Goal: Task Accomplishment & Management: Manage account settings

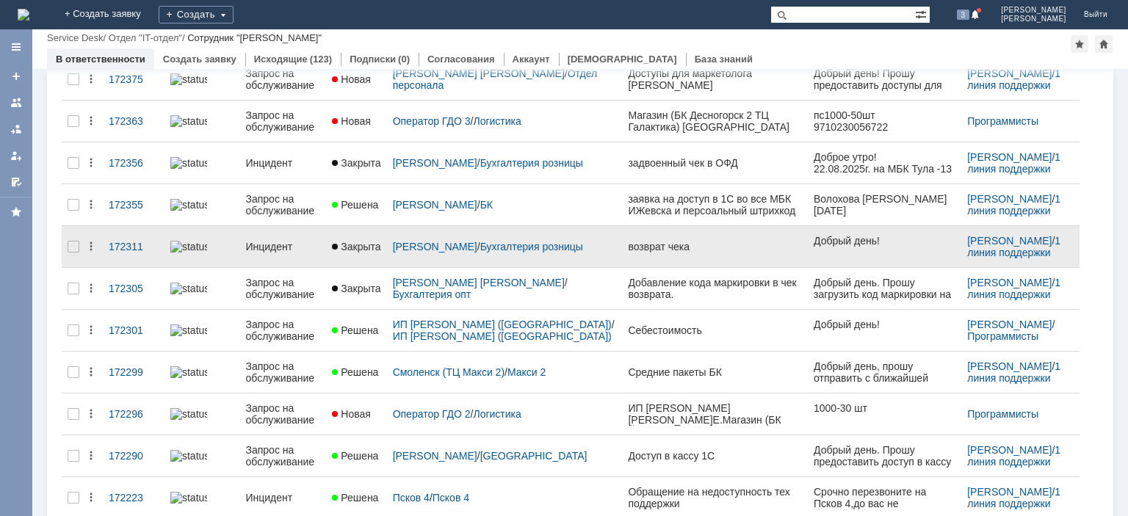
scroll to position [148, 0]
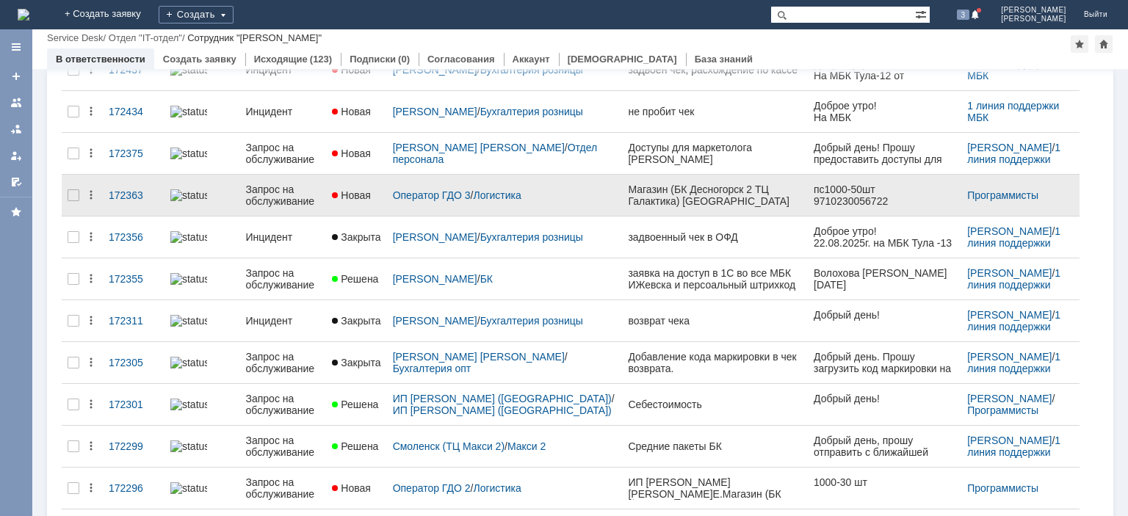
click at [308, 195] on div "Запрос на обслуживание" at bounding box center [282, 196] width 75 height 24
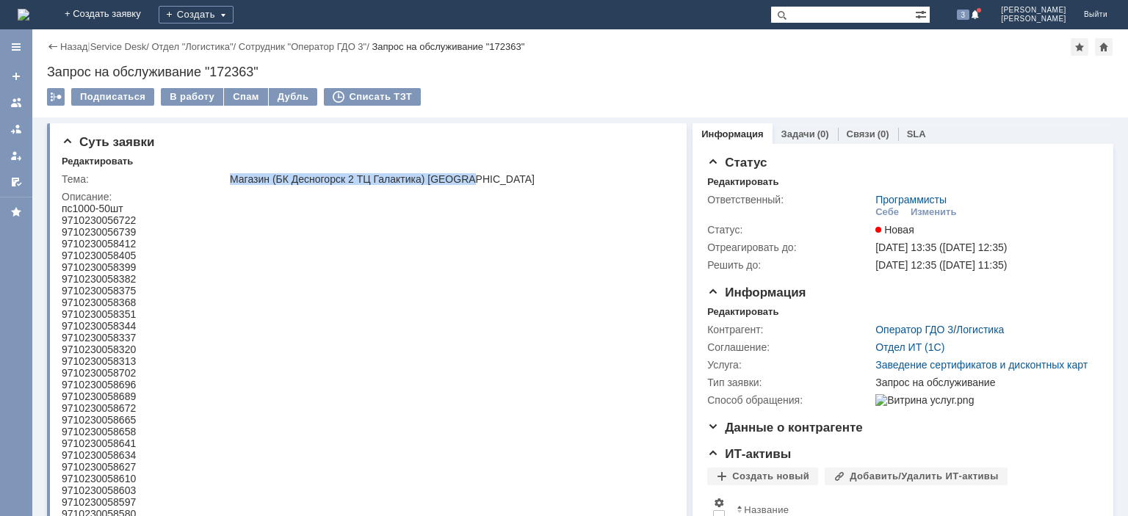
drag, startPoint x: 231, startPoint y: 178, endPoint x: 474, endPoint y: 181, distance: 243.2
click at [474, 181] on div "Магазин (БК Десногорск 2 ТЦ Галактика) [GEOGRAPHIC_DATA]" at bounding box center [448, 179] width 436 height 12
copy div "Магазин (БК Десногорск 2 ТЦ Галактика) [GEOGRAPHIC_DATA]"
click at [127, 216] on div "9710230056722" at bounding box center [99, 221] width 74 height 12
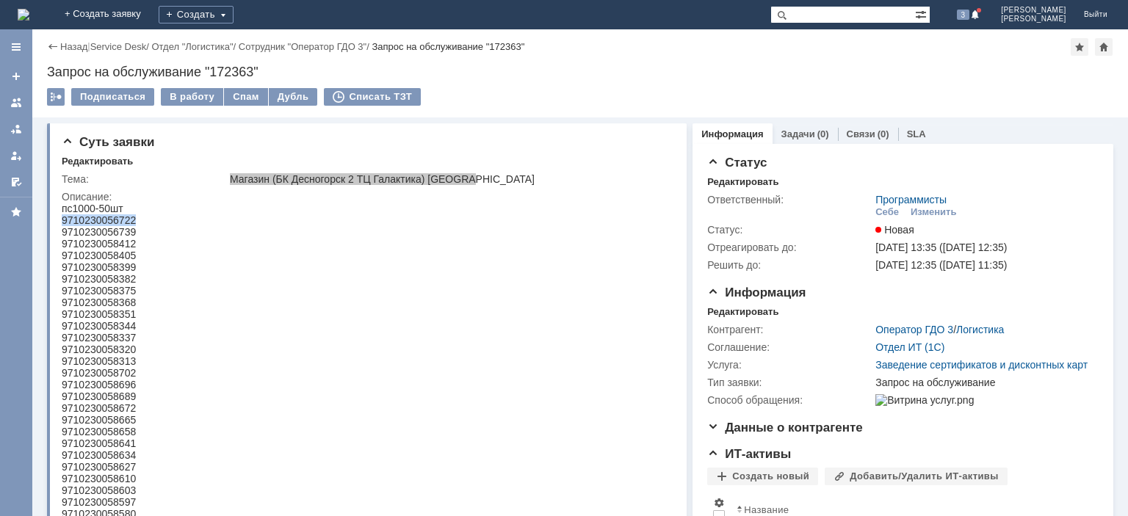
copy div "9710230056722"
click at [125, 222] on div "9710230056722" at bounding box center [99, 221] width 74 height 12
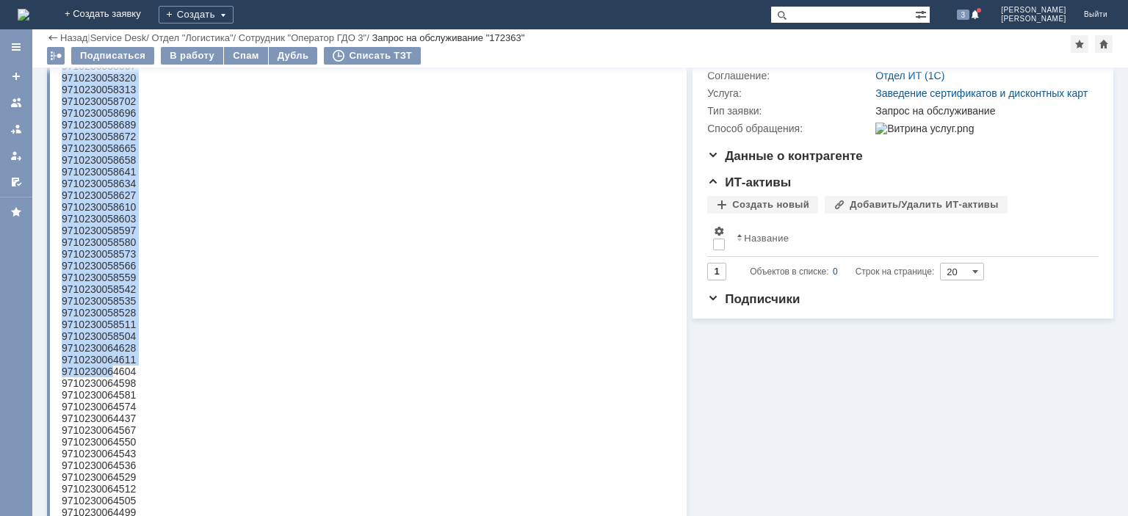
scroll to position [370, 0]
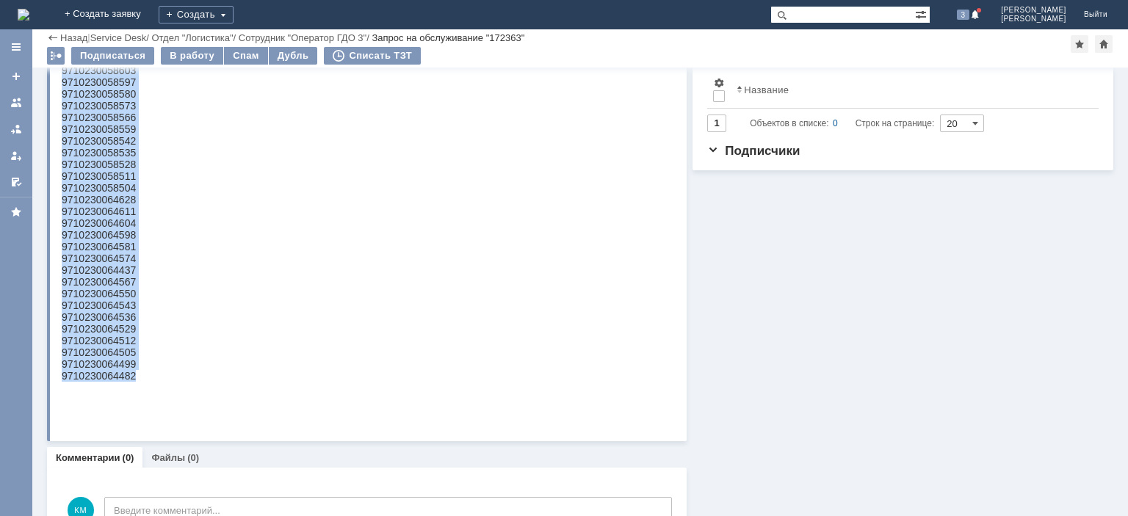
drag, startPoint x: 84, startPoint y: -192, endPoint x: 135, endPoint y: 410, distance: 603.8
click at [135, 394] on body "пс1000-50шт 9710230056722 9710230056739 9710230058412 9710230058405 97102300583…" at bounding box center [99, 88] width 74 height 611
copy body "9710230056722 9710230056739 9710230058412 9710230058405 9710230058399 971023005…"
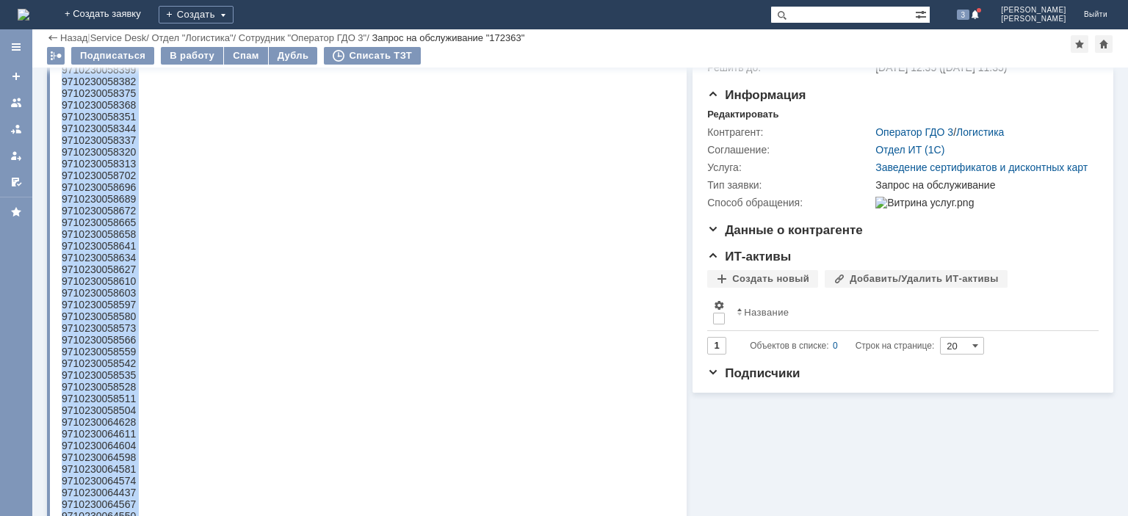
scroll to position [73, 0]
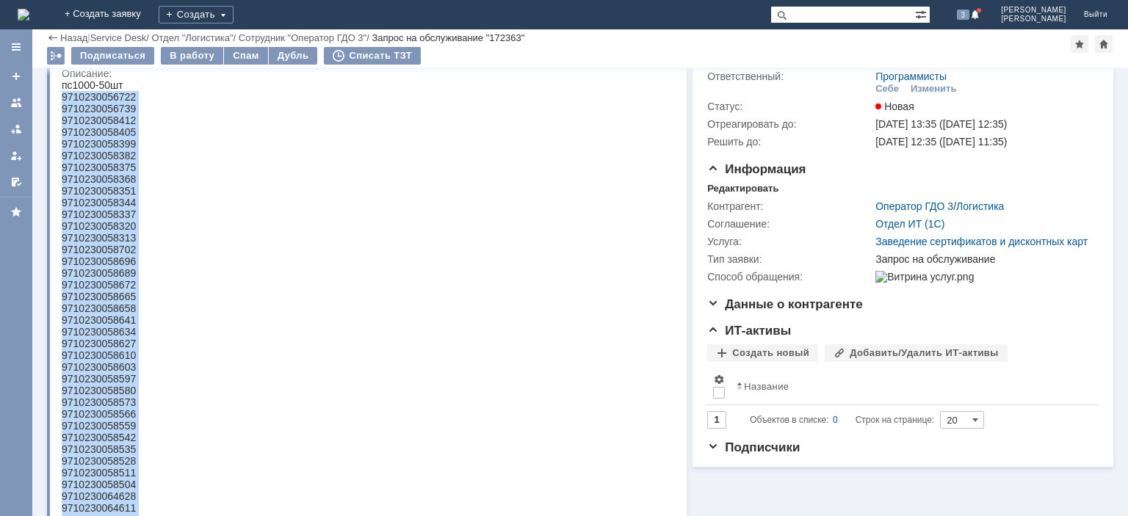
click at [123, 97] on div "9710230056722" at bounding box center [99, 97] width 74 height 12
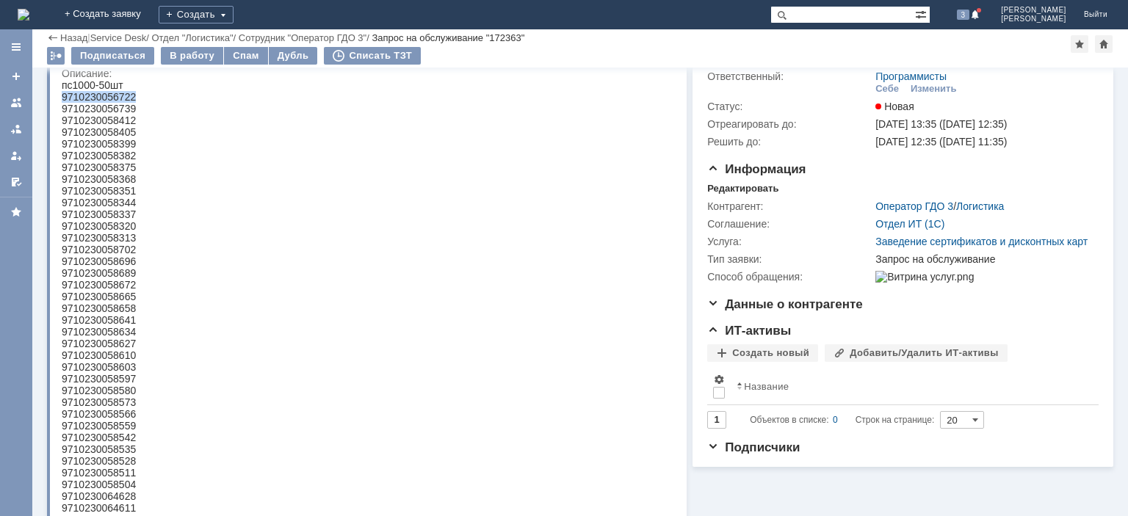
click at [123, 97] on div "9710230056722" at bounding box center [99, 97] width 74 height 12
click at [110, 101] on div "9710230056722" at bounding box center [99, 97] width 74 height 12
click at [108, 94] on div "9710230056722" at bounding box center [99, 97] width 74 height 12
copy div "9710230056722"
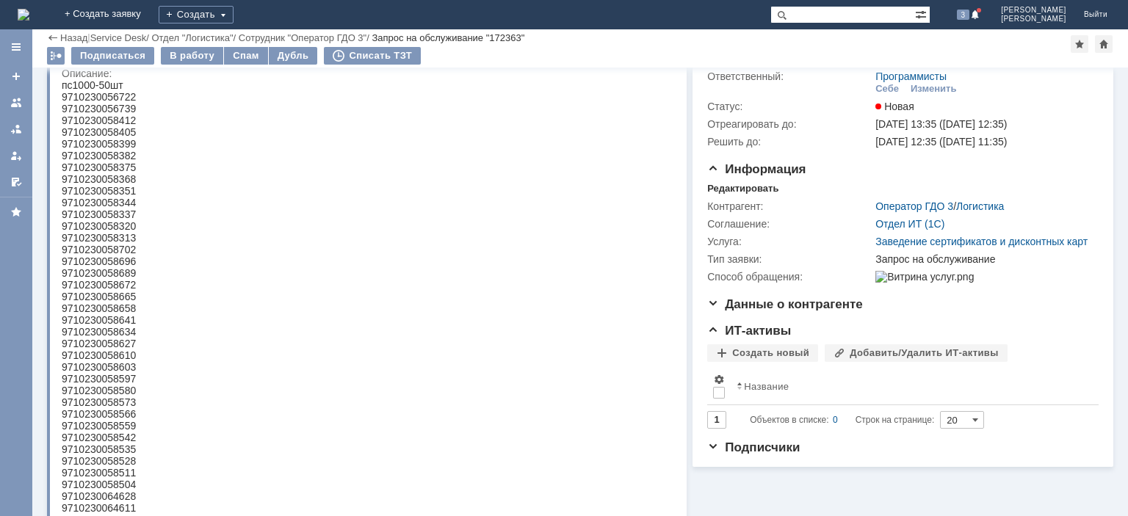
click at [119, 126] on div "9710230058412" at bounding box center [99, 121] width 74 height 12
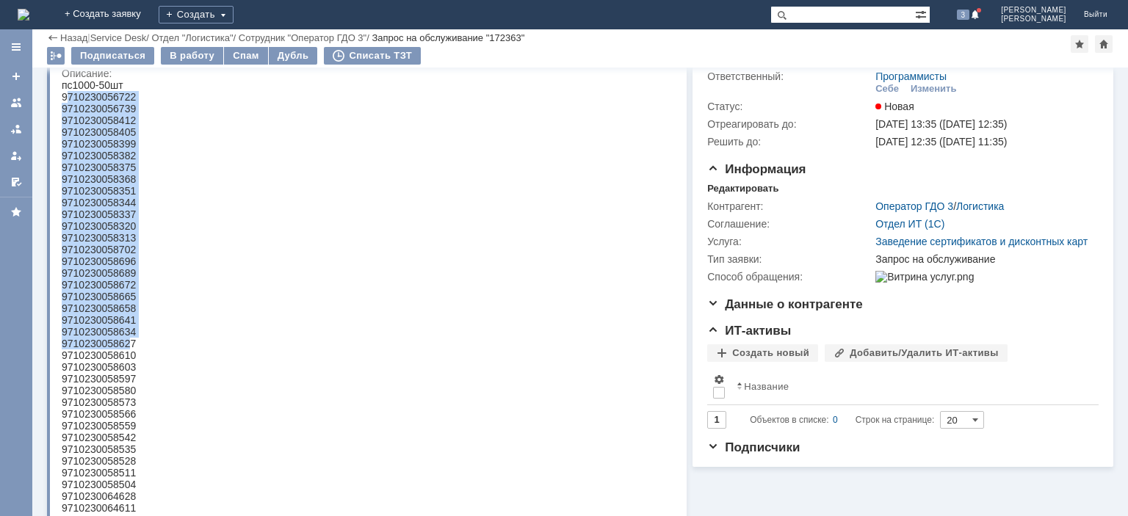
drag, startPoint x: 69, startPoint y: 98, endPoint x: 132, endPoint y: 361, distance: 270.5
click at [132, 362] on body "пс1000-50шт 9710230056722 9710230056739 9710230058412 9710230058405 97102300583…" at bounding box center [99, 384] width 74 height 611
click at [112, 171] on div "9710230058375" at bounding box center [99, 168] width 74 height 12
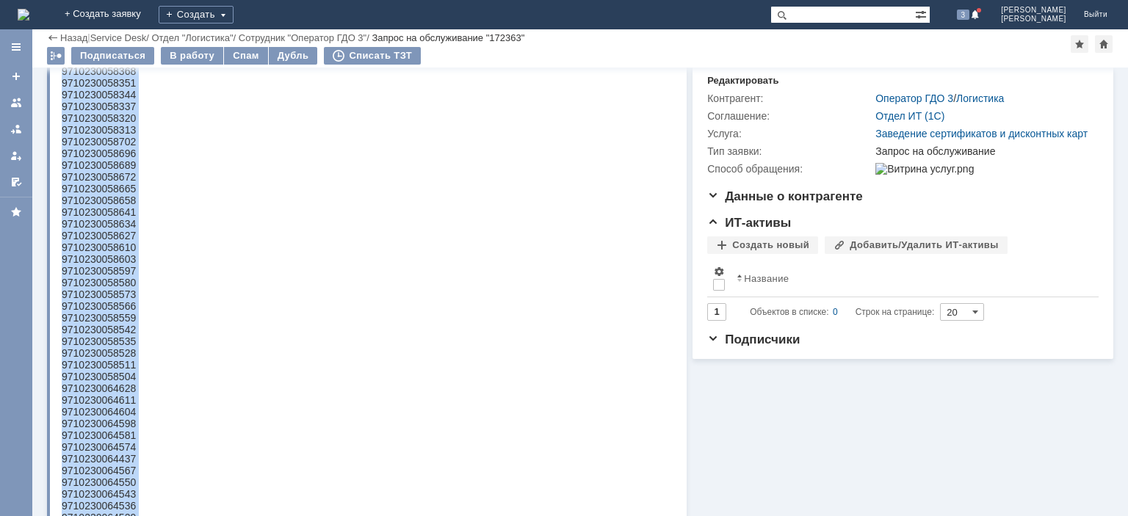
scroll to position [295, 0]
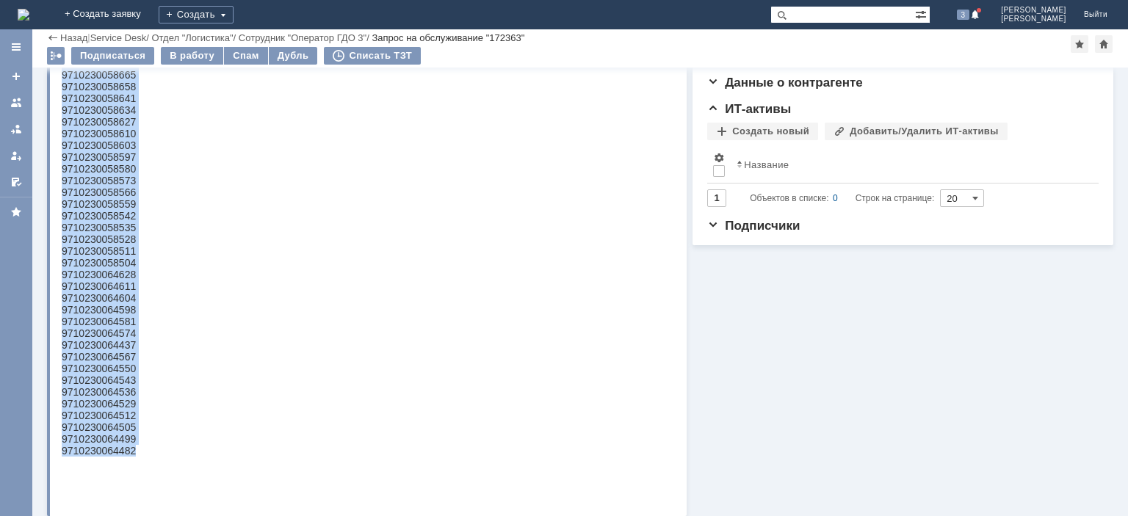
drag, startPoint x: 63, startPoint y: -123, endPoint x: 137, endPoint y: 480, distance: 607.6
click at [137, 469] on html "пс1000-50шт 9710230056722 9710230056739 9710230058412 9710230058405 97102300583…" at bounding box center [365, 162] width 607 height 611
copy body "9710230056722 9710230056739 9710230058412 9710230058405 9710230058399 971023005…"
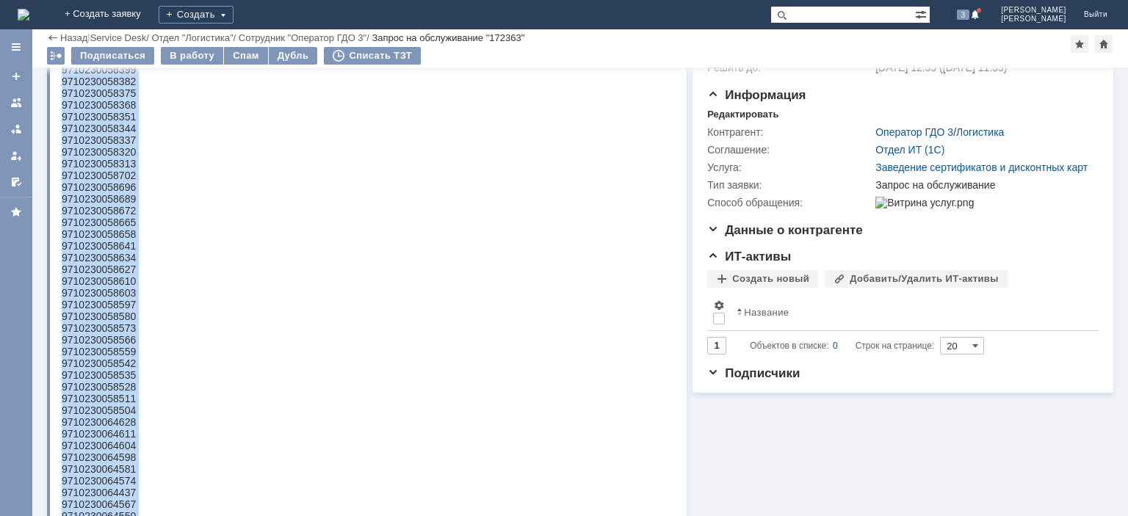
scroll to position [73, 0]
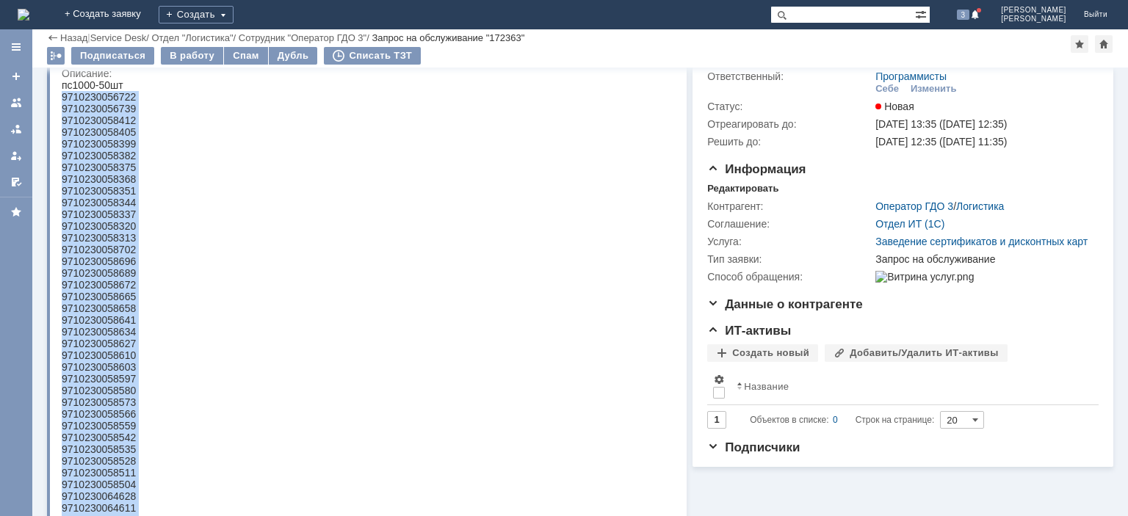
copy body "9710230056722 9710230056739 9710230058412 9710230058405 9710230058399 971023005…"
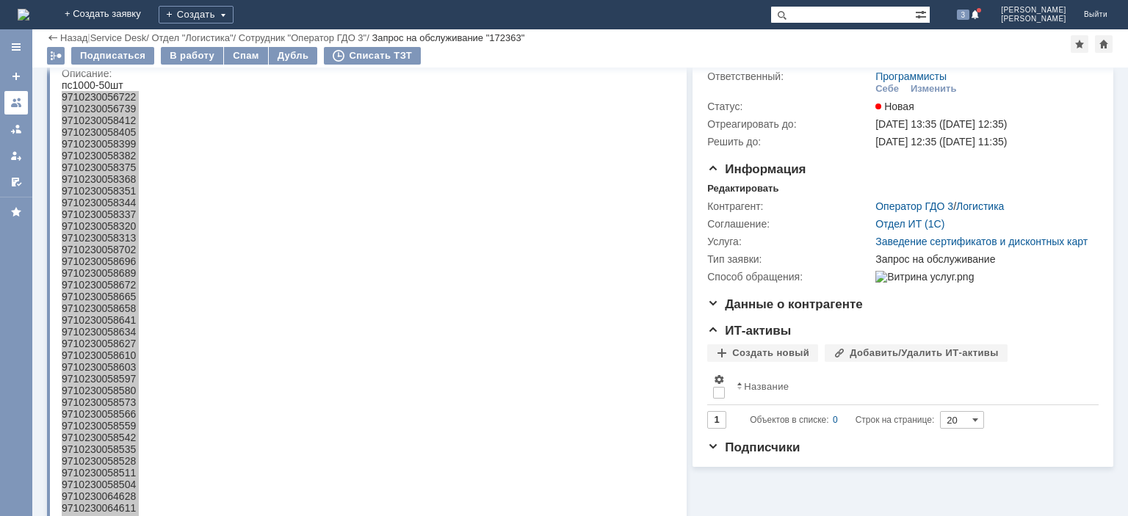
click at [13, 98] on div at bounding box center [16, 103] width 12 height 12
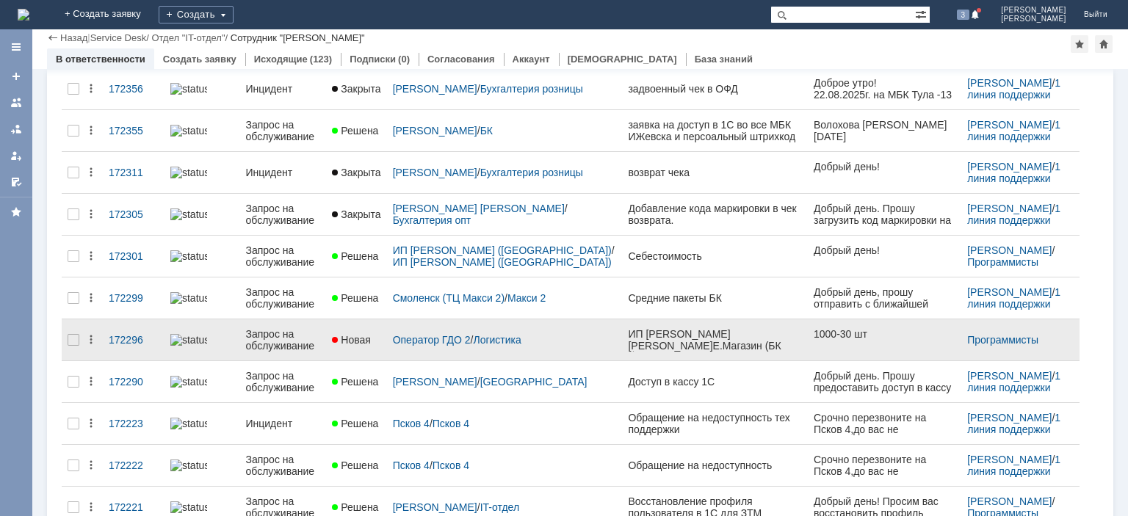
click at [306, 328] on div "Запрос на обслуживание" at bounding box center [282, 340] width 75 height 24
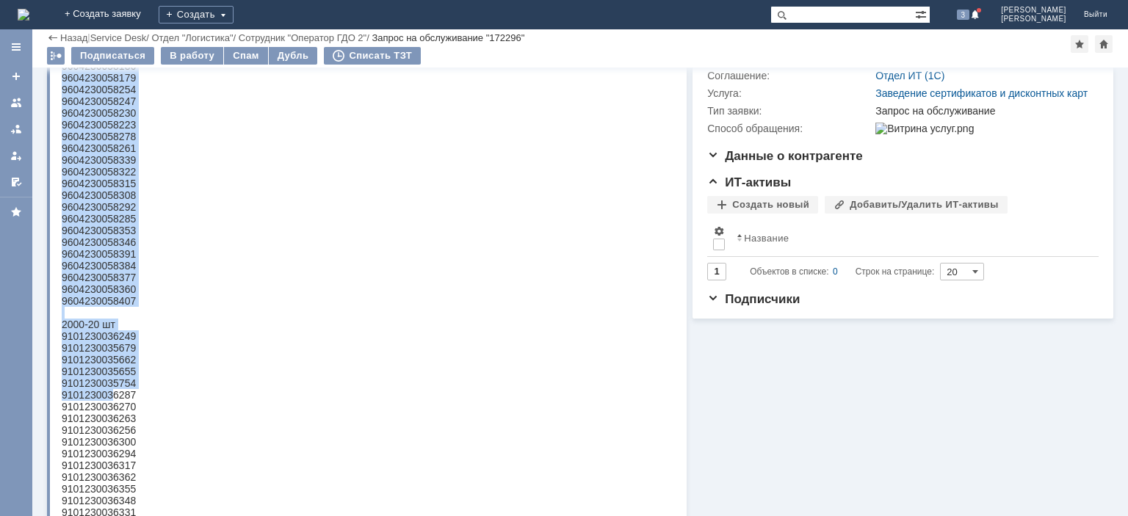
scroll to position [370, 0]
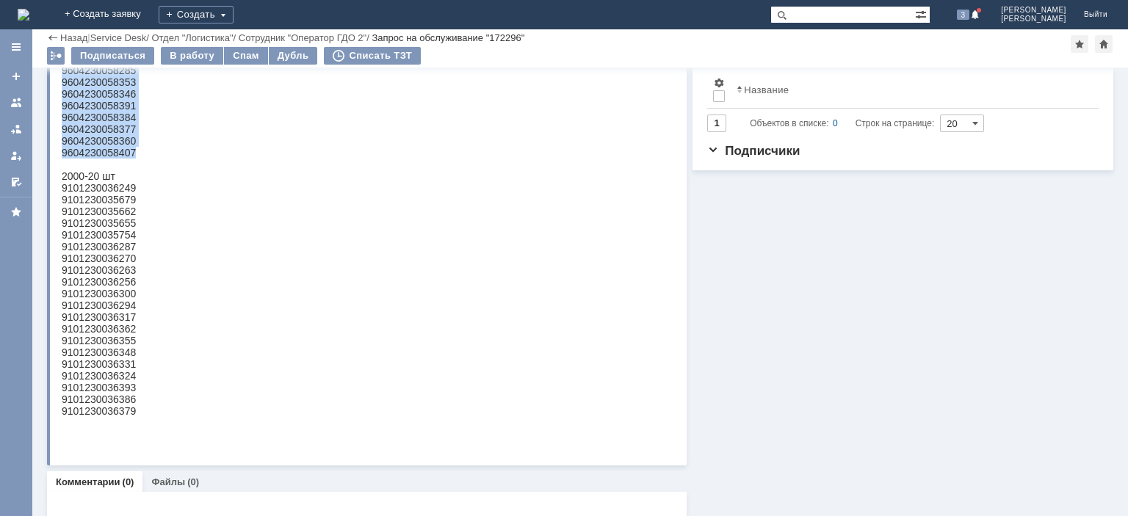
drag, startPoint x: 68, startPoint y: -181, endPoint x: 134, endPoint y: 169, distance: 355.9
click at [137, 169] on html "1000-30 шт 9604230058162 9604230058155 9604230058148 9604230058131 960423005812…" at bounding box center [365, 100] width 607 height 635
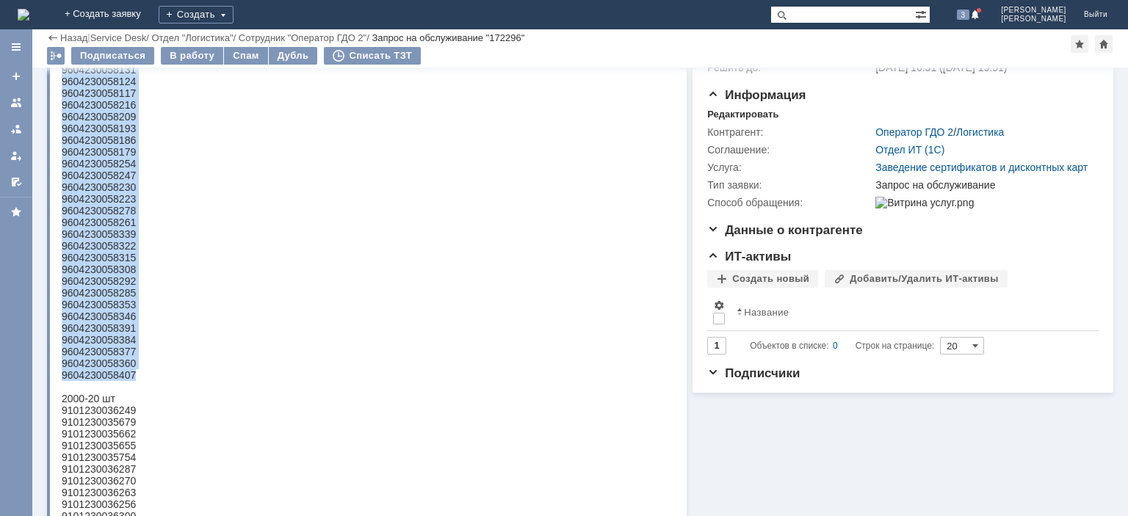
scroll to position [0, 0]
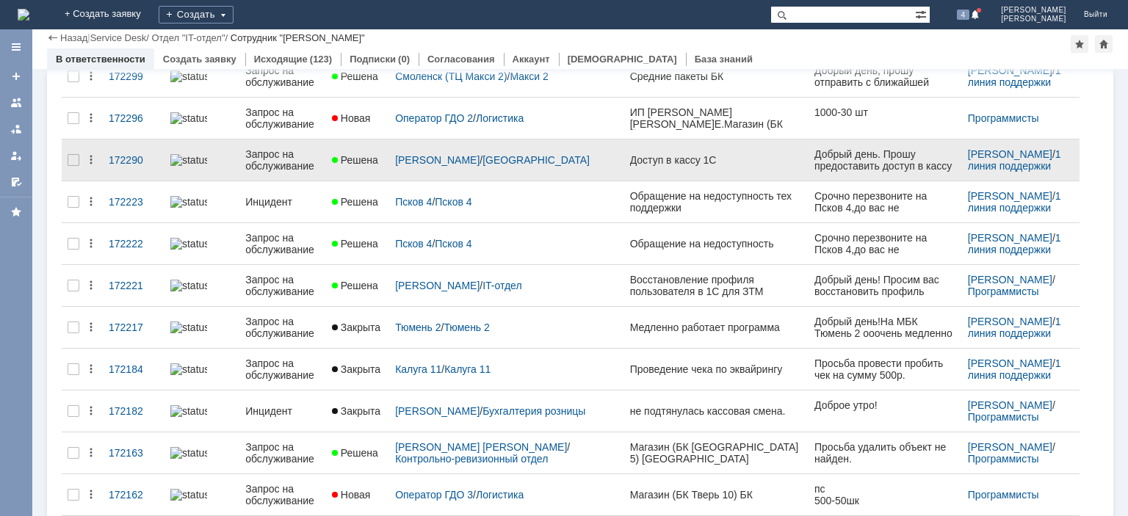
scroll to position [547, 0]
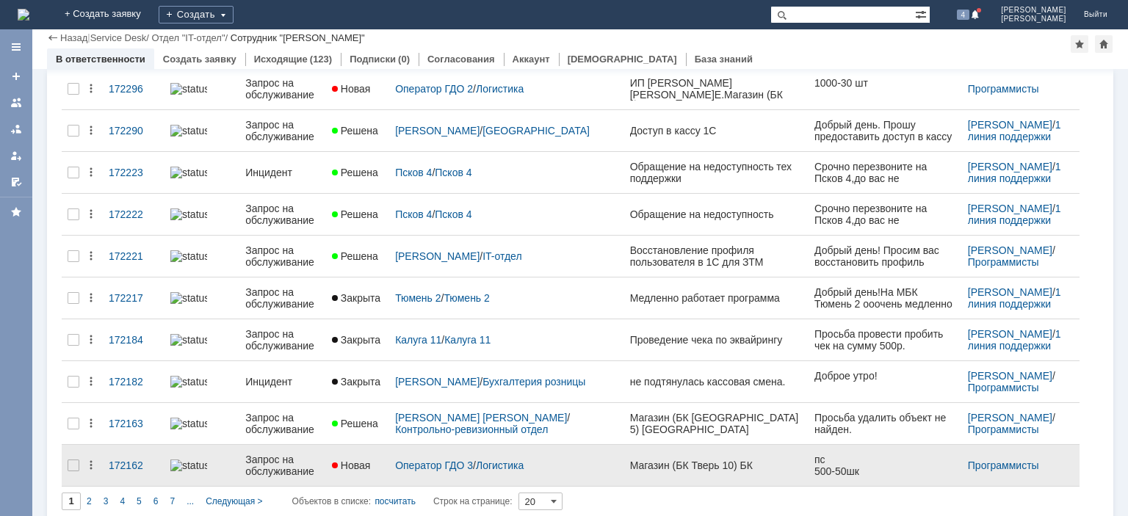
click at [304, 454] on div "Запрос на обслуживание" at bounding box center [282, 466] width 75 height 24
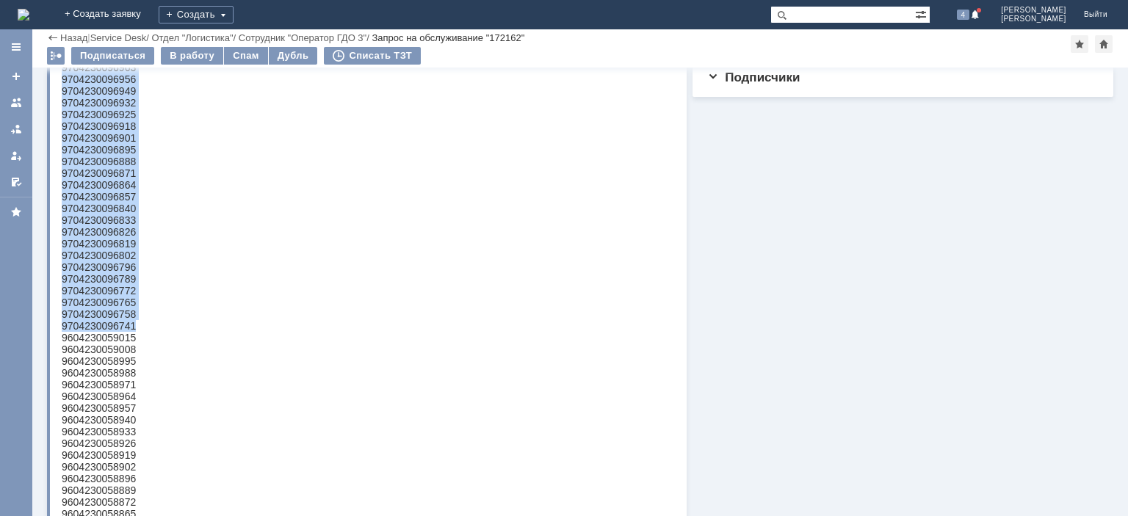
drag, startPoint x: 62, startPoint y: -251, endPoint x: 134, endPoint y: 351, distance: 606.6
click at [134, 351] on body "пс 500-50шк 1000-50шк 9704230096734 9704230097519 9704230099513 9704230097502 9…" at bounding box center [99, 320] width 74 height 1222
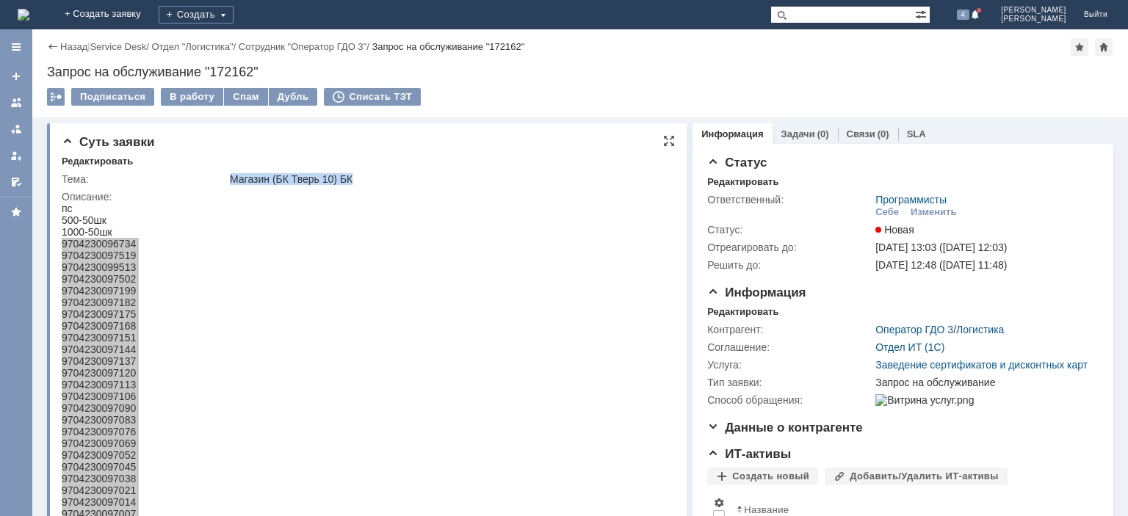
drag, startPoint x: 232, startPoint y: 178, endPoint x: 361, endPoint y: 181, distance: 129.3
click at [361, 181] on div "Магазин (БК Тверь 10) БК" at bounding box center [448, 179] width 436 height 12
copy div "Магазин (БК Тверь 10) БК"
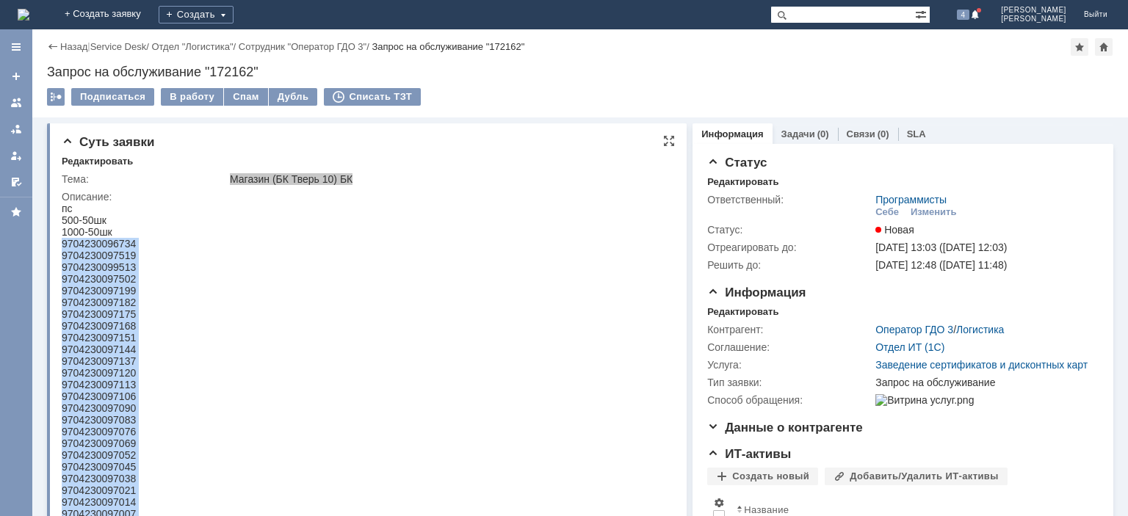
copy div "Магазин (БК Тверь 10) БК"
click at [107, 242] on div "9704230096734" at bounding box center [99, 244] width 74 height 12
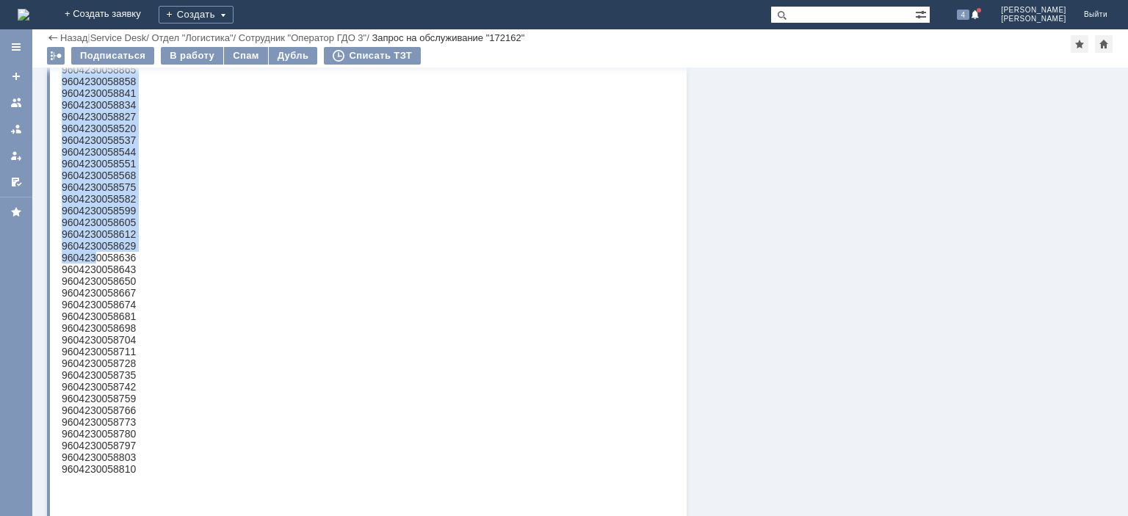
scroll to position [1059, 0]
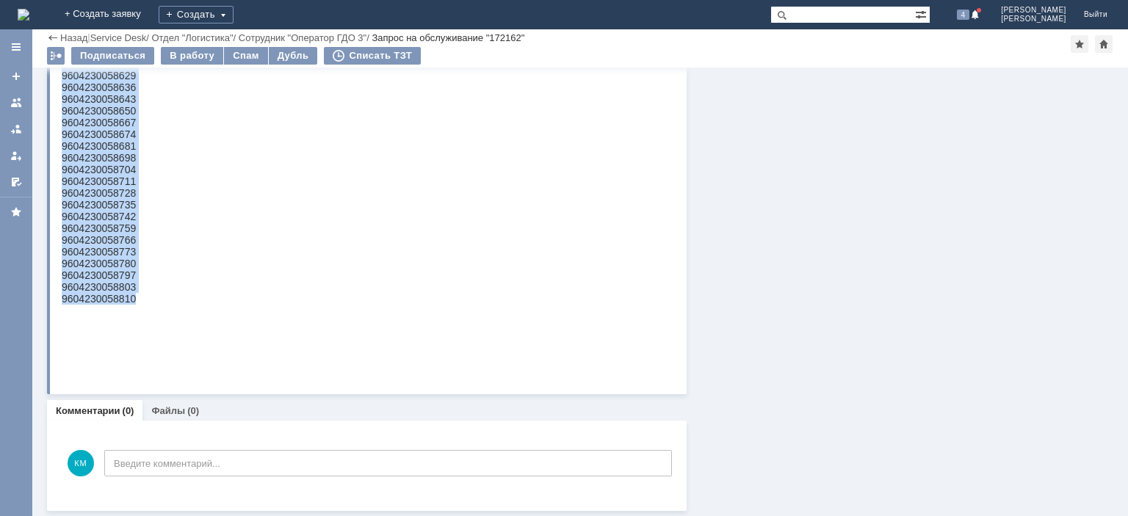
drag, startPoint x: 62, startPoint y: -862, endPoint x: 134, endPoint y: 356, distance: 1220.8
copy body "9704230096734 9704230097519 9704230099513 9704230097502 9704230097199 970423009…"
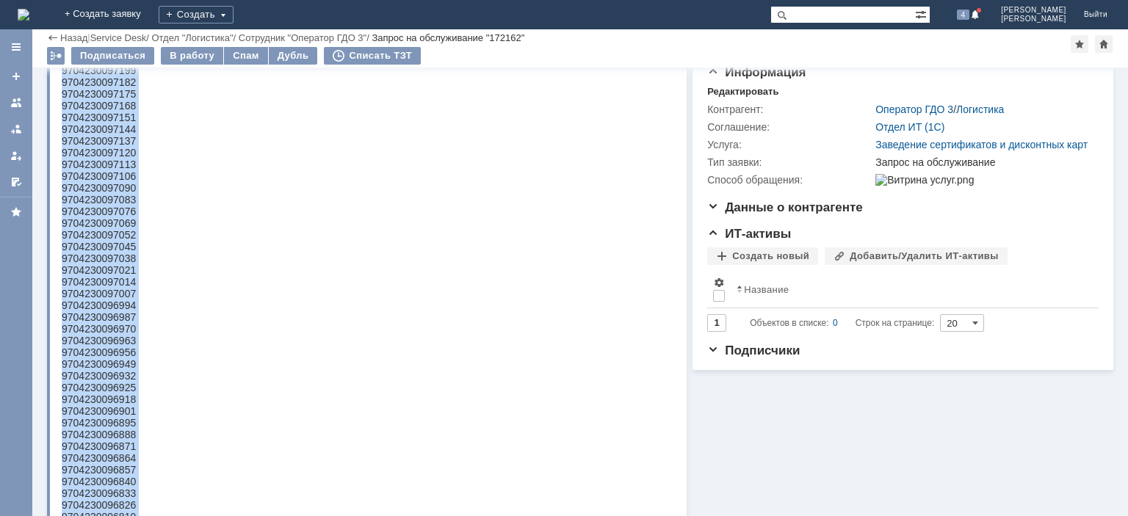
scroll to position [0, 0]
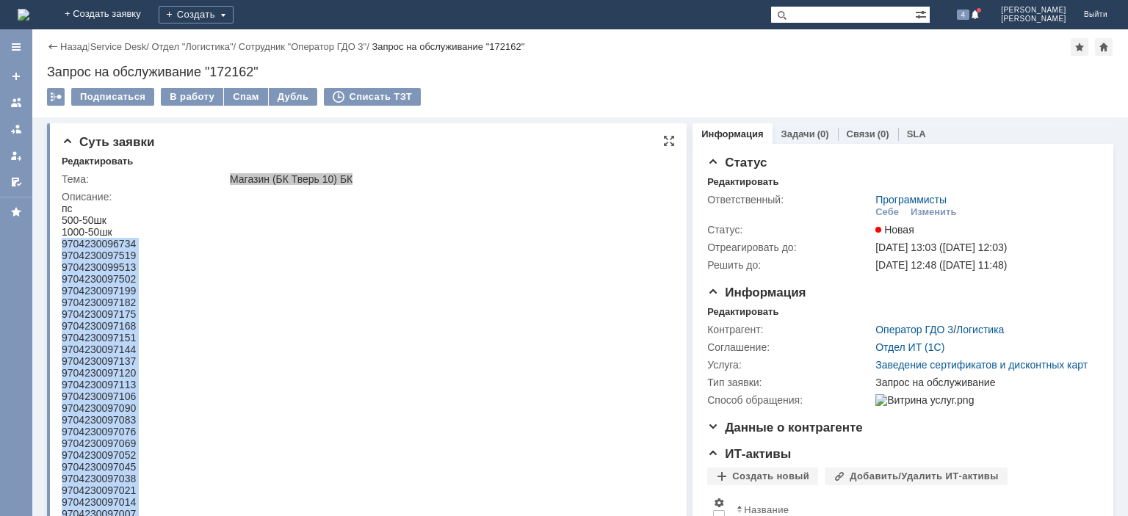
click at [122, 245] on div "9704230096734" at bounding box center [99, 244] width 74 height 12
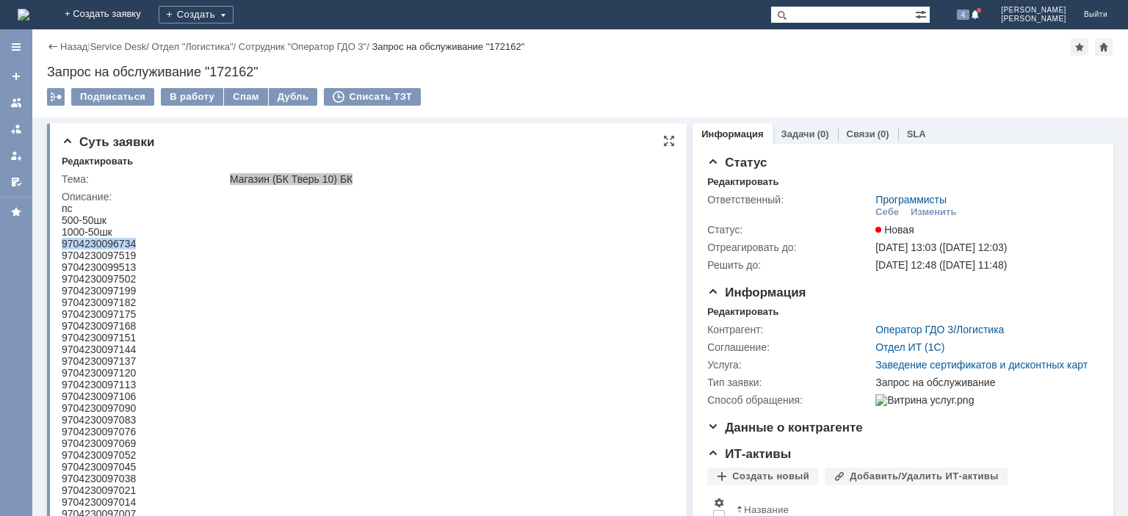
click at [122, 245] on div "9704230096734" at bounding box center [99, 244] width 74 height 12
copy div "9704230096734"
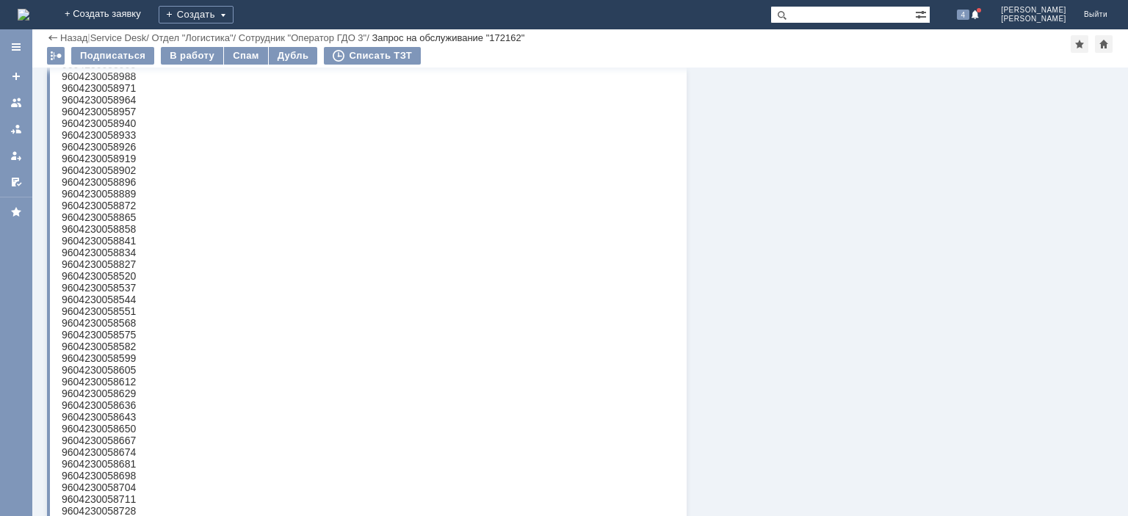
scroll to position [1037, 0]
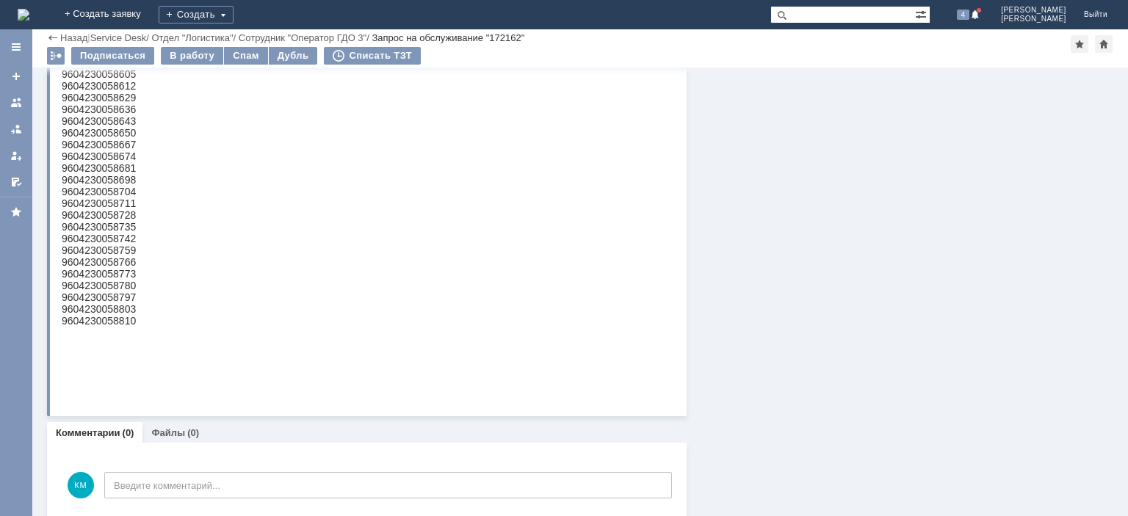
click at [113, 256] on div "9604230058759" at bounding box center [99, 251] width 74 height 12
click at [114, 256] on div "9604230058759" at bounding box center [99, 251] width 74 height 12
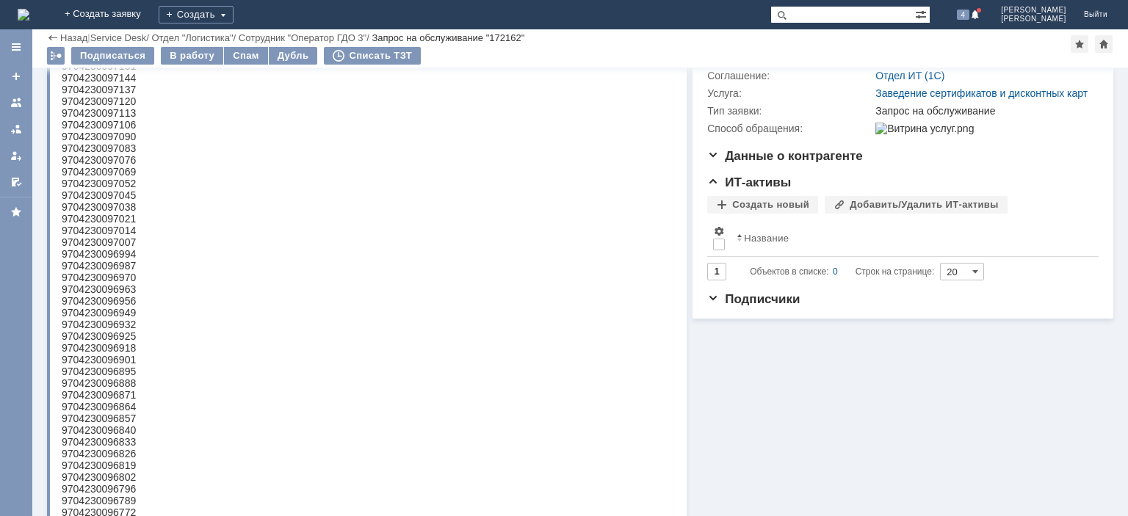
scroll to position [0, 0]
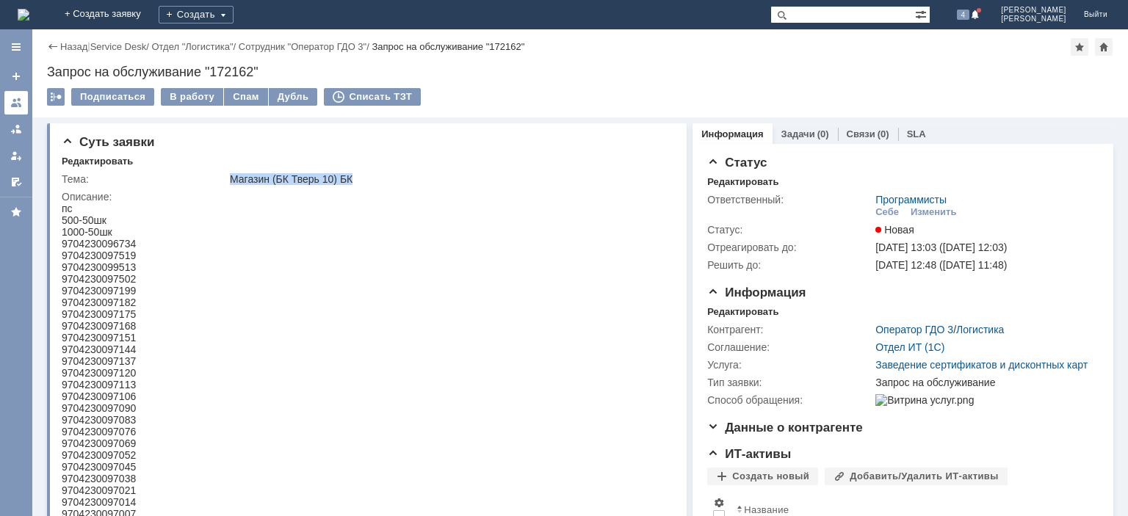
click at [16, 101] on div at bounding box center [16, 103] width 12 height 12
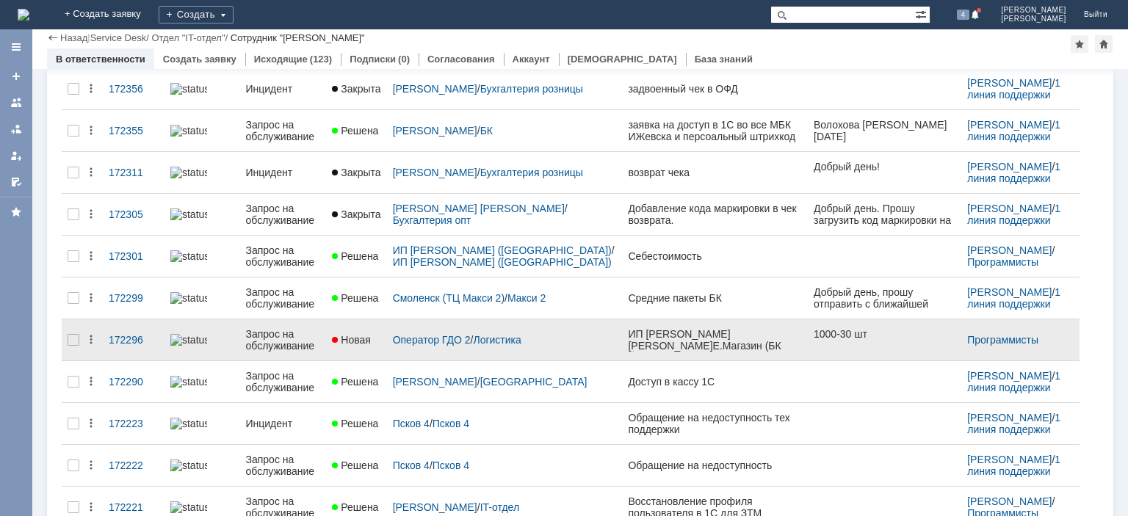
click at [271, 328] on div "Запрос на обслуживание" at bounding box center [282, 340] width 75 height 24
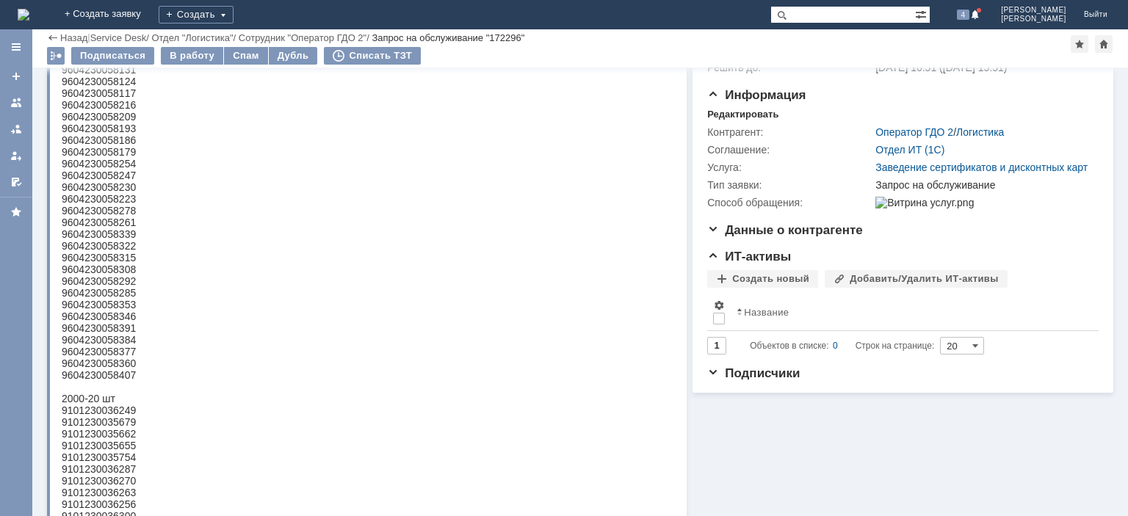
scroll to position [222, 0]
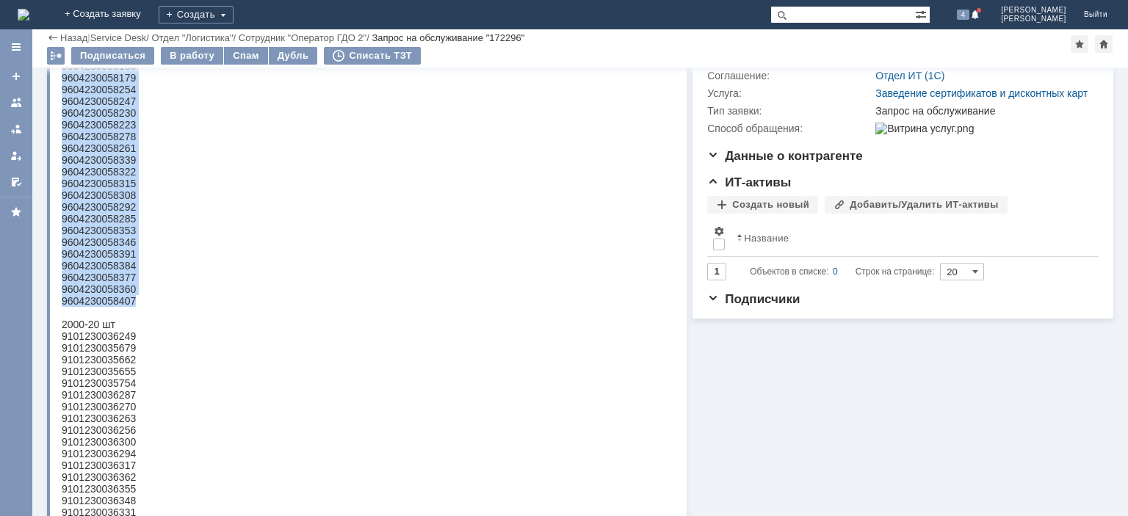
drag, startPoint x: 63, startPoint y: -38, endPoint x: 137, endPoint y: 318, distance: 363.8
click at [137, 318] on html "1000-30 шт 9604230058162 9604230058155 9604230058148 9604230058131 960423005812…" at bounding box center [365, 248] width 607 height 635
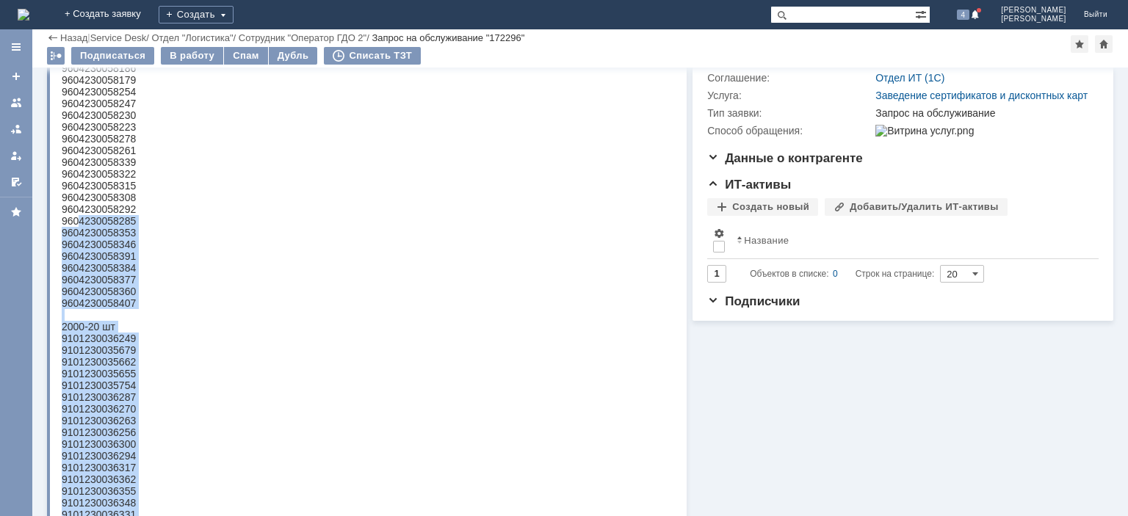
scroll to position [0, 0]
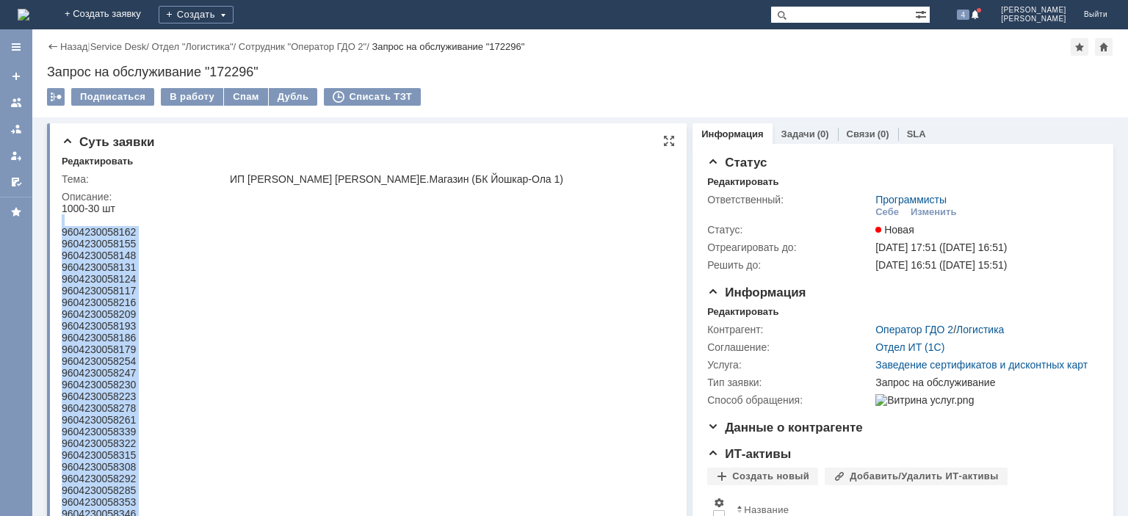
drag, startPoint x: 138, startPoint y: 864, endPoint x: 65, endPoint y: 225, distance: 643.3
click at [65, 223] on html "1000-30 шт 9604230058162 9604230058155 9604230058148 9604230058131 960423005812…" at bounding box center [365, 520] width 607 height 635
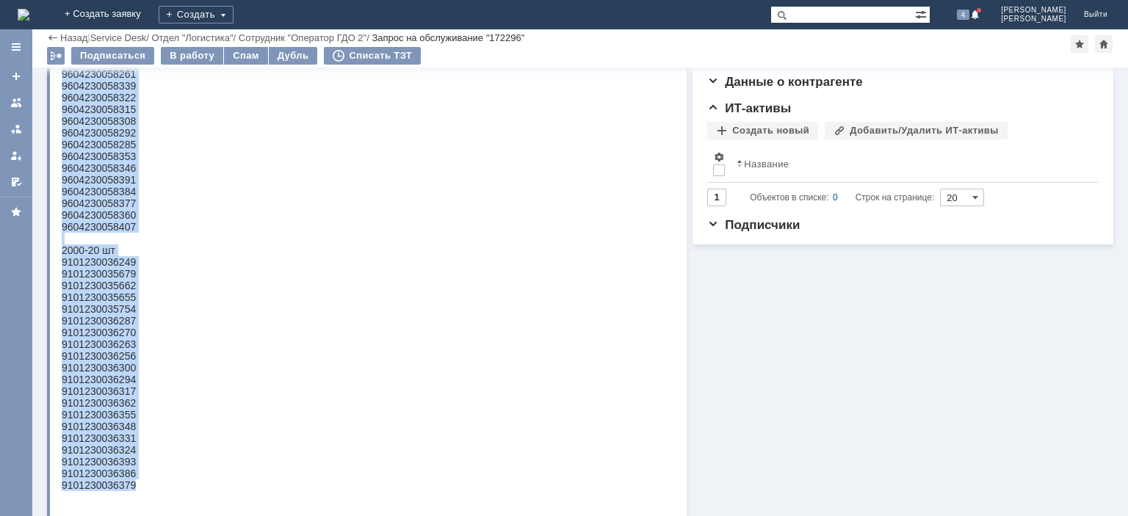
scroll to position [441, 0]
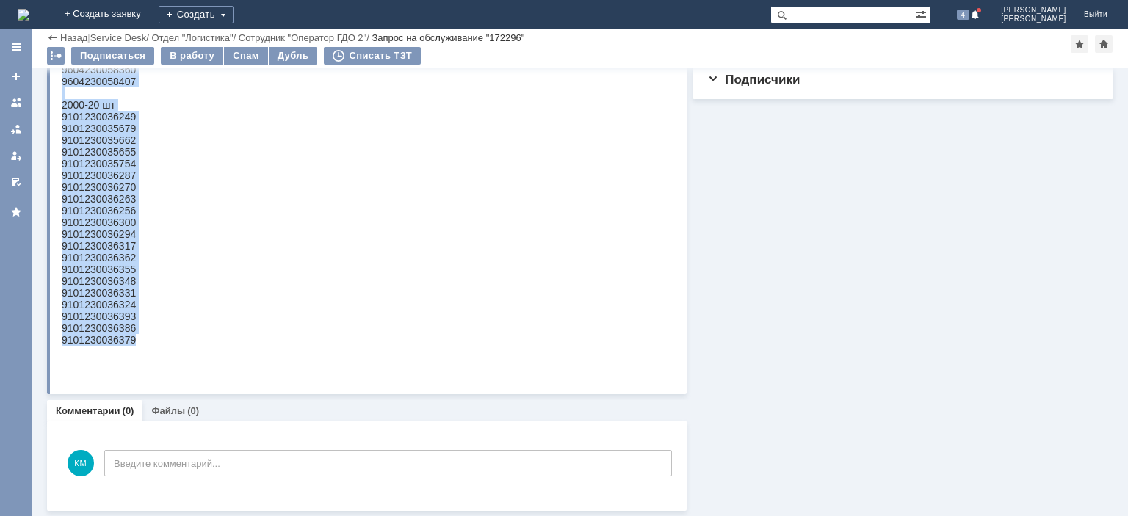
click at [116, 134] on div "9101230035679" at bounding box center [99, 129] width 74 height 12
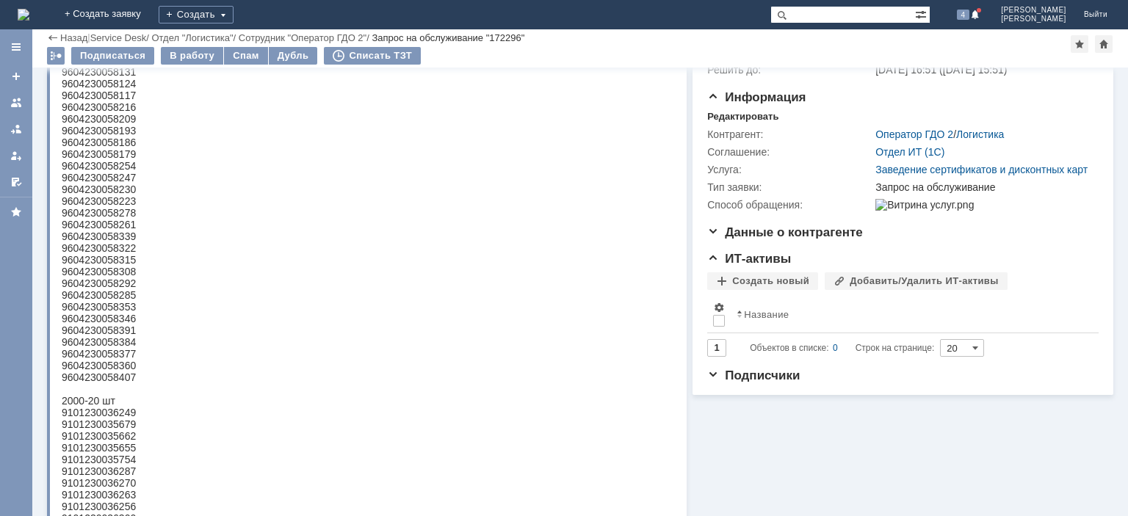
scroll to position [0, 0]
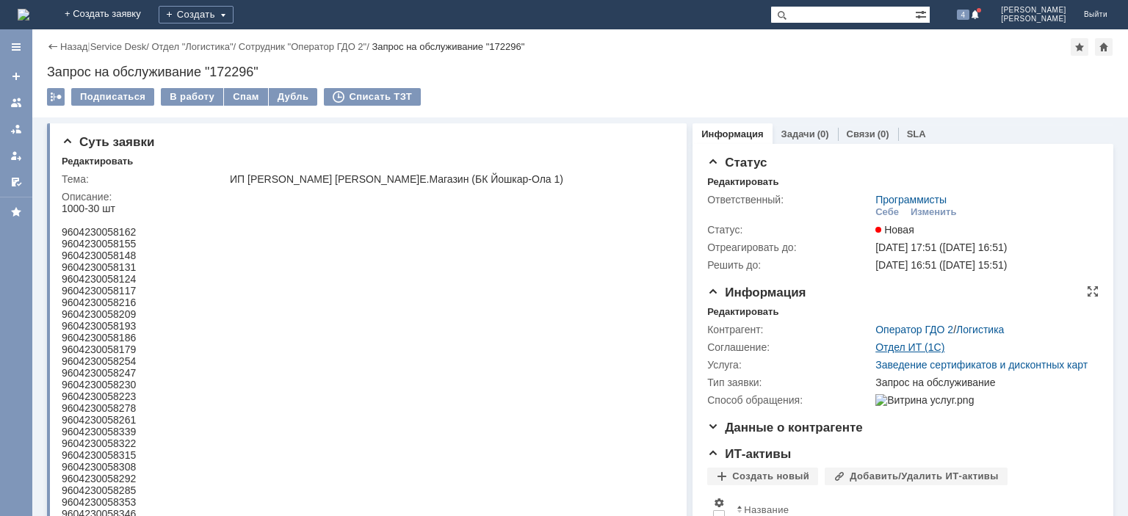
click at [887, 348] on link "Отдел ИТ (1С)" at bounding box center [910, 348] width 69 height 12
click at [886, 216] on div "Себе" at bounding box center [888, 212] width 24 height 12
click at [206, 101] on div "В работу" at bounding box center [192, 97] width 62 height 18
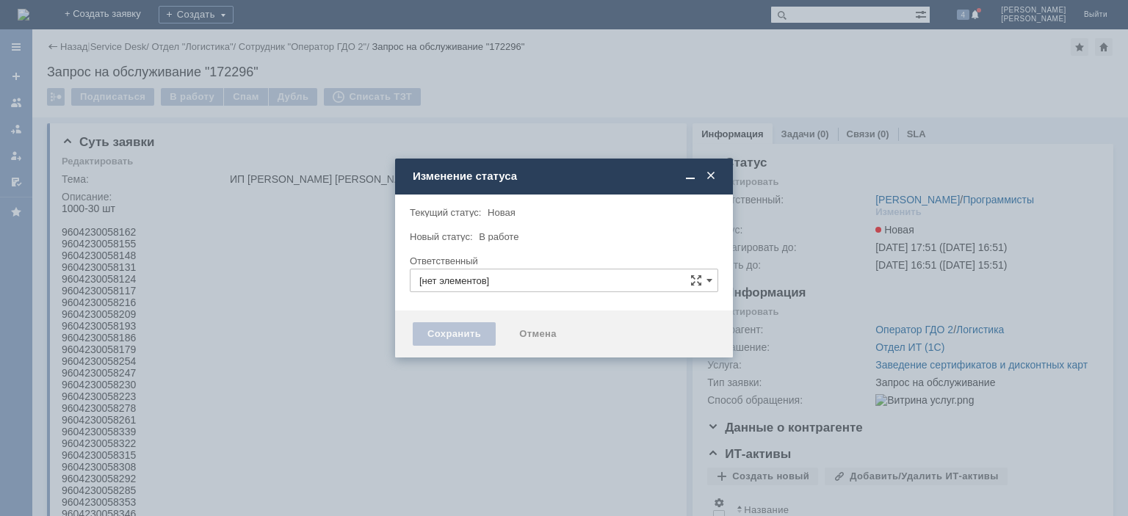
type input "[PERSON_NAME]"
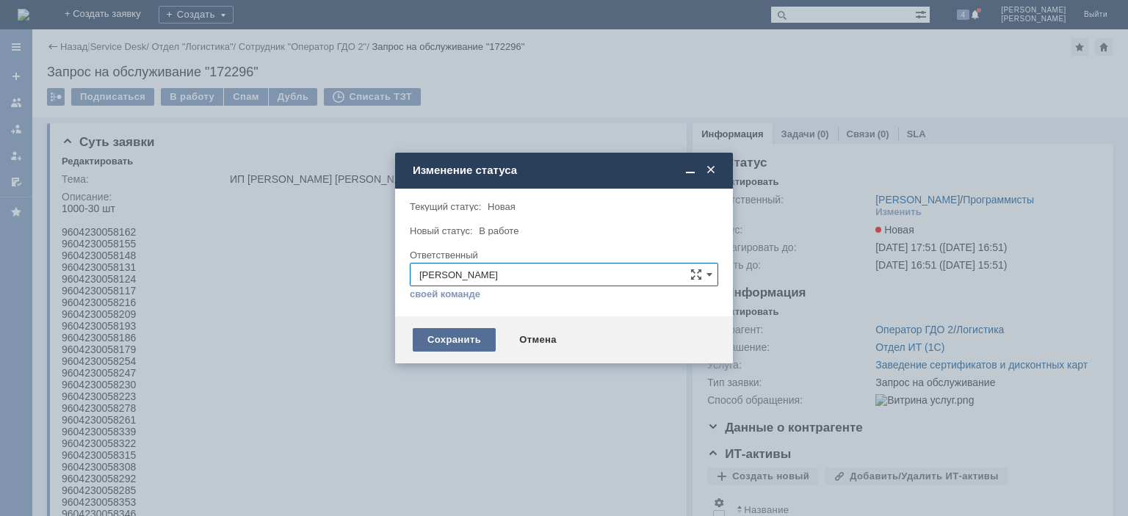
click at [448, 336] on div "Сохранить" at bounding box center [454, 340] width 83 height 24
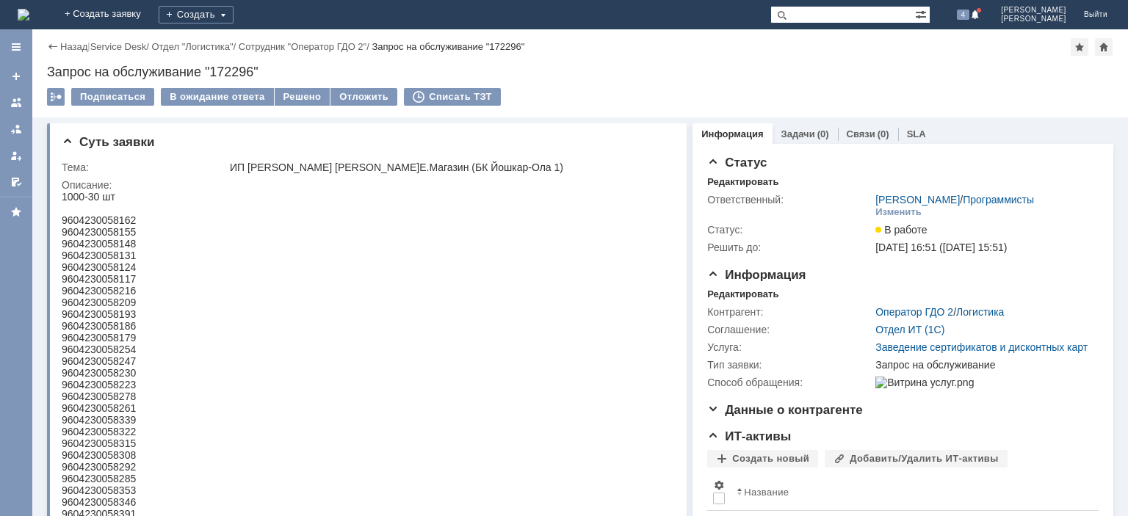
click at [230, 71] on div "Запрос на обслуживание "172296"" at bounding box center [580, 72] width 1067 height 15
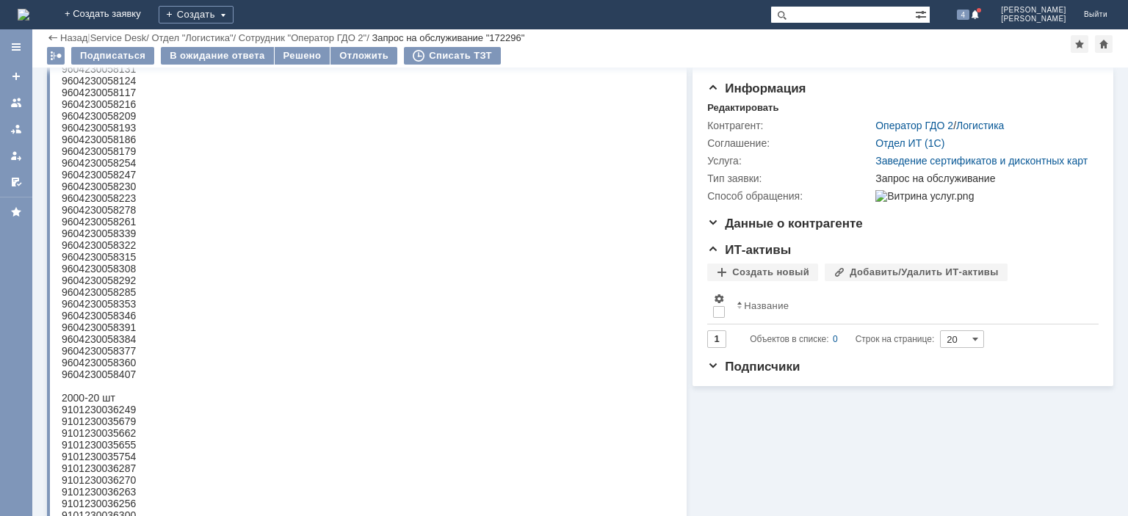
scroll to position [62, 0]
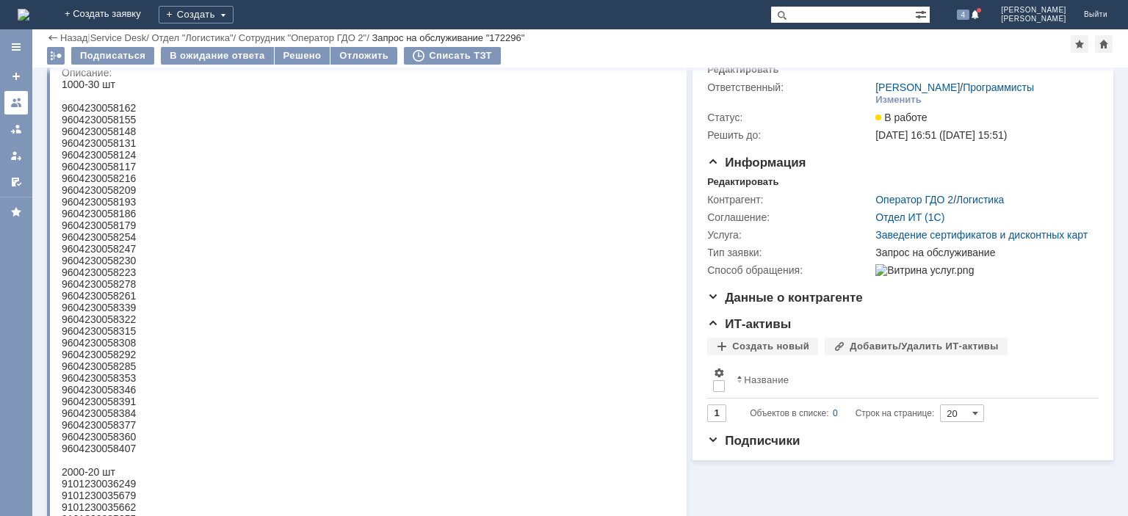
click at [21, 101] on div at bounding box center [16, 103] width 12 height 12
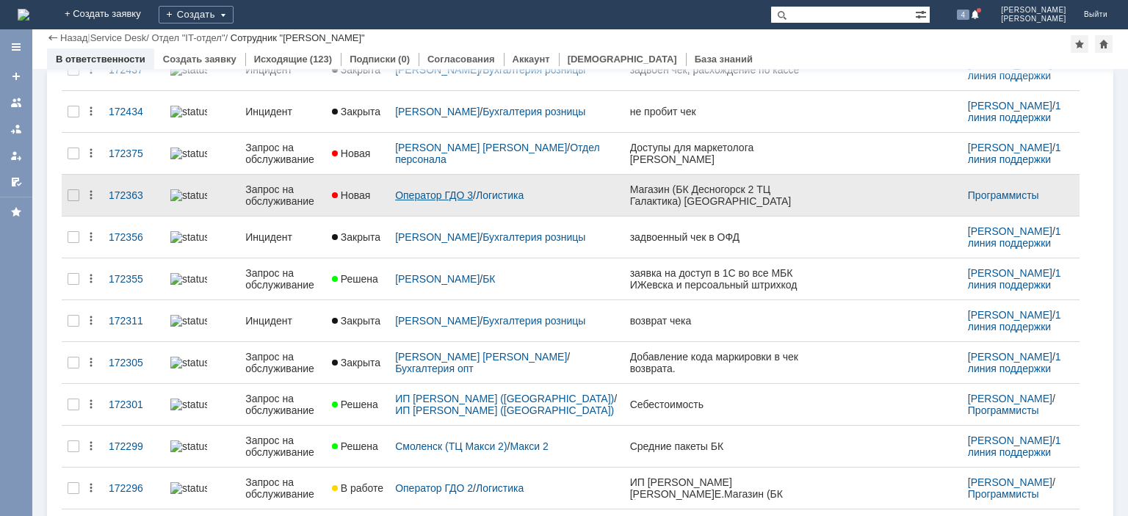
click at [441, 190] on link "Оператор ГДО 3" at bounding box center [434, 196] width 78 height 12
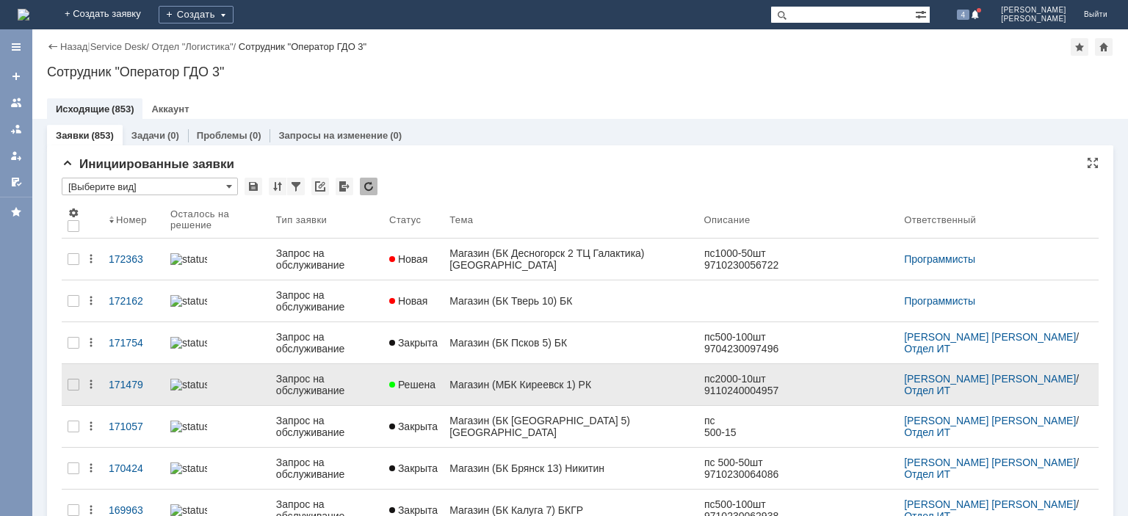
click at [328, 381] on div "Запрос на обслуживание" at bounding box center [326, 385] width 101 height 24
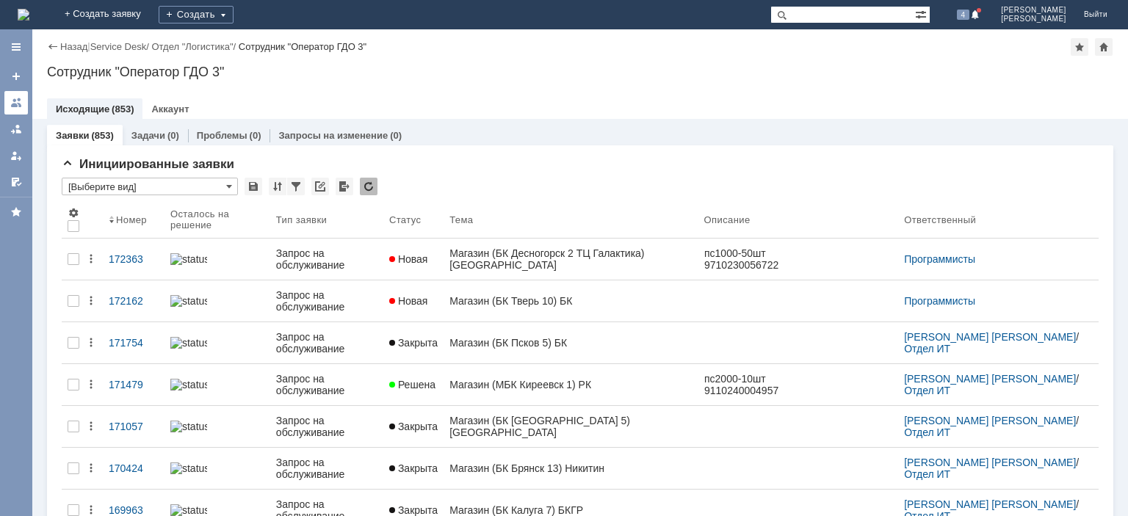
click at [19, 97] on div at bounding box center [16, 103] width 12 height 12
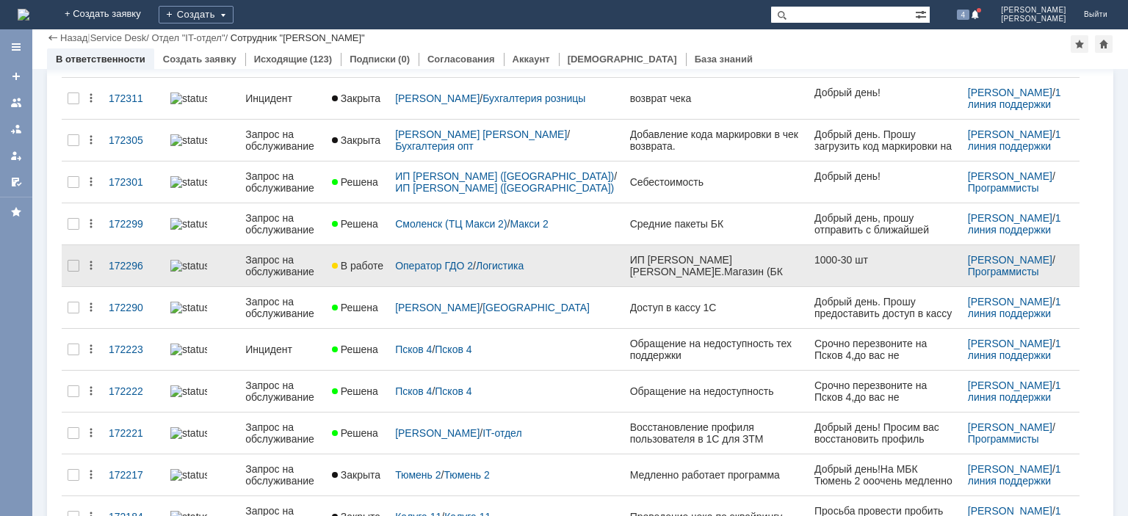
click at [283, 261] on div "Запрос на обслуживание" at bounding box center [282, 266] width 75 height 24
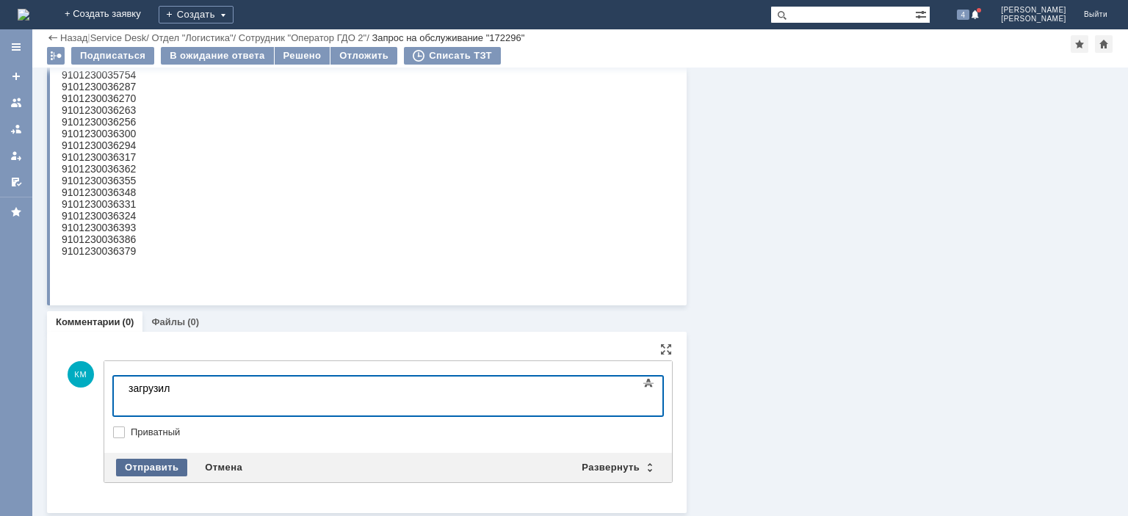
click at [160, 466] on div "Отправить" at bounding box center [151, 468] width 71 height 18
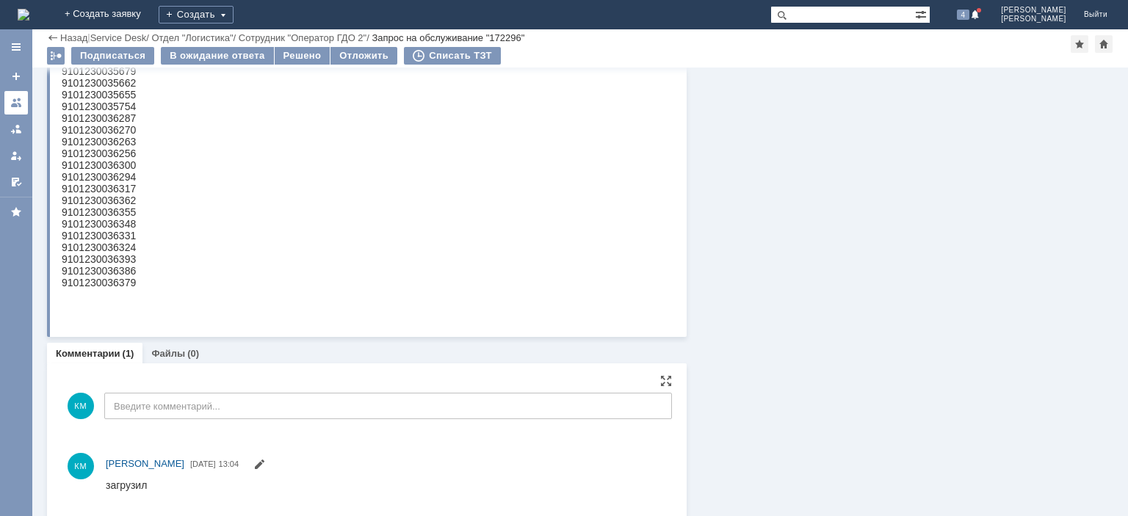
click at [20, 109] on link at bounding box center [16, 103] width 24 height 24
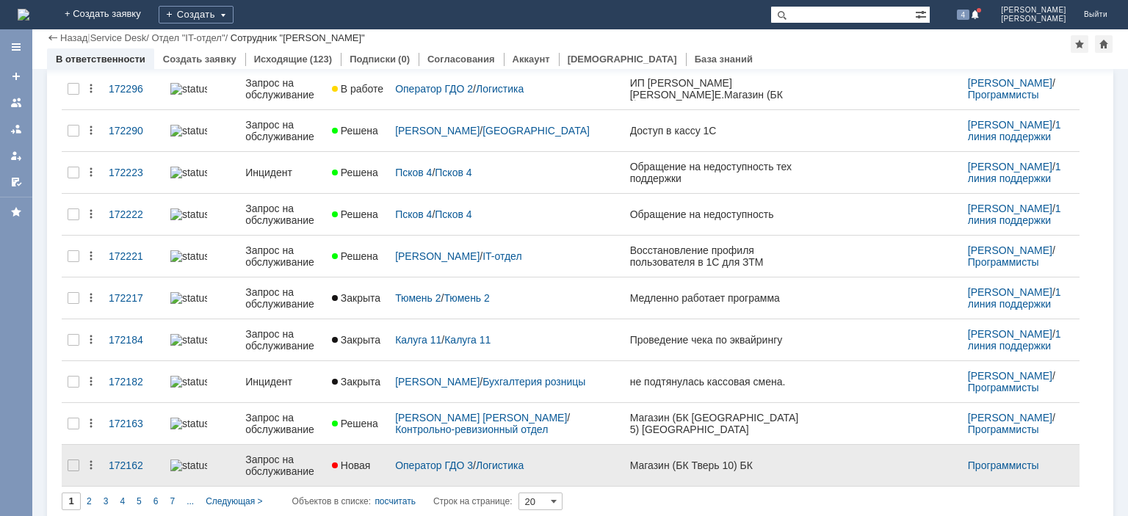
click at [303, 458] on div "Запрос на обслуживание" at bounding box center [282, 466] width 75 height 24
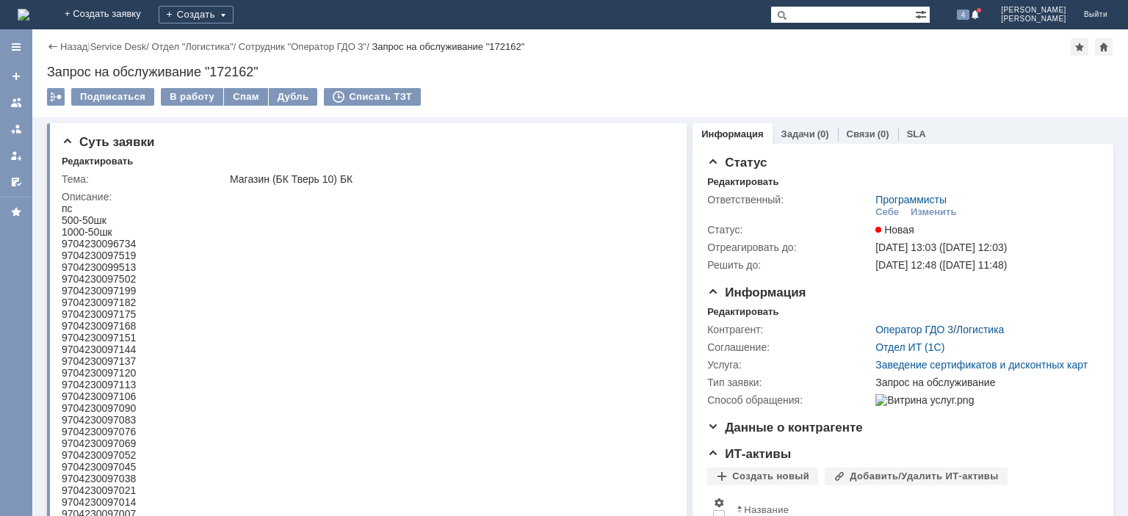
click at [115, 248] on div "9704230096734" at bounding box center [99, 244] width 74 height 12
drag, startPoint x: 231, startPoint y: 176, endPoint x: 354, endPoint y: 182, distance: 123.6
click at [354, 182] on div "Магазин (БК Тверь 10) БК" at bounding box center [448, 179] width 436 height 12
click at [95, 246] on div "9704230096734" at bounding box center [99, 244] width 74 height 12
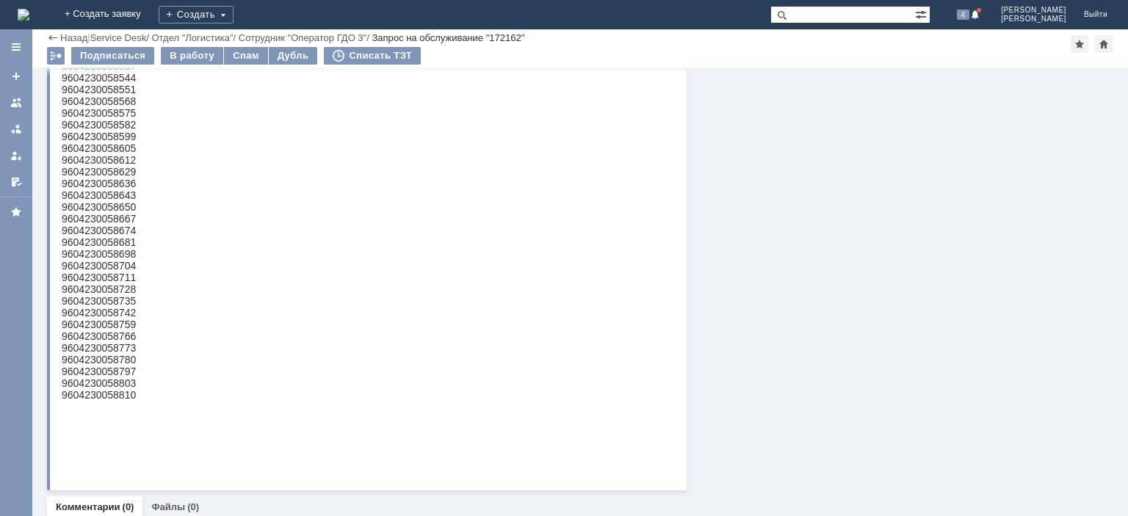
scroll to position [1059, 0]
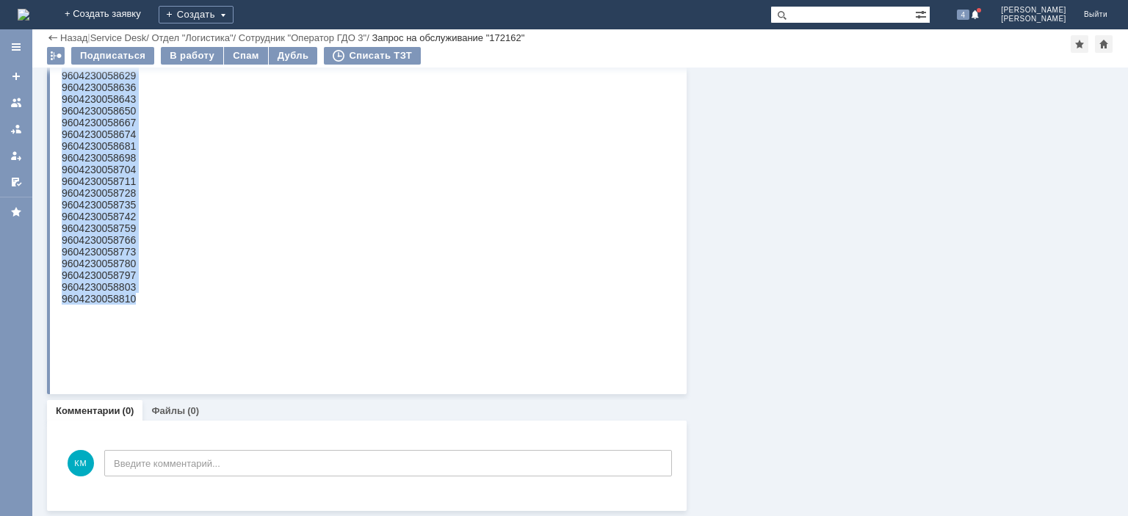
drag, startPoint x: 63, startPoint y: -861, endPoint x: 136, endPoint y: 354, distance: 1217.2
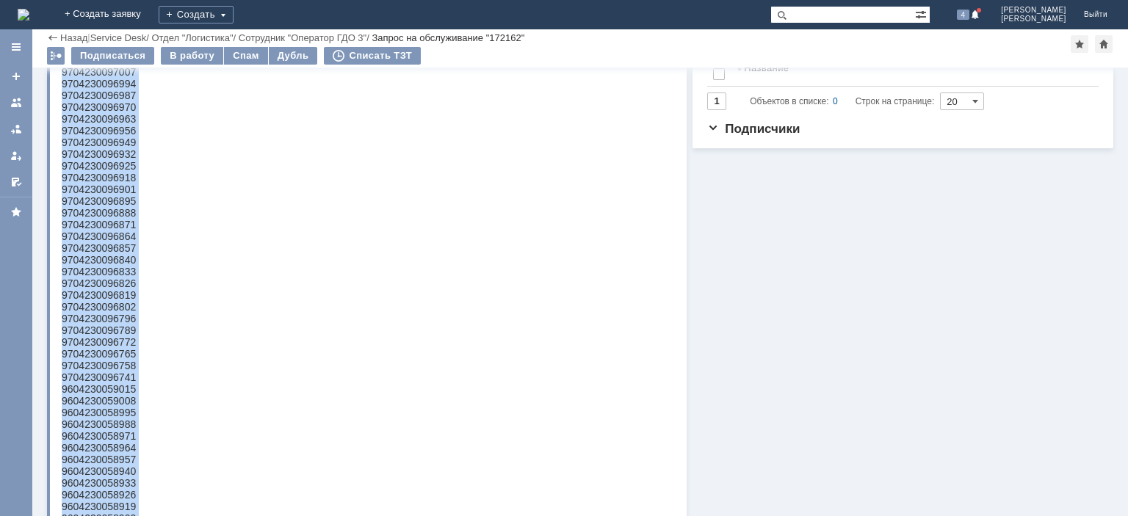
scroll to position [22, 0]
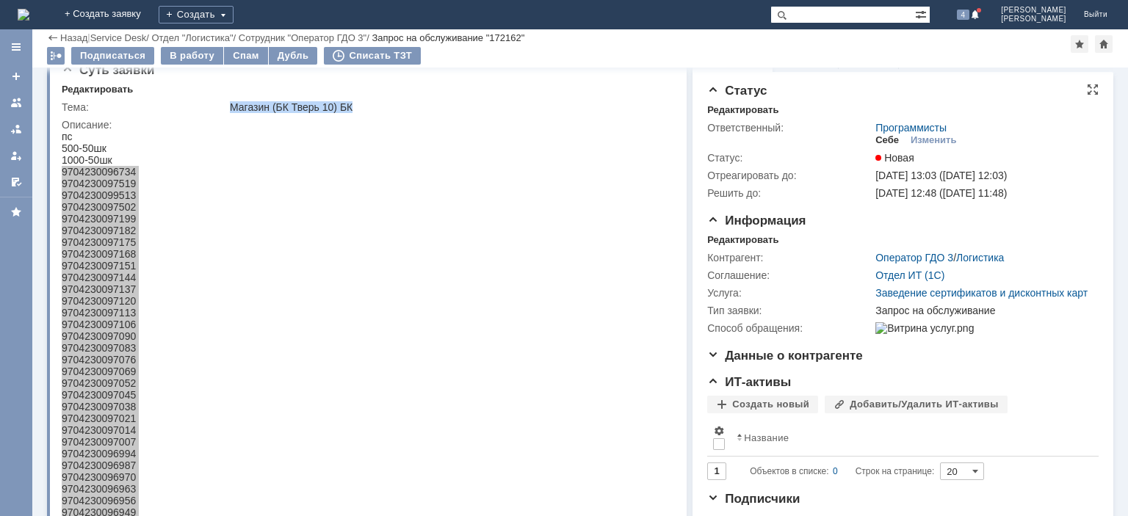
click at [883, 144] on div "Себе" at bounding box center [888, 140] width 24 height 12
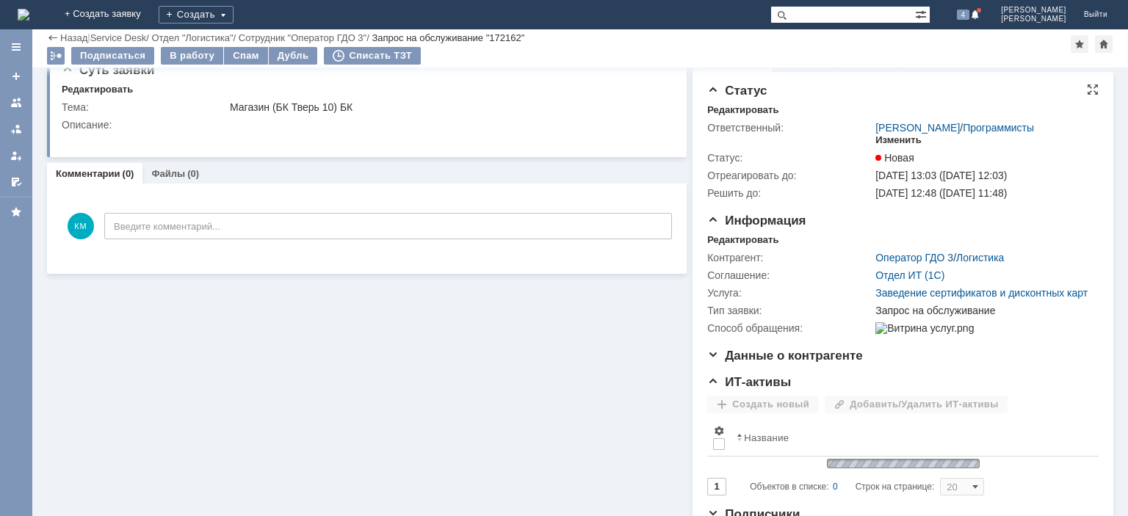
scroll to position [0, 0]
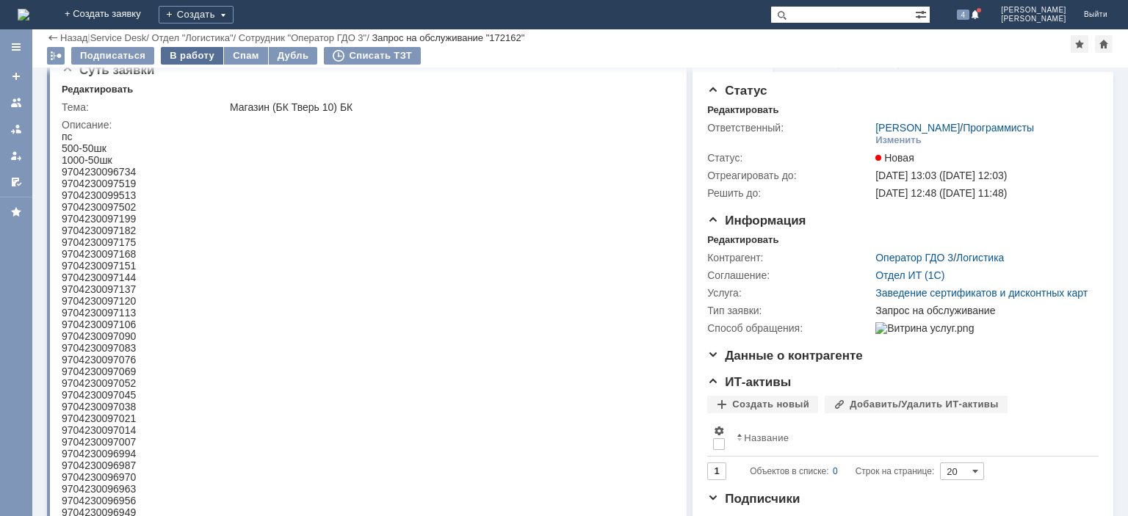
click at [194, 54] on div "В работу" at bounding box center [192, 56] width 62 height 18
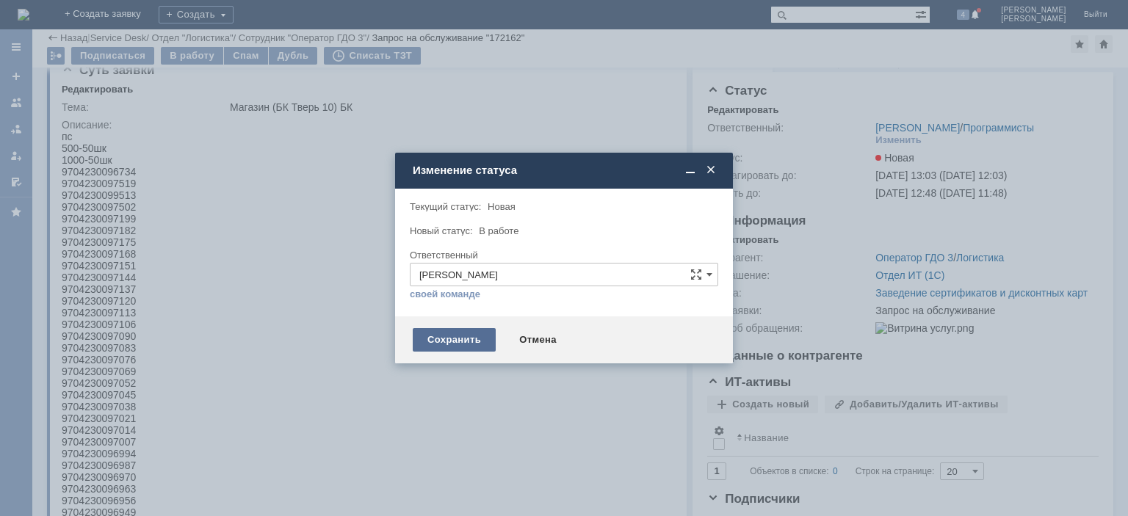
click at [452, 334] on div "Сохранить" at bounding box center [454, 340] width 83 height 24
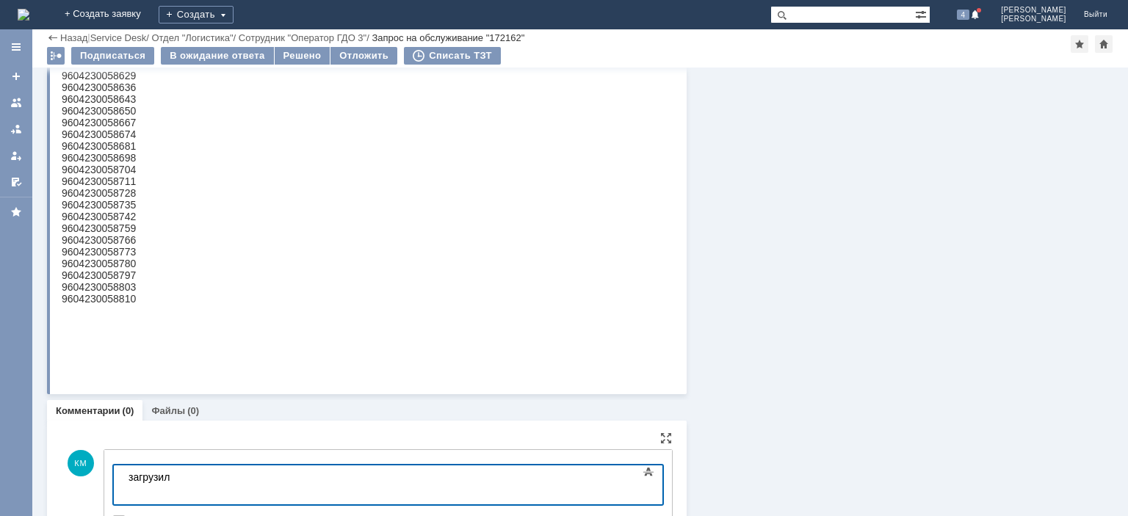
scroll to position [1136, 0]
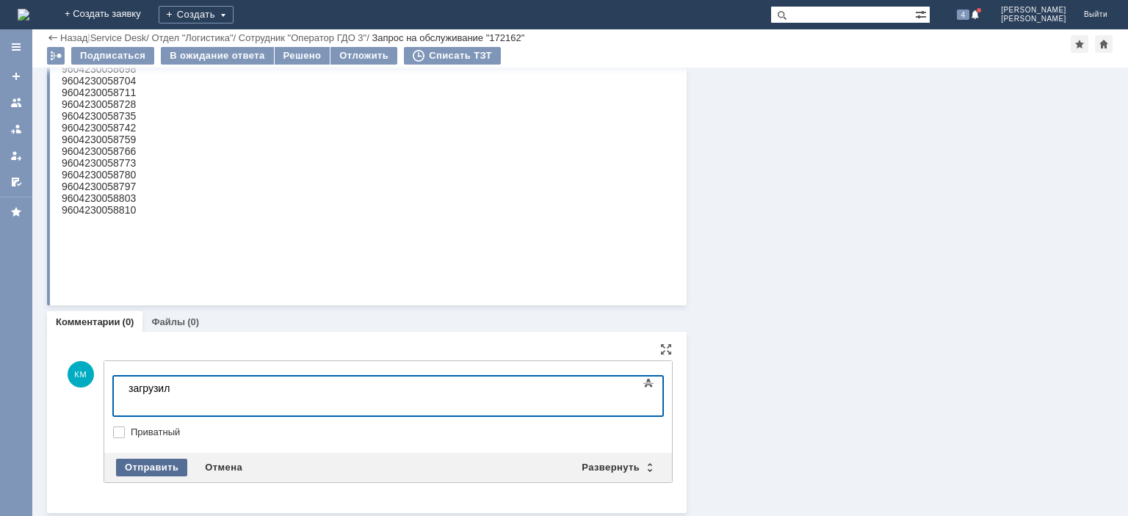
click at [162, 461] on div "Отправить" at bounding box center [151, 468] width 71 height 18
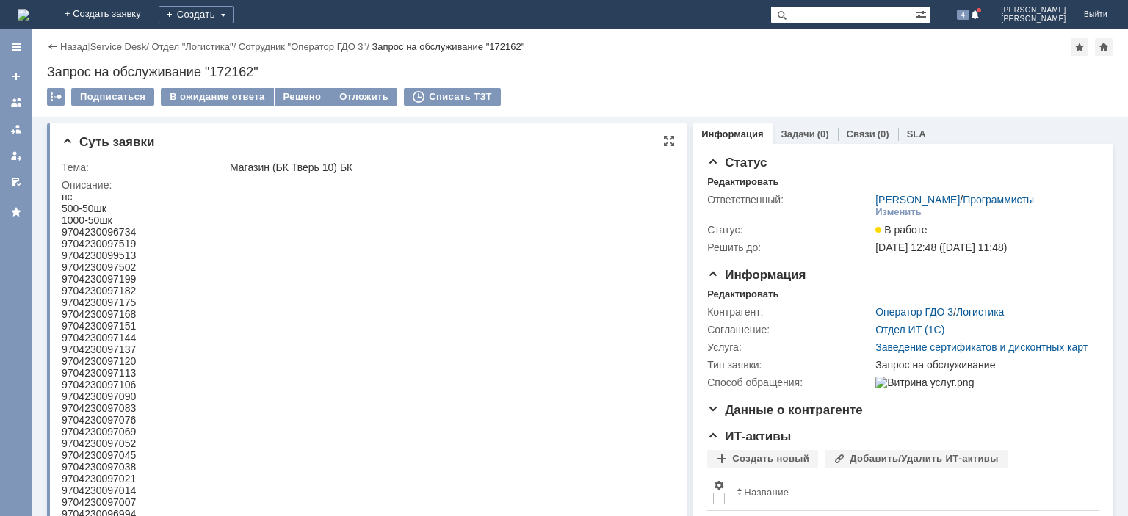
scroll to position [0, 0]
click at [19, 101] on div at bounding box center [16, 103] width 12 height 12
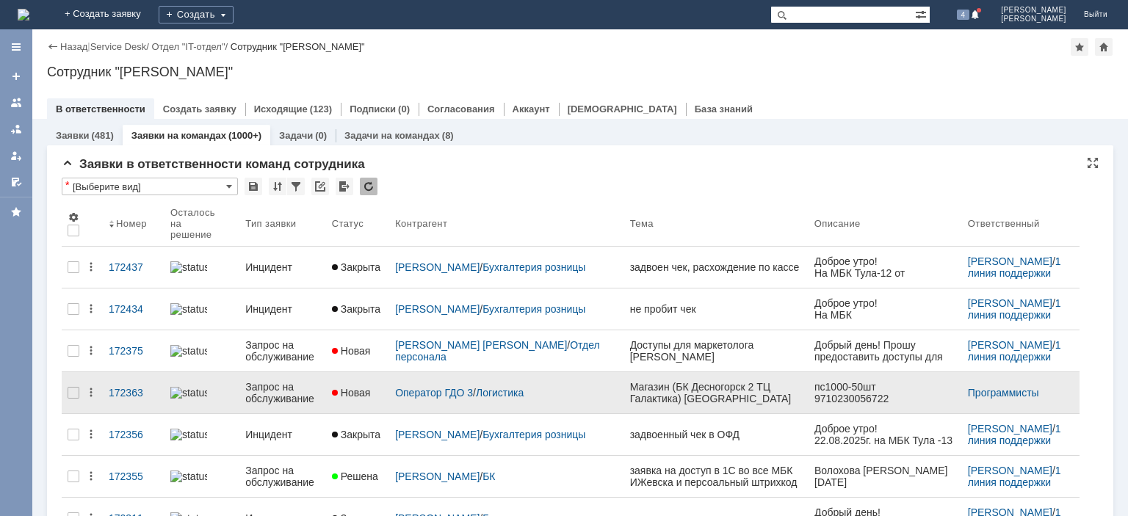
click at [282, 381] on div "Запрос на обслуживание" at bounding box center [282, 393] width 75 height 24
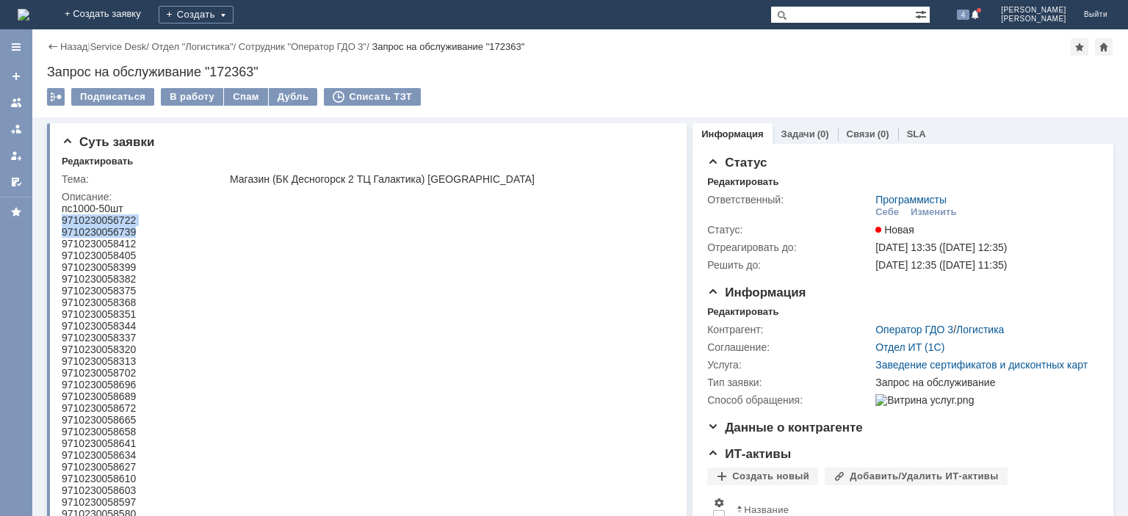
drag, startPoint x: 126, startPoint y: 228, endPoint x: 140, endPoint y: 231, distance: 13.7
click at [140, 231] on html "пс1000-50шт 9710230056722 9710230056739 9710230058412 9710230058405 97102300583…" at bounding box center [365, 508] width 607 height 611
click at [134, 211] on div "пс1000-50шт" at bounding box center [99, 209] width 74 height 12
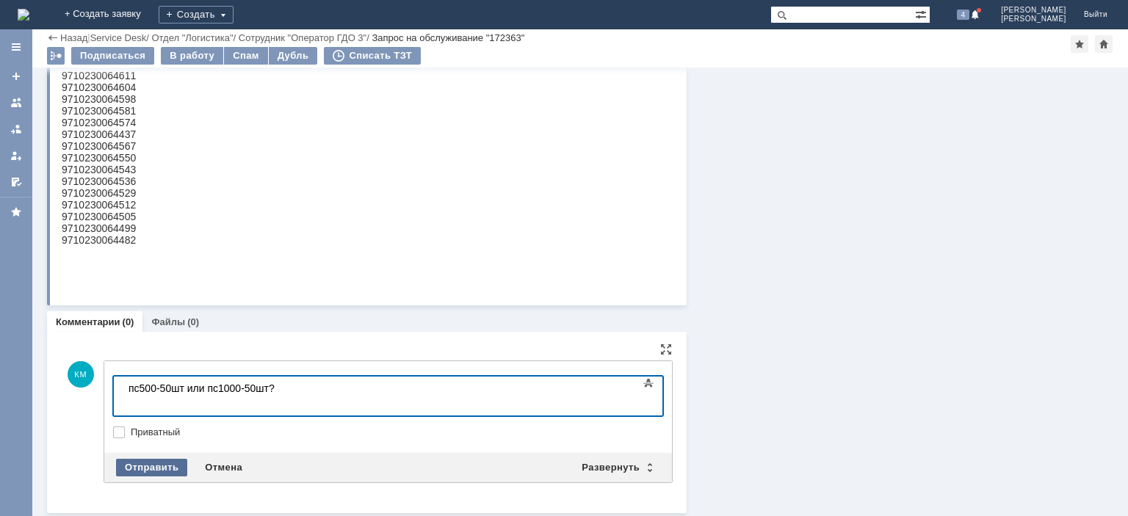
click at [165, 464] on div "Отправить" at bounding box center [151, 468] width 71 height 18
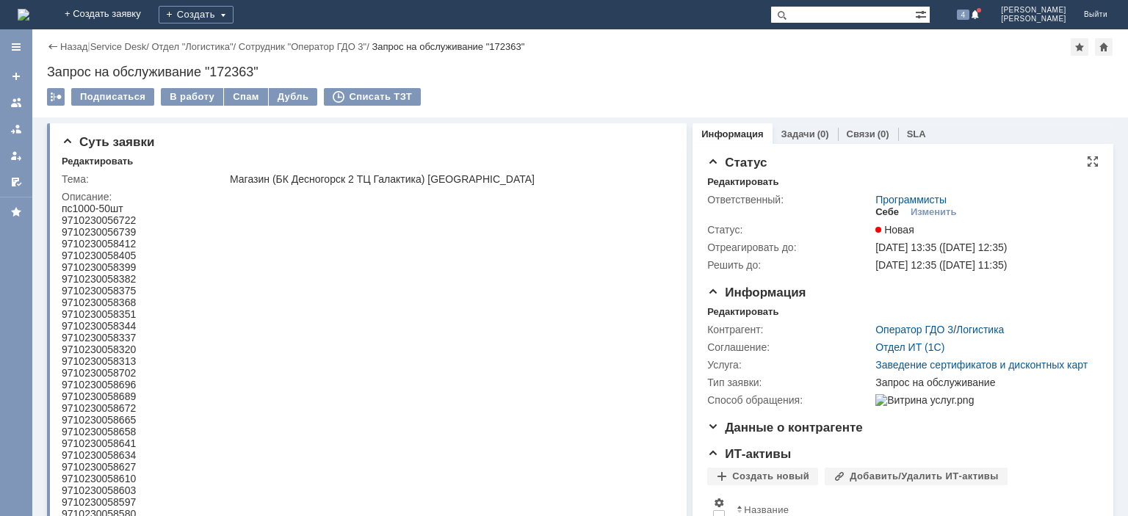
click at [883, 215] on div "Себе" at bounding box center [888, 212] width 24 height 12
click at [199, 95] on div "В работу" at bounding box center [192, 97] width 62 height 18
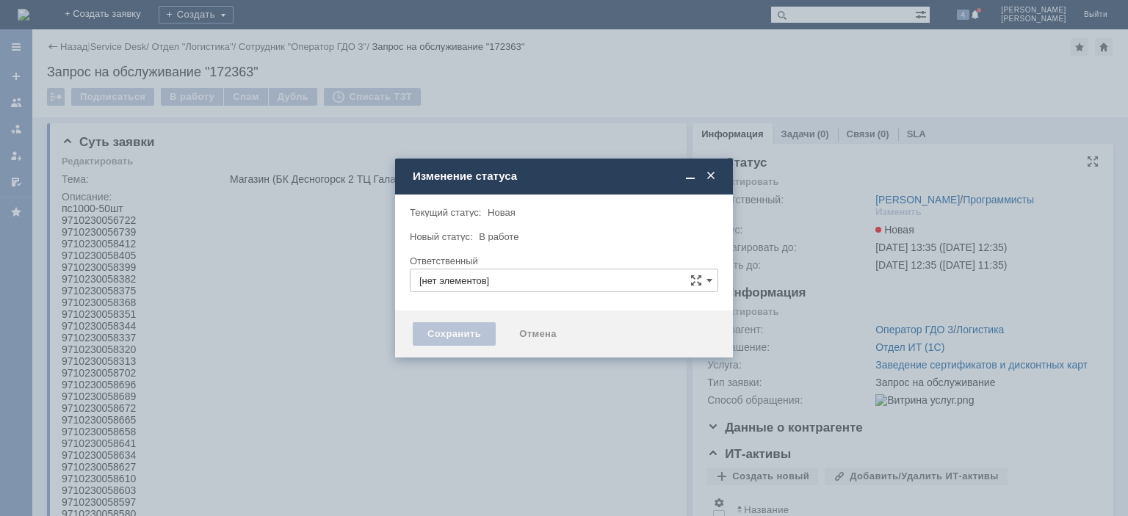
type input "[PERSON_NAME]"
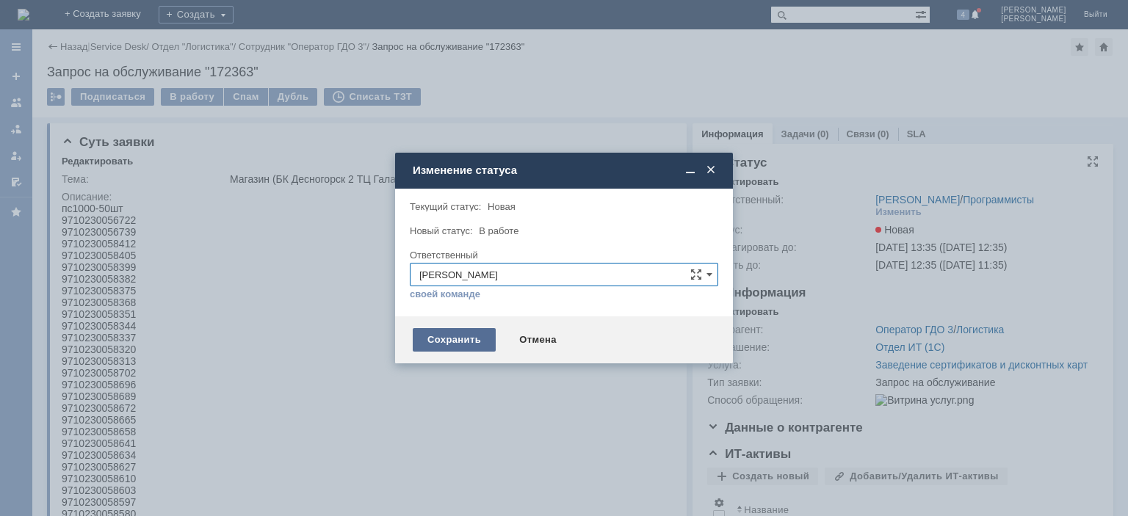
click at [480, 345] on div "Сохранить" at bounding box center [454, 340] width 83 height 24
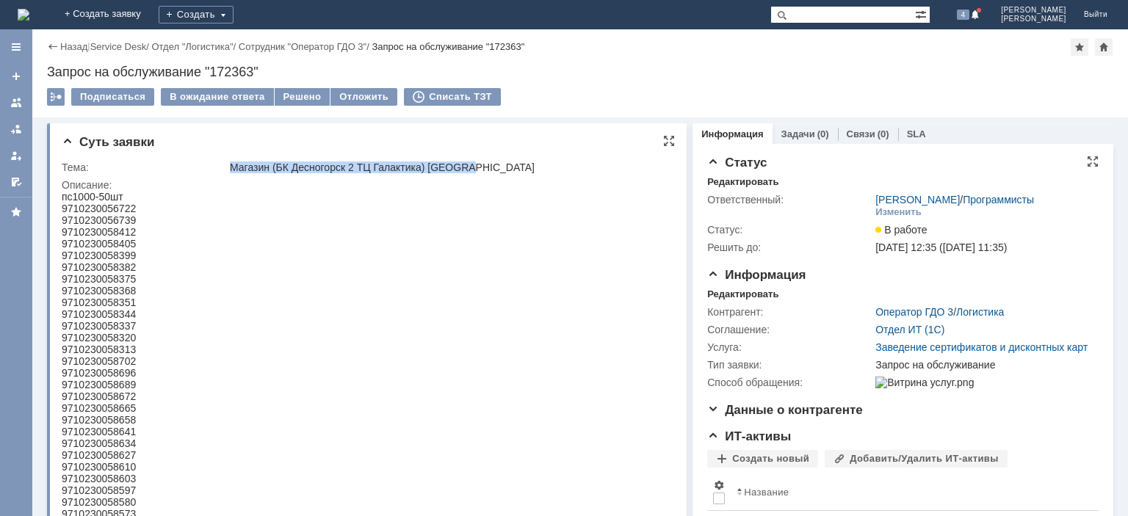
drag, startPoint x: 311, startPoint y: 171, endPoint x: 475, endPoint y: 166, distance: 163.2
click at [475, 166] on div "Магазин (БК Десногорск 2 ТЦ Галактика) [GEOGRAPHIC_DATA]" at bounding box center [448, 168] width 436 height 12
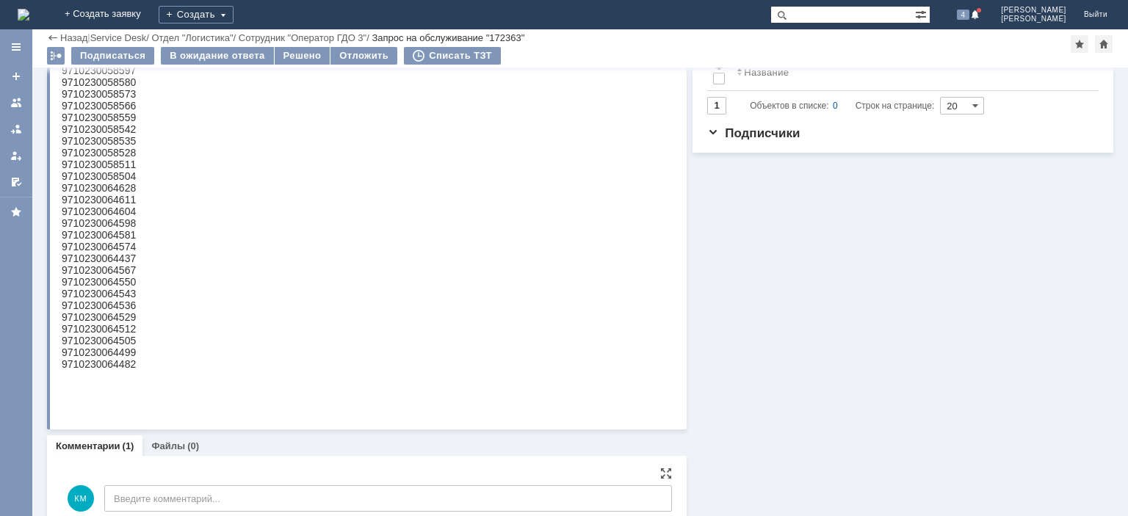
scroll to position [482, 0]
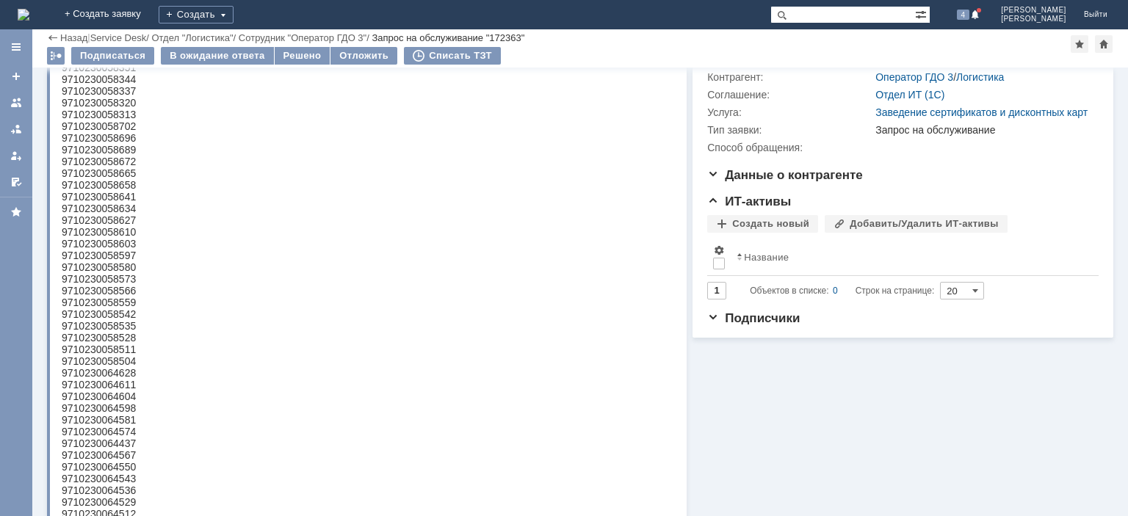
scroll to position [112, 0]
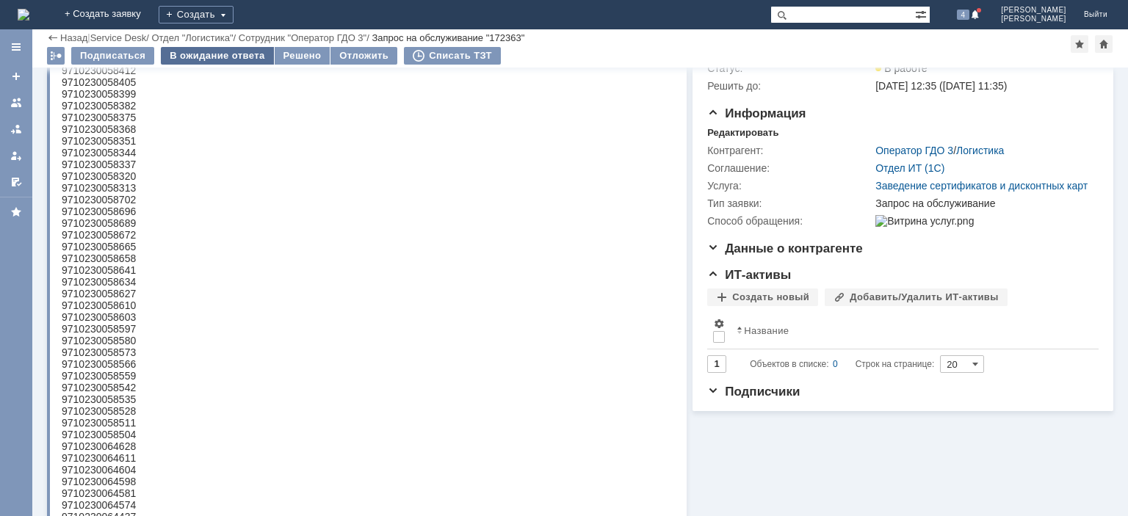
click at [233, 60] on div "В ожидание ответа" at bounding box center [217, 56] width 112 height 18
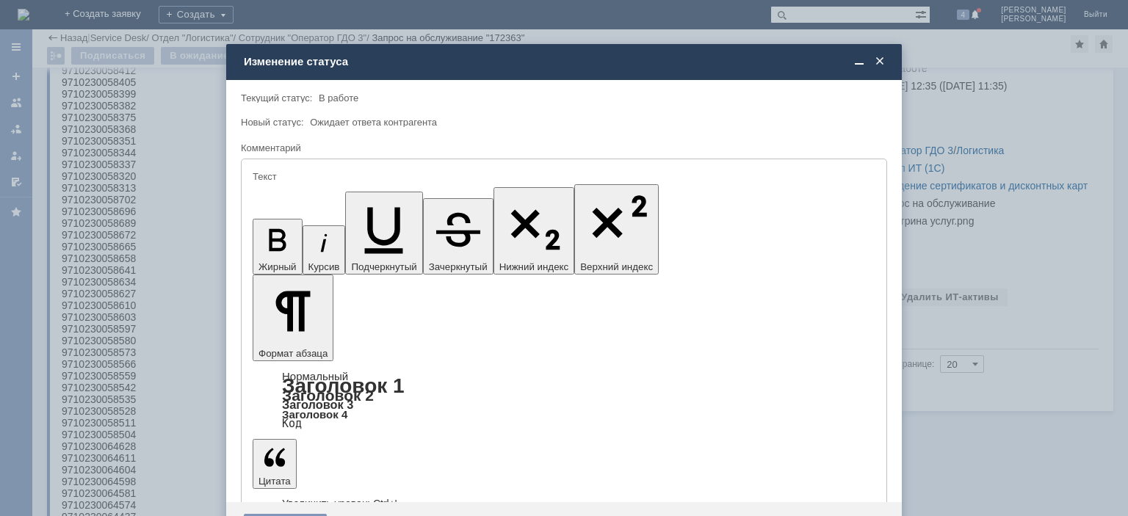
scroll to position [0, 0]
click at [275, 514] on div "Сохранить" at bounding box center [285, 526] width 83 height 24
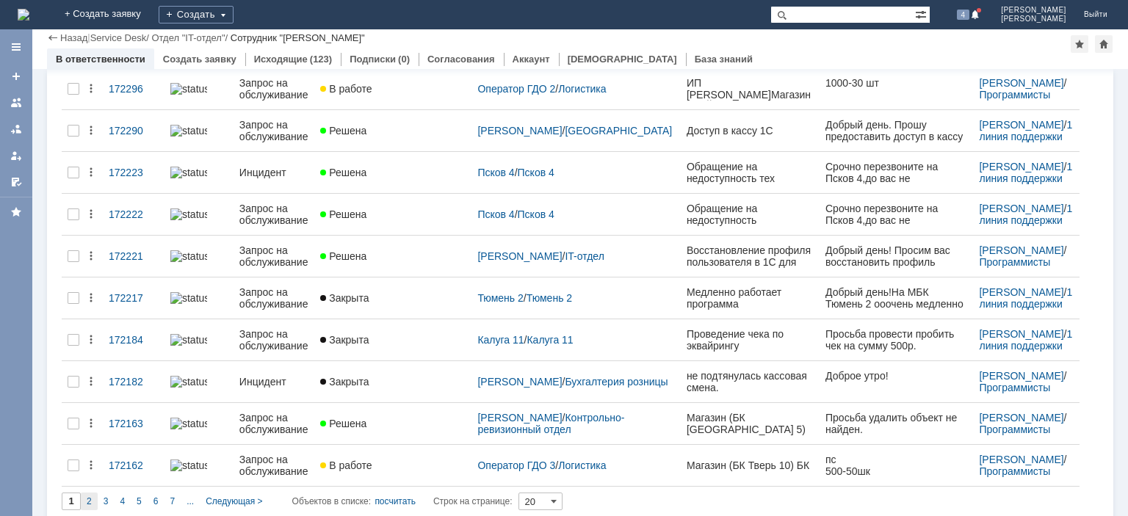
click at [87, 497] on span "2" at bounding box center [89, 502] width 5 height 10
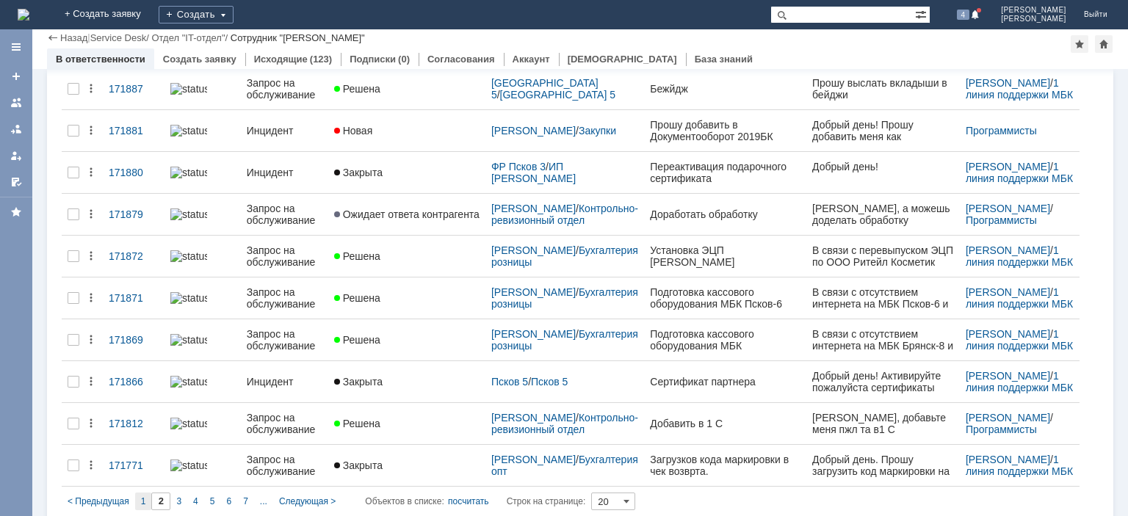
click at [143, 497] on span "1" at bounding box center [143, 502] width 5 height 10
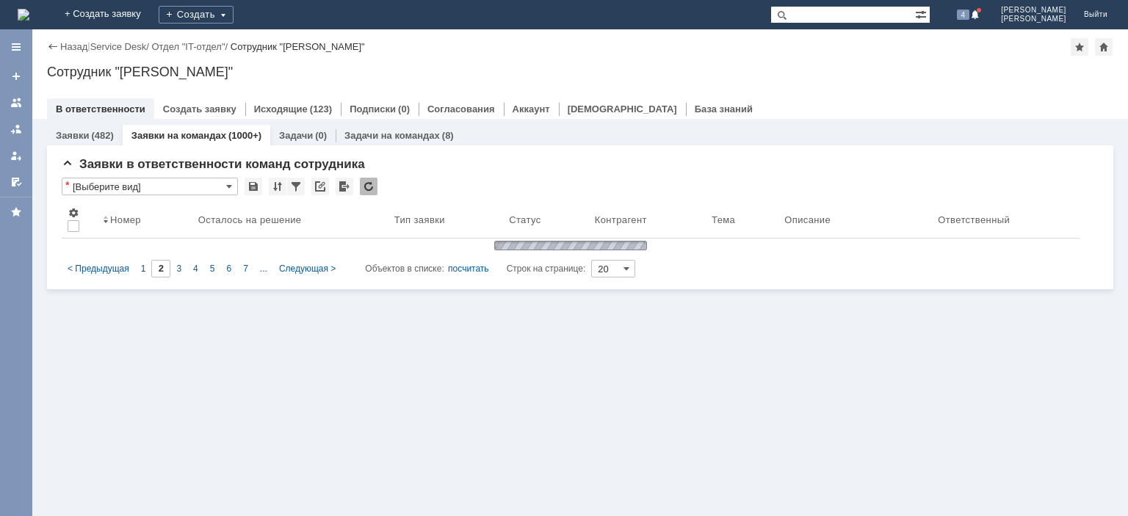
type input "1"
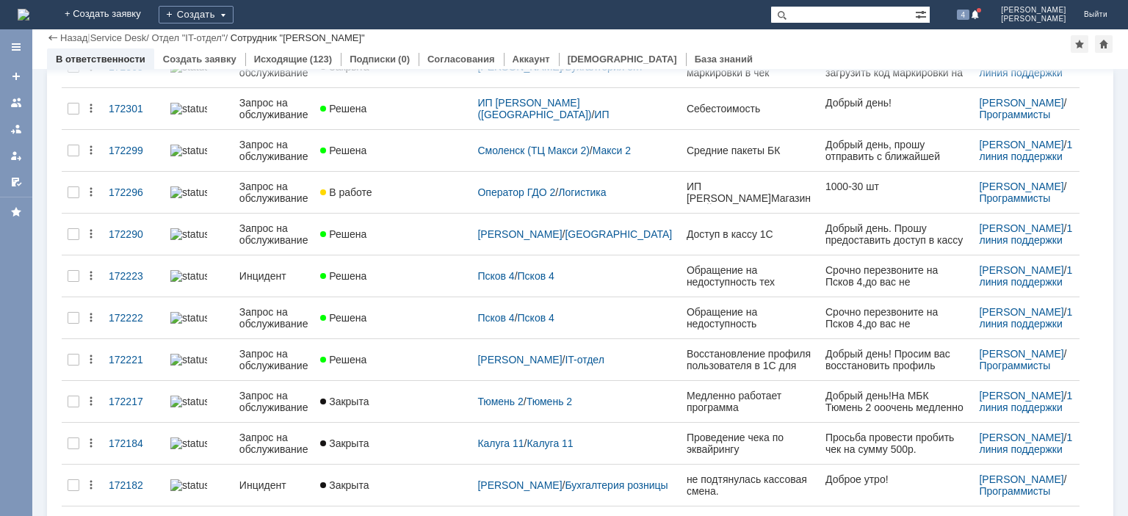
scroll to position [547, 0]
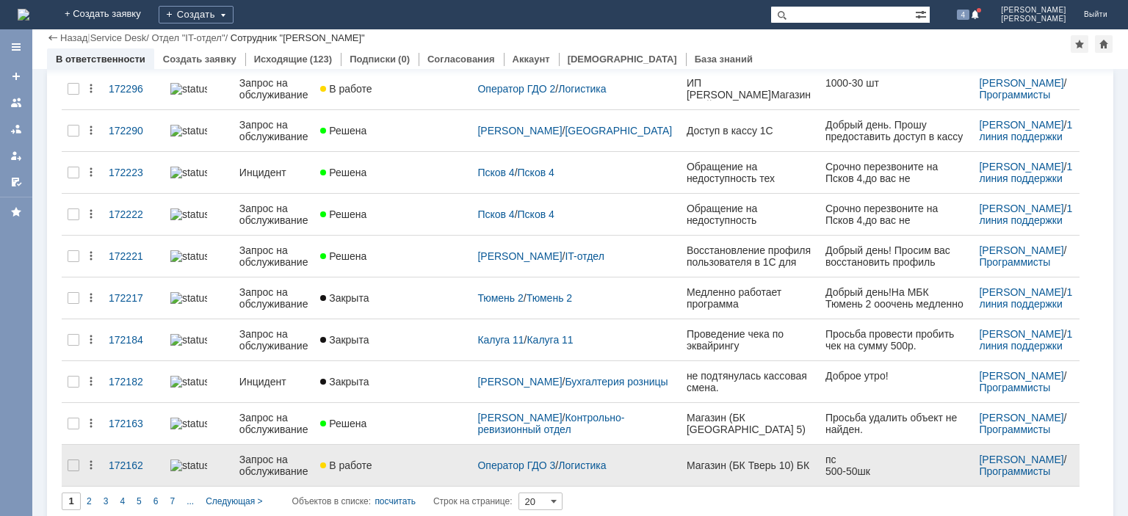
click at [301, 454] on div "Запрос на обслуживание" at bounding box center [273, 466] width 69 height 24
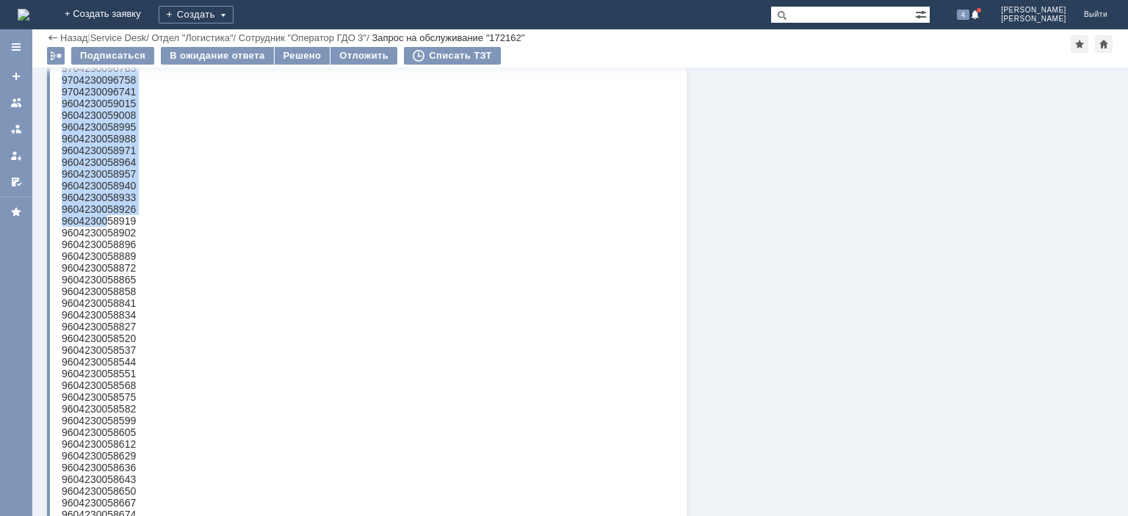
scroll to position [814, 0]
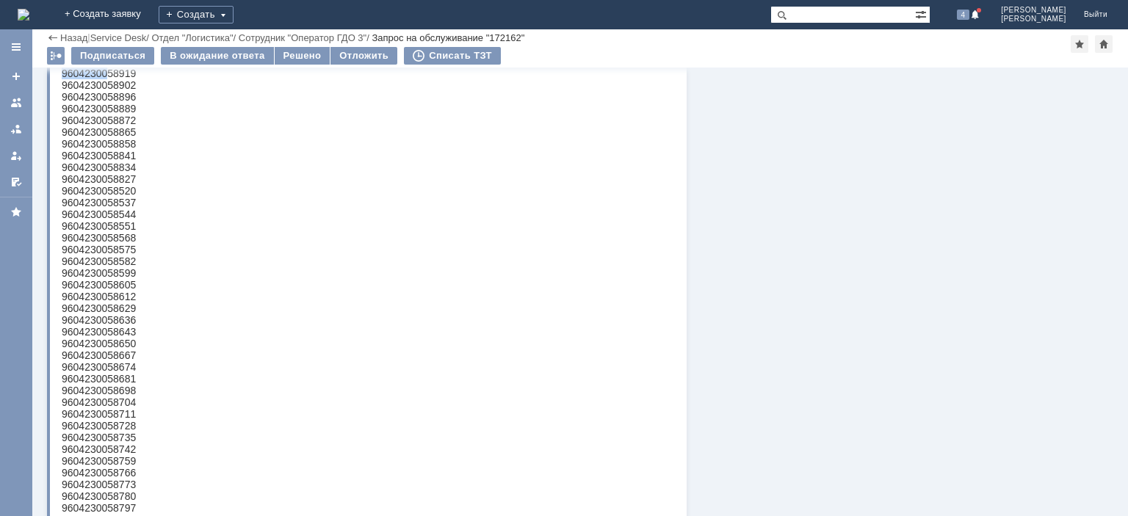
drag, startPoint x: 62, startPoint y: -632, endPoint x: 105, endPoint y: 114, distance: 746.9
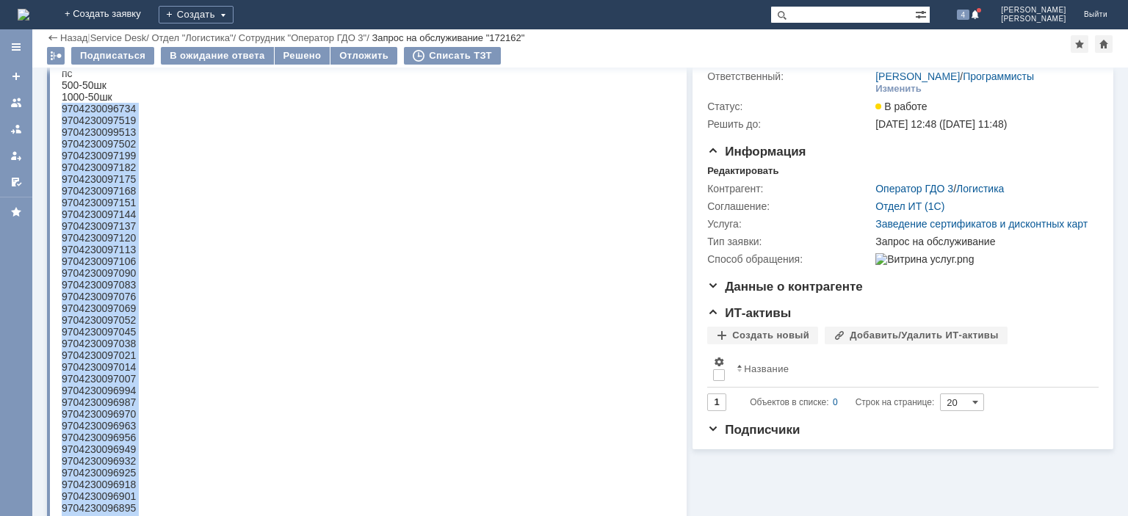
scroll to position [0, 0]
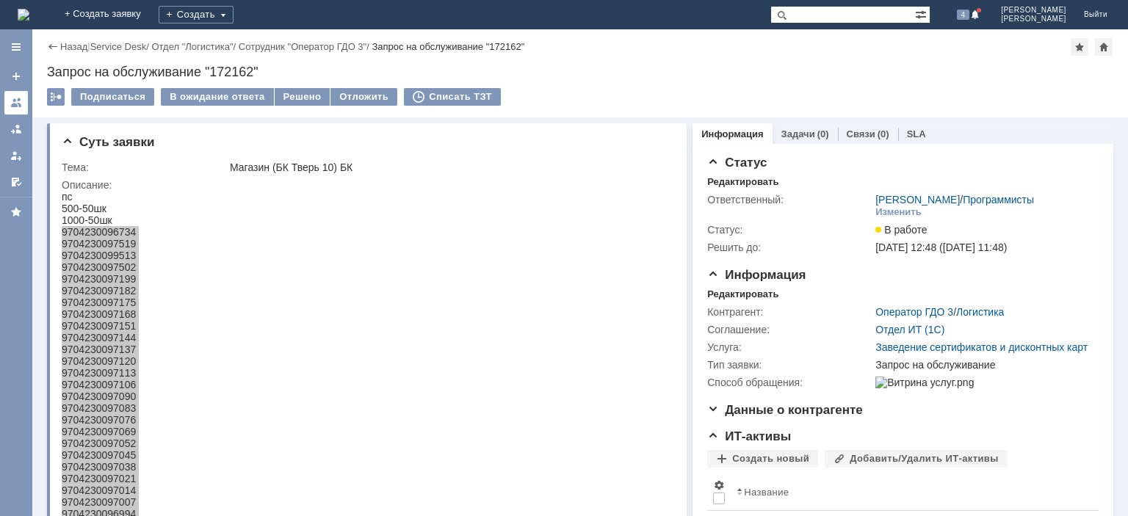
click at [23, 102] on link at bounding box center [16, 103] width 24 height 24
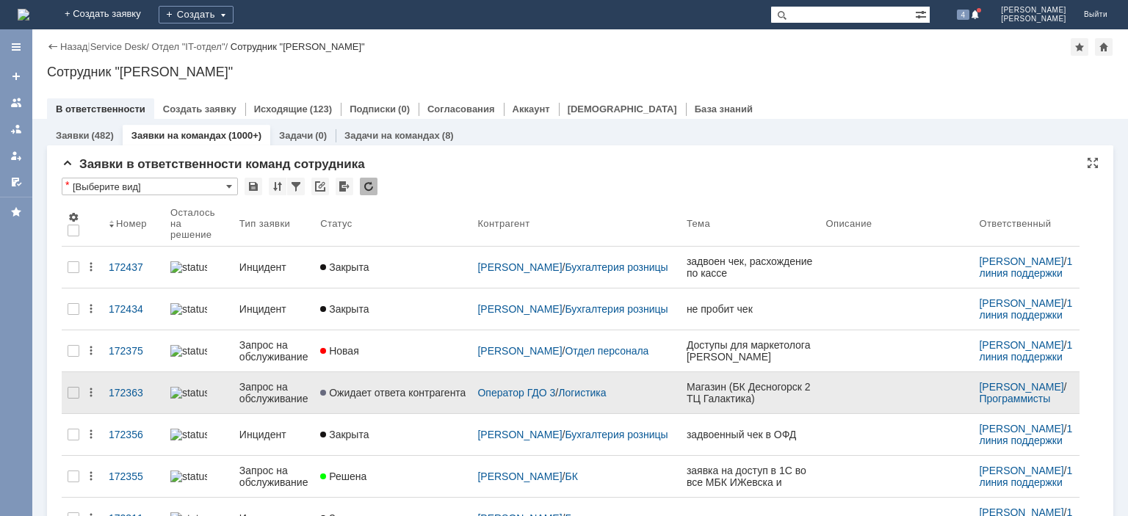
click at [381, 387] on span "Ожидает ответа контрагента" at bounding box center [392, 393] width 145 height 12
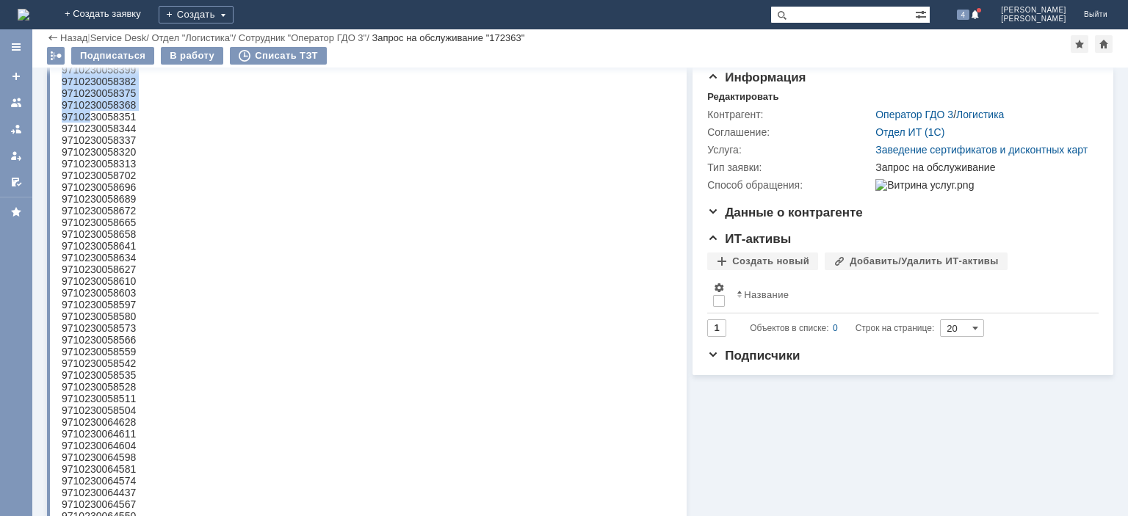
scroll to position [370, 0]
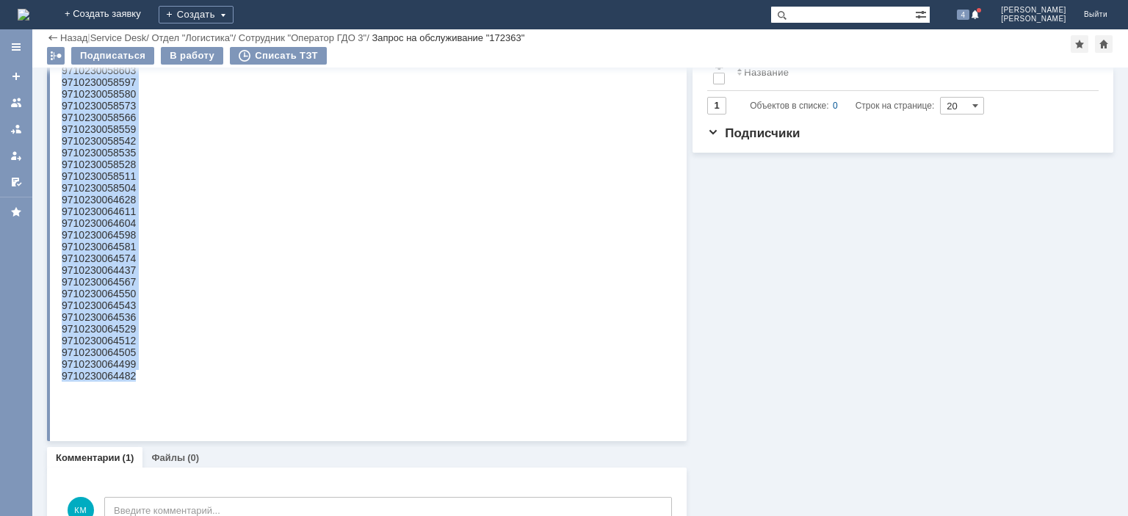
drag, startPoint x: 62, startPoint y: -195, endPoint x: 134, endPoint y: 405, distance: 604.5
click at [134, 394] on body "пс1000-50шт 9710230056722 9710230056739 9710230058412 9710230058405 97102300583…" at bounding box center [99, 88] width 74 height 611
copy body "9710230056722 9710230056739 9710230058412 9710230058405 9710230058399 971023005…"
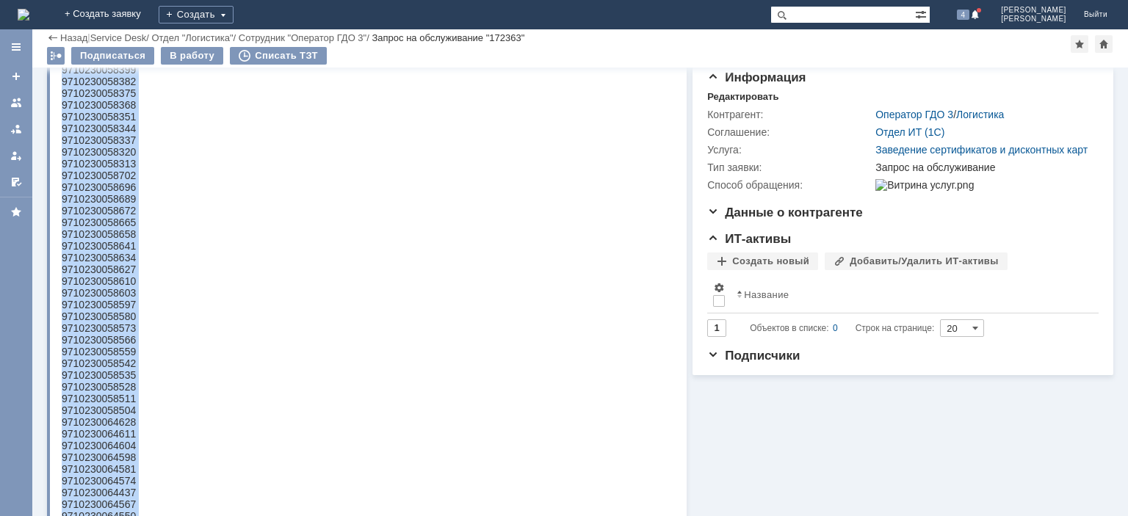
scroll to position [0, 0]
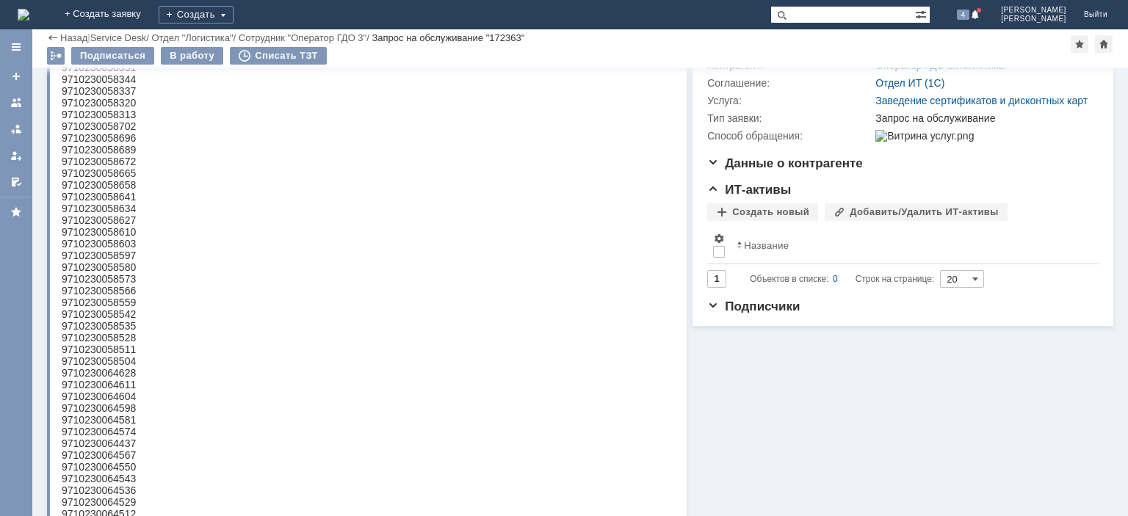
scroll to position [49, 0]
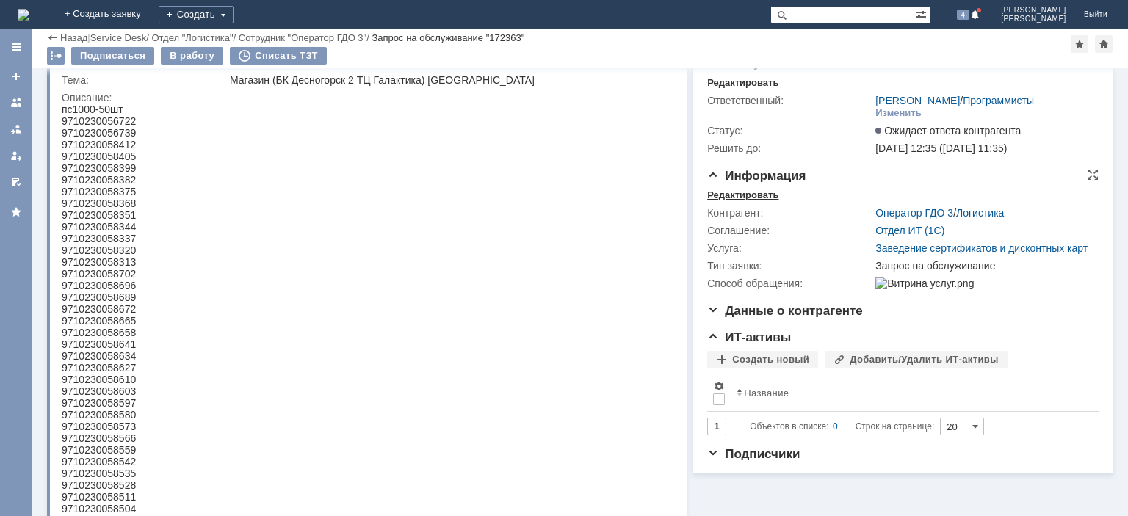
click at [771, 197] on div "Редактировать" at bounding box center [742, 196] width 71 height 12
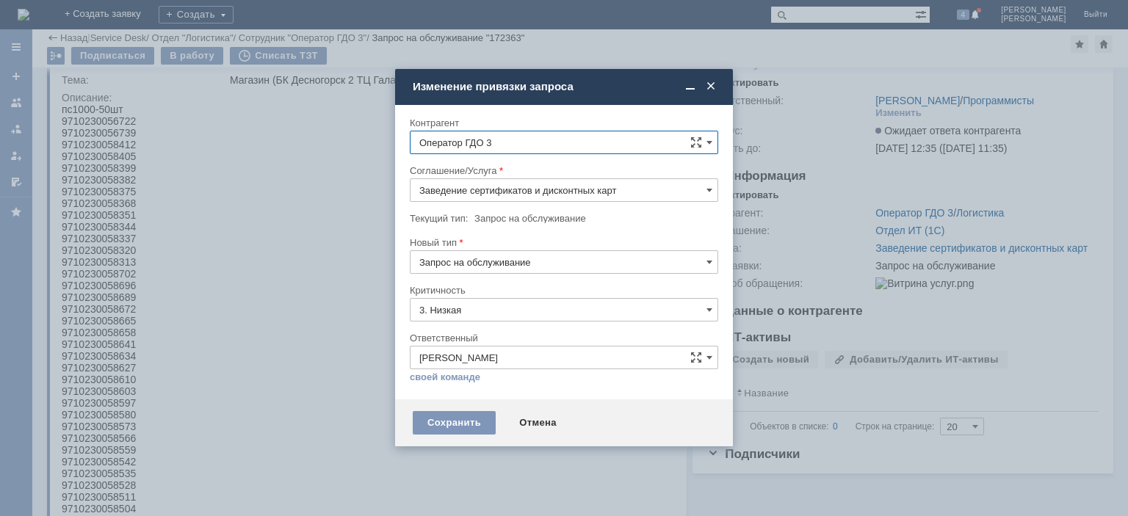
click at [699, 311] on input "3. Низкая" at bounding box center [564, 310] width 309 height 24
click at [671, 278] on div at bounding box center [564, 279] width 309 height 10
type input "3. Низкая"
click at [707, 262] on span at bounding box center [710, 262] width 6 height 12
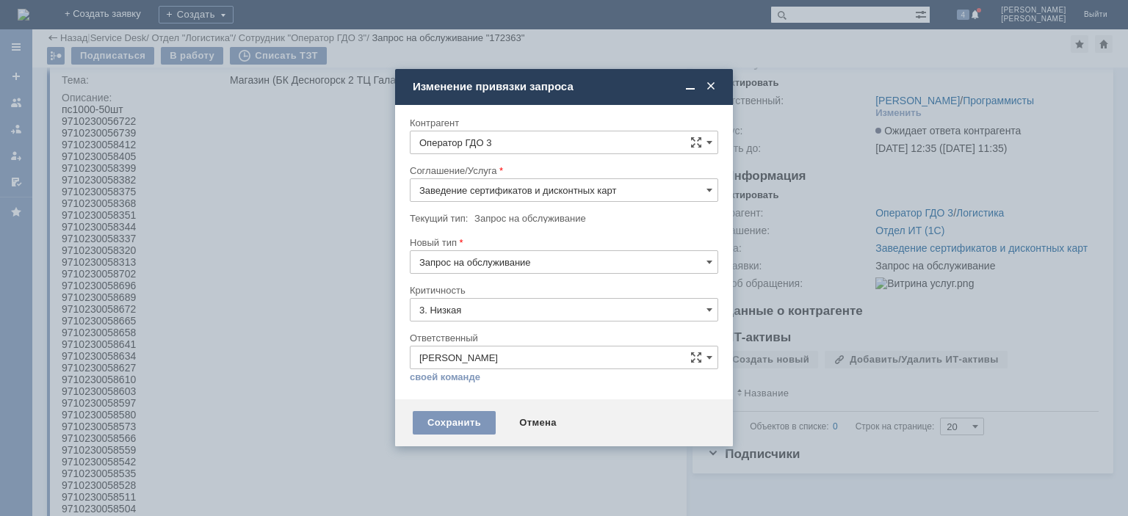
click at [591, 118] on div "Контрагент" at bounding box center [564, 124] width 309 height 14
type input "Запрос на обслуживание"
click at [707, 187] on input "Заведение сертификатов и дисконтных карт" at bounding box center [564, 191] width 309 height 24
click at [713, 83] on span at bounding box center [711, 86] width 15 height 13
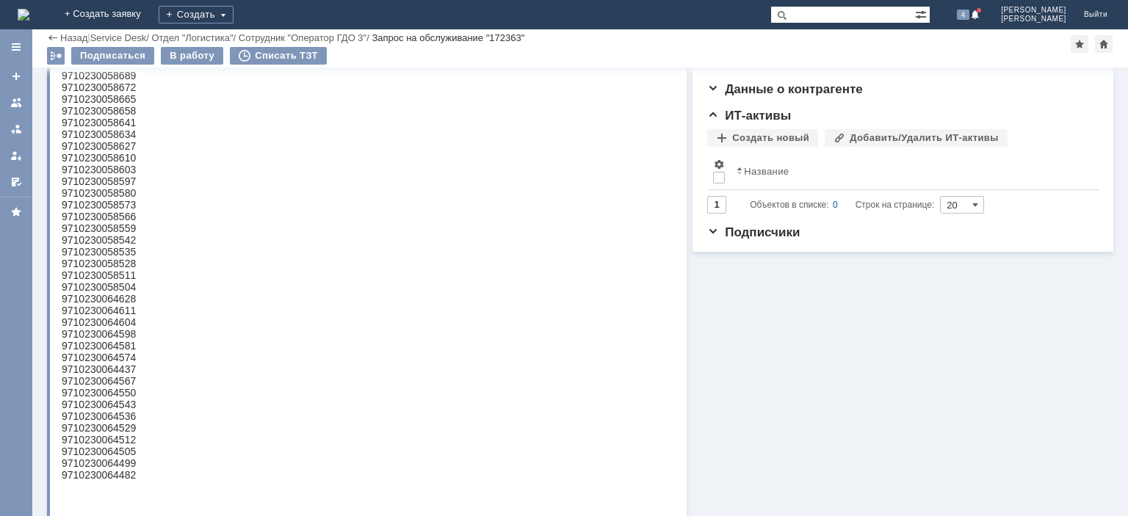
scroll to position [0, 0]
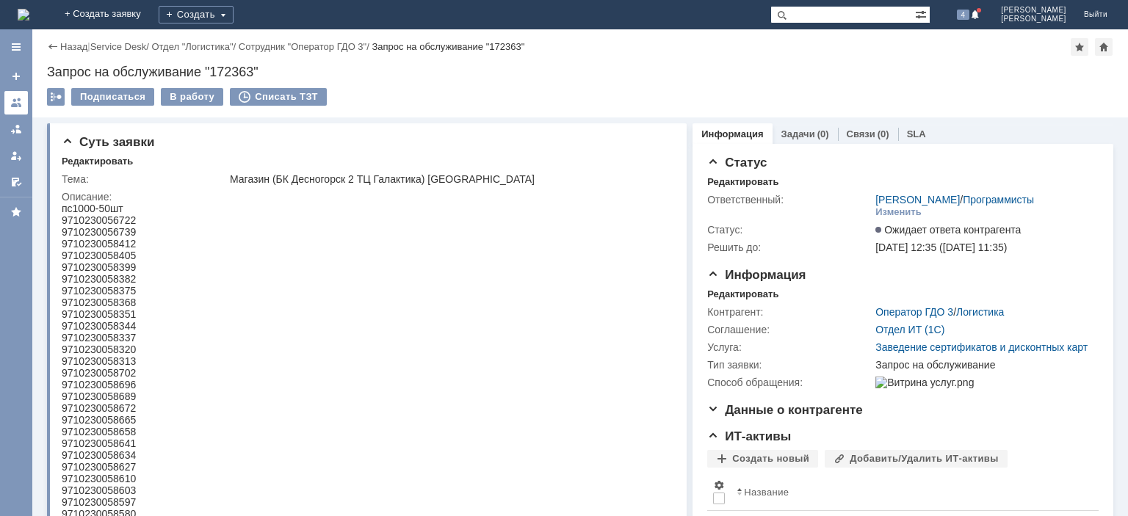
click at [10, 98] on link at bounding box center [16, 103] width 24 height 24
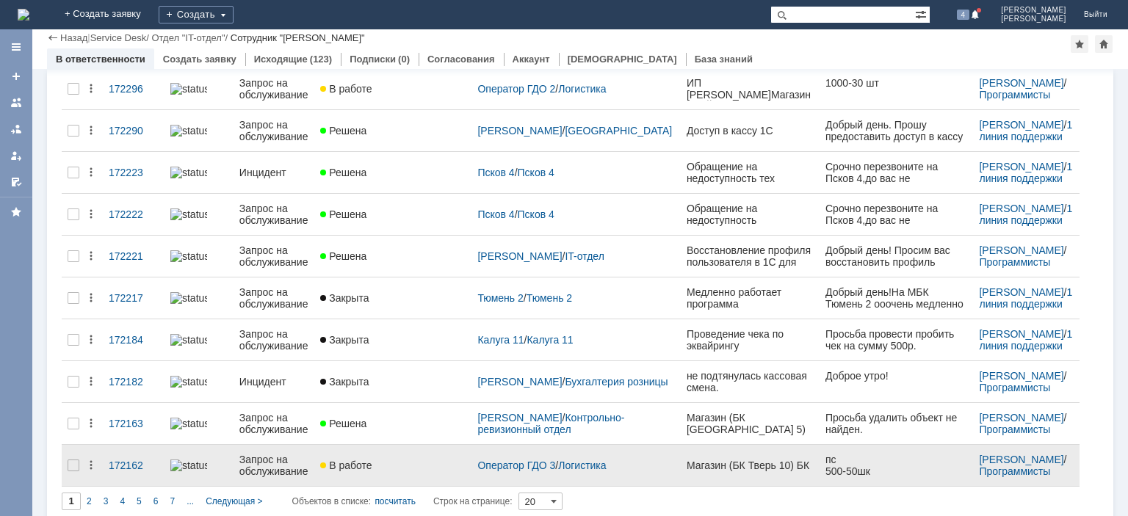
click at [273, 454] on div "Запрос на обслуживание" at bounding box center [273, 466] width 69 height 24
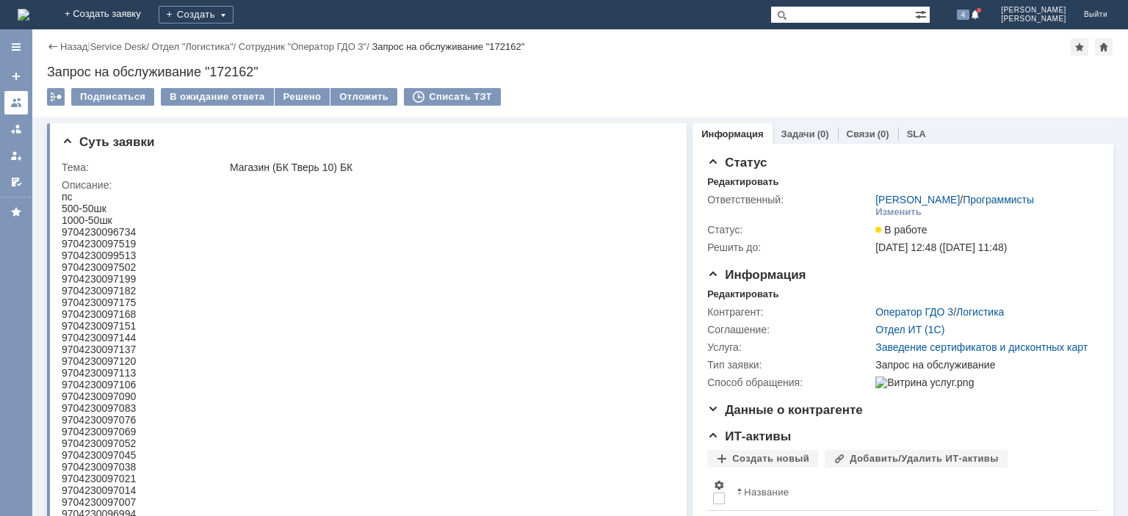
click at [15, 107] on div at bounding box center [16, 103] width 12 height 12
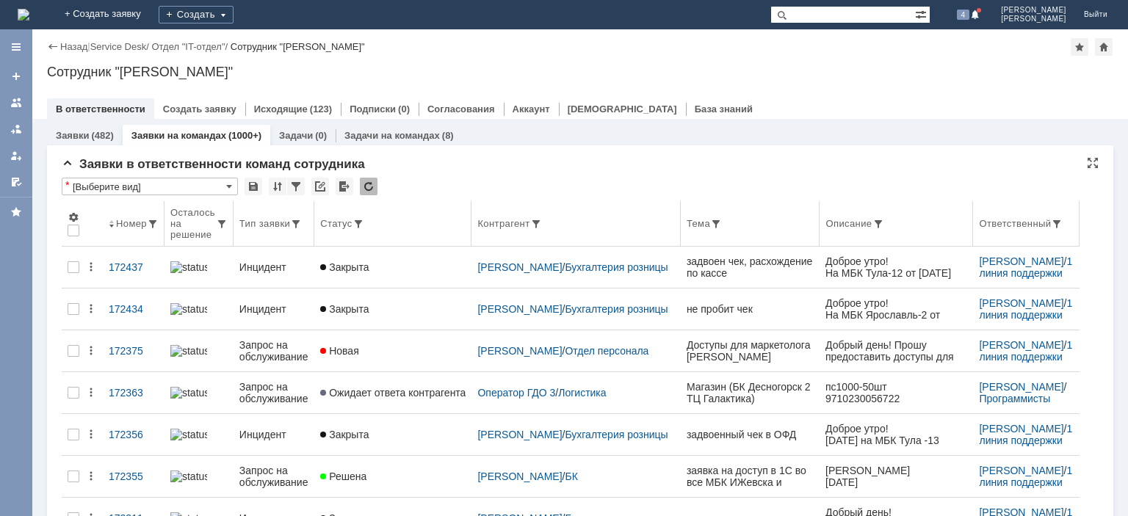
scroll to position [73, 0]
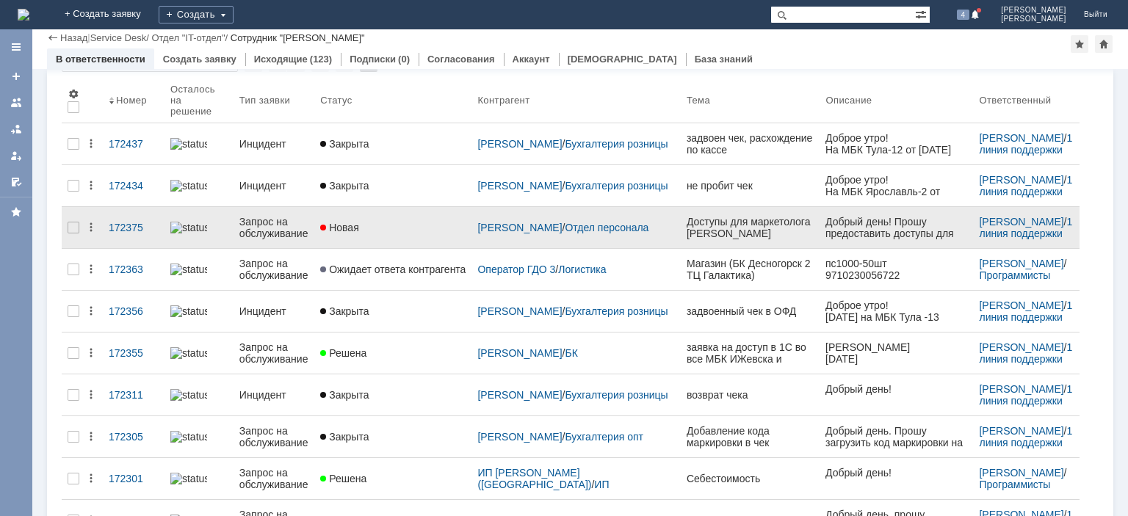
click at [290, 227] on div "Запрос на обслуживание" at bounding box center [273, 228] width 69 height 24
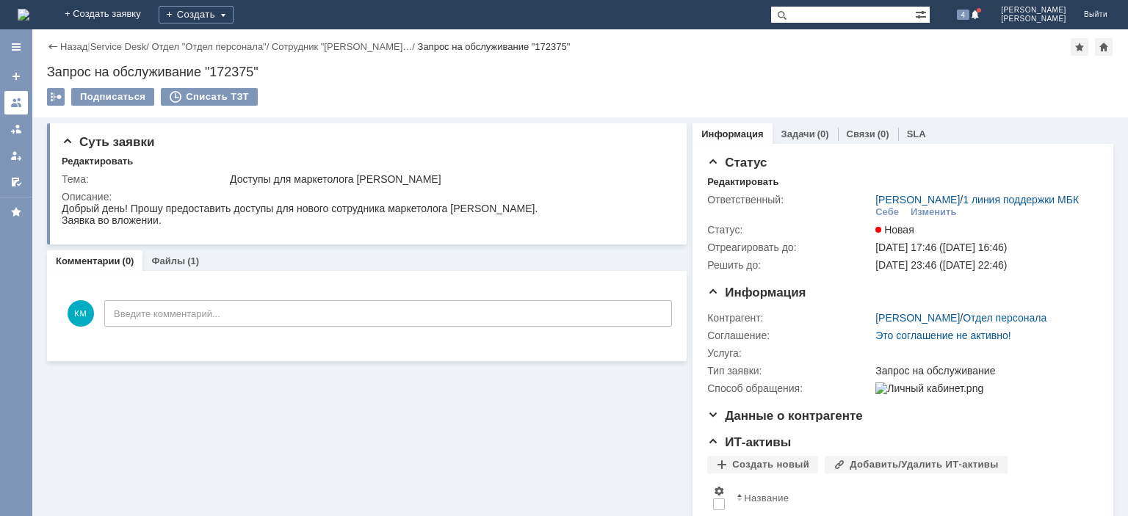
click at [19, 102] on div at bounding box center [16, 103] width 12 height 12
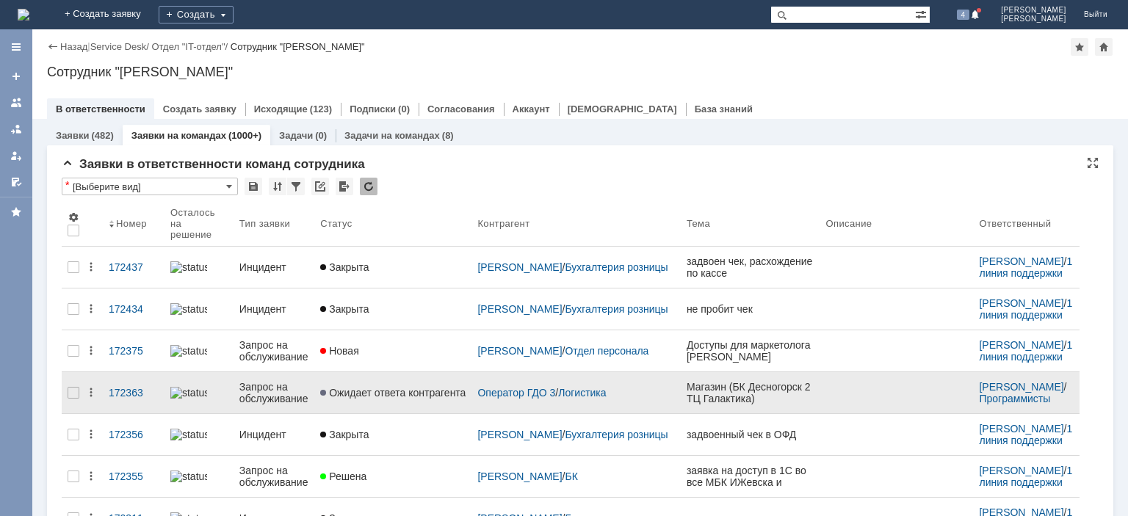
click at [378, 387] on span "Ожидает ответа контрагента" at bounding box center [392, 393] width 145 height 12
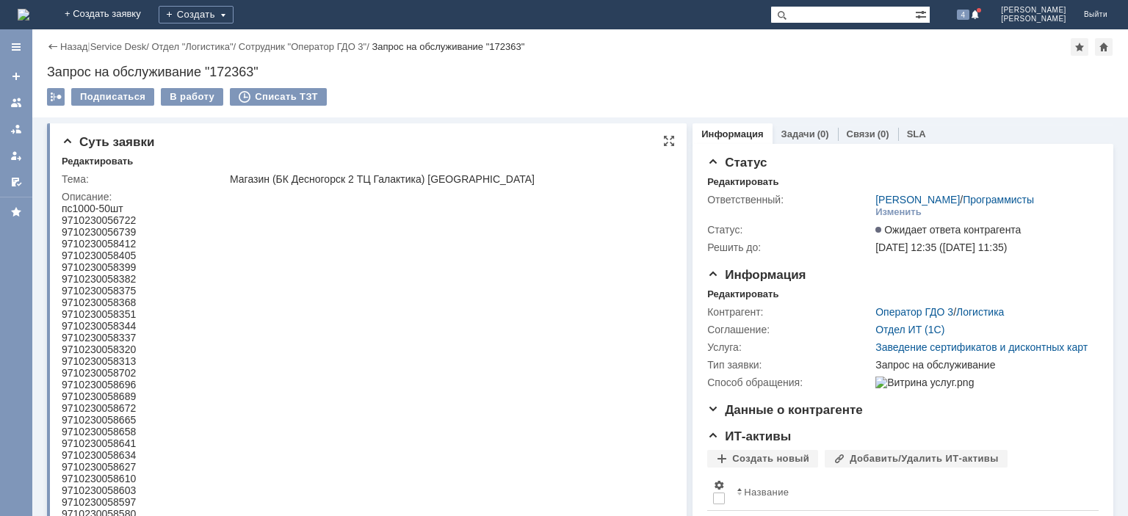
click at [104, 224] on div "9710230056722" at bounding box center [99, 221] width 74 height 12
click at [104, 225] on div "9710230056722" at bounding box center [99, 221] width 74 height 12
copy div "9710230056722"
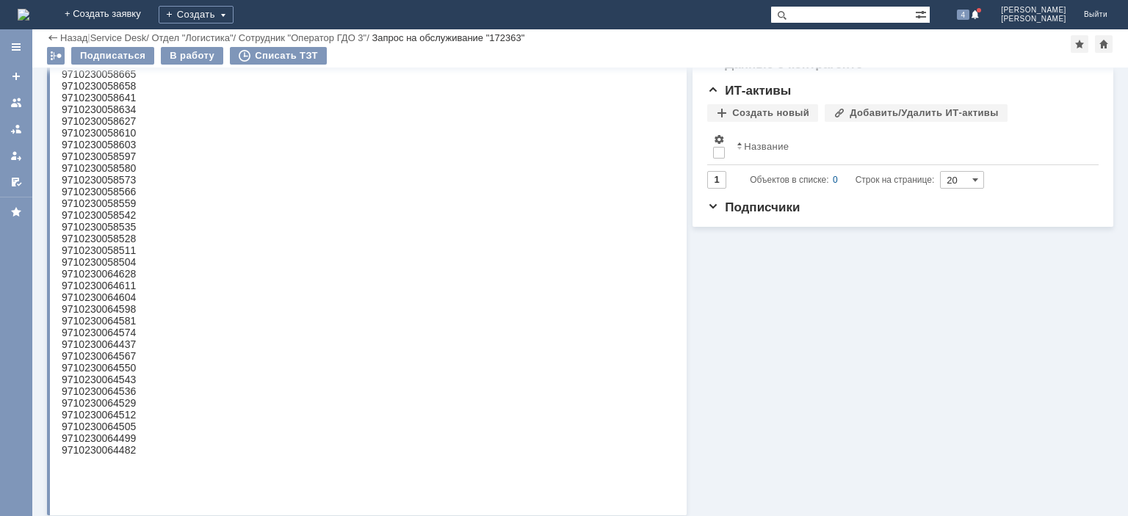
scroll to position [494, 0]
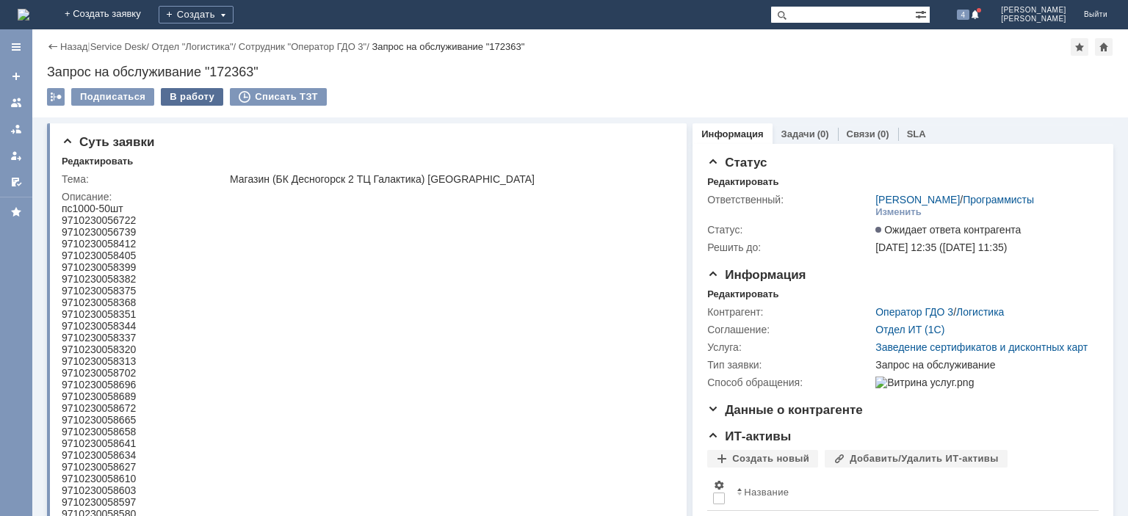
click at [181, 93] on div "В работу" at bounding box center [192, 97] width 62 height 18
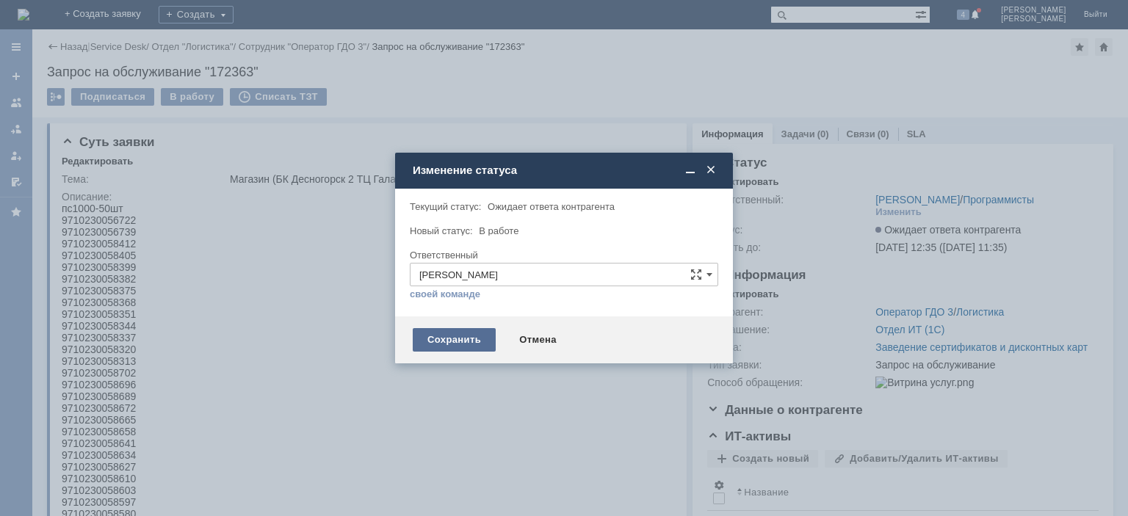
click at [444, 339] on div "Сохранить" at bounding box center [454, 340] width 83 height 24
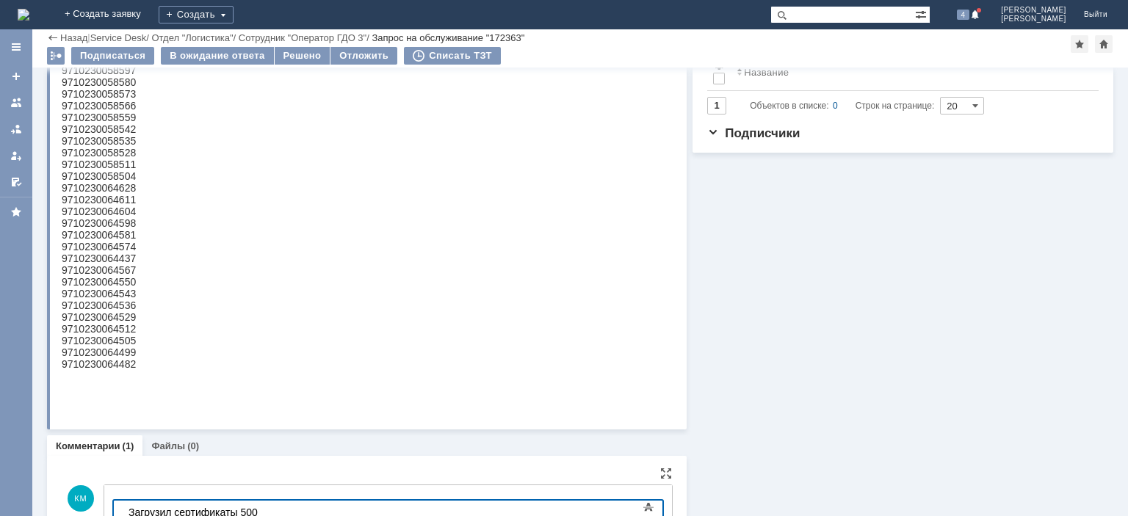
scroll to position [570, 0]
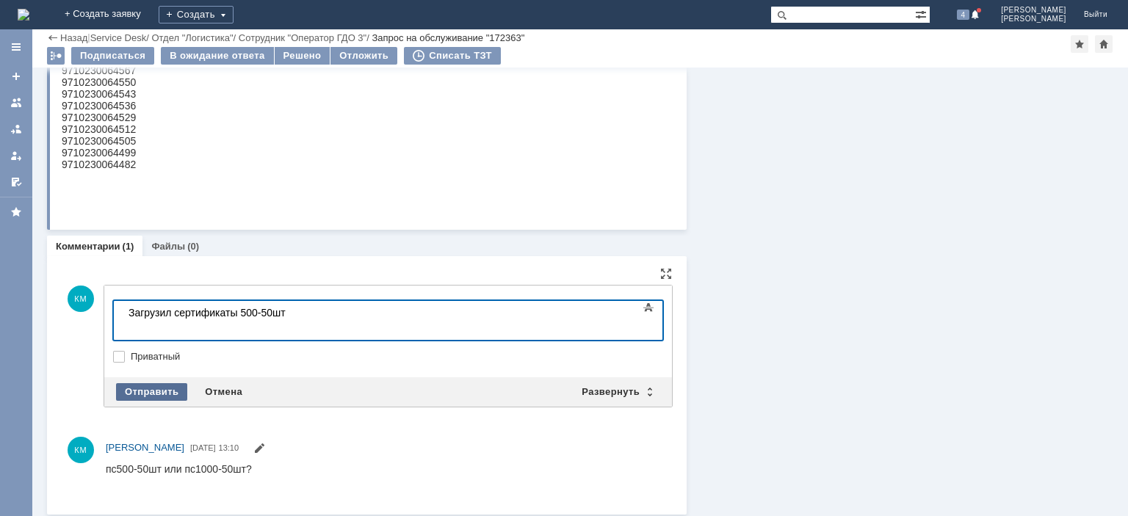
click at [165, 387] on div "Отправить" at bounding box center [151, 392] width 71 height 18
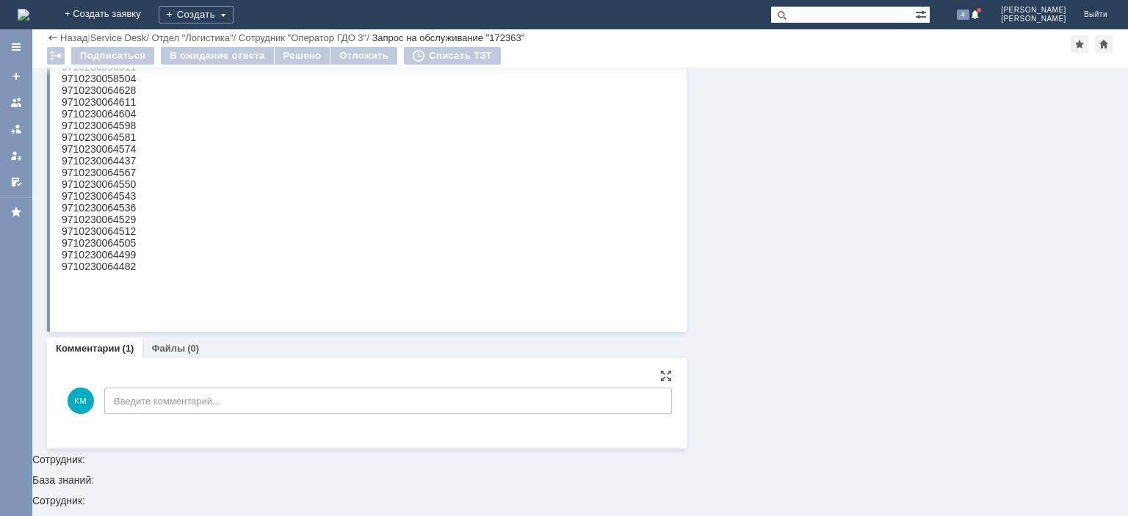
scroll to position [406, 0]
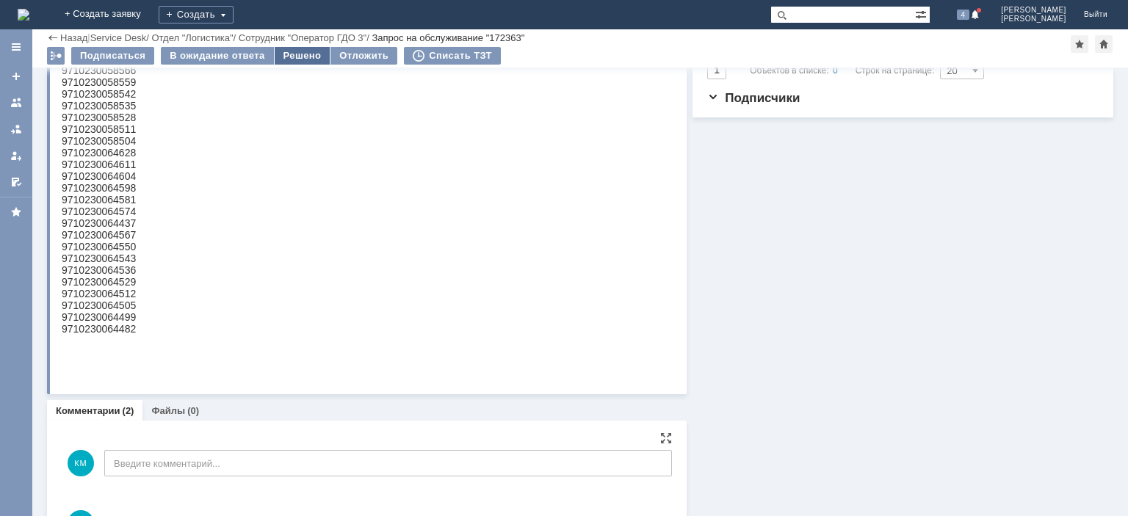
click at [298, 57] on div "Решено" at bounding box center [303, 56] width 56 height 18
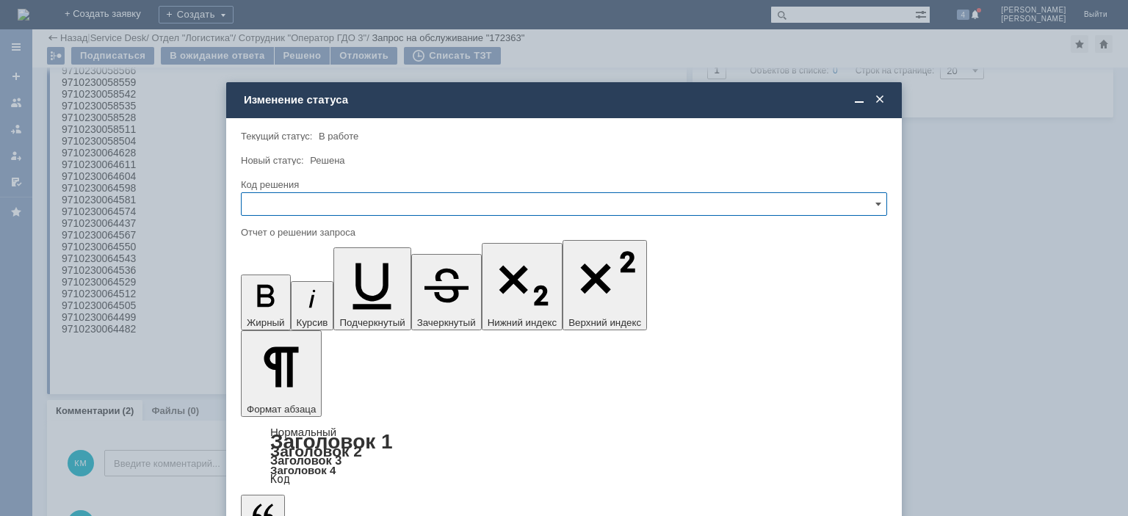
scroll to position [0, 0]
click at [325, 198] on input "text" at bounding box center [564, 204] width 646 height 24
drag, startPoint x: 282, startPoint y: 297, endPoint x: 40, endPoint y: 33, distance: 357.7
click at [282, 297] on div "Решено" at bounding box center [564, 304] width 645 height 24
type input "Решено"
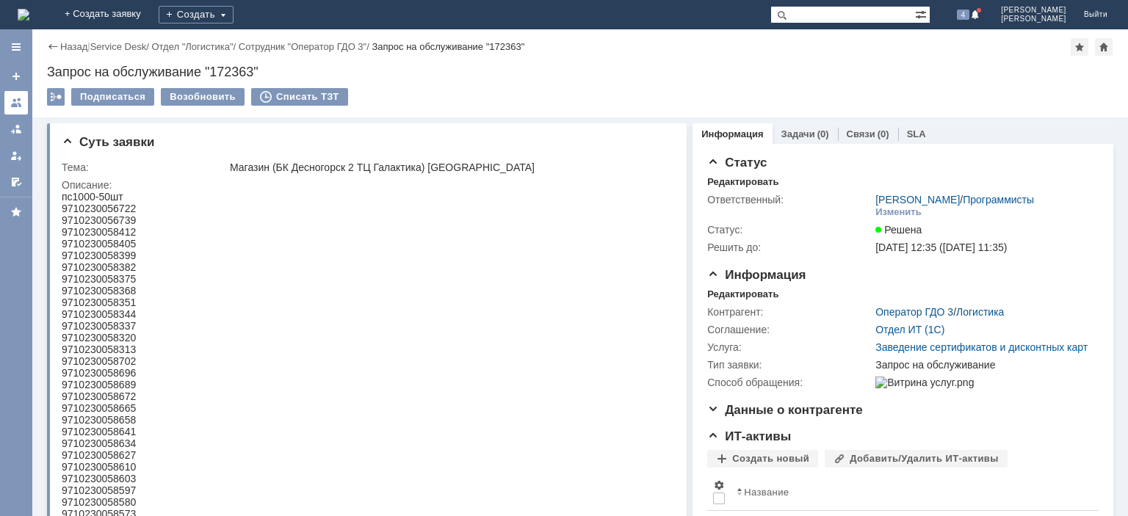
click at [22, 101] on link at bounding box center [16, 103] width 24 height 24
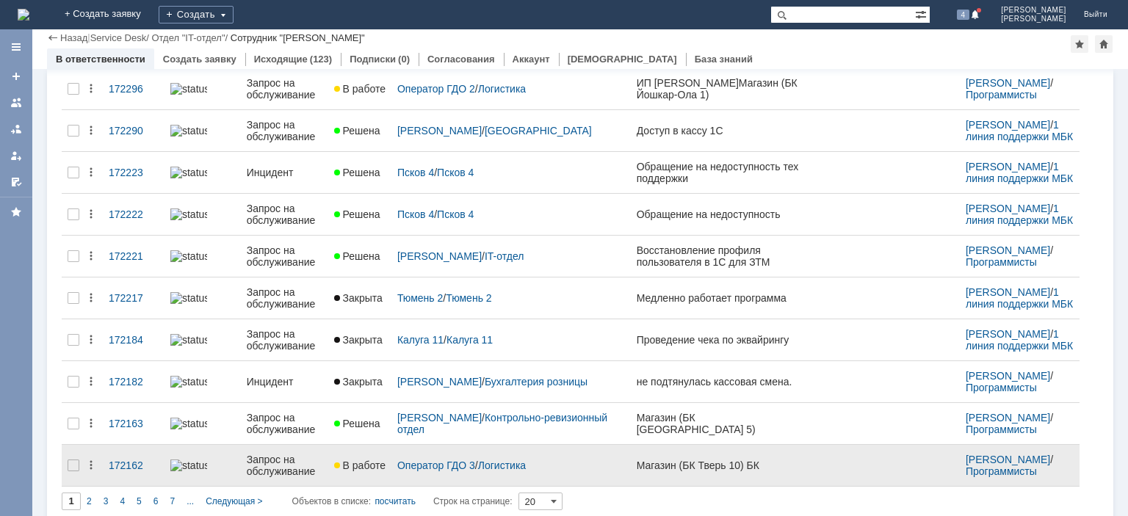
click at [295, 454] on div "Запрос на обслуживание" at bounding box center [285, 466] width 76 height 24
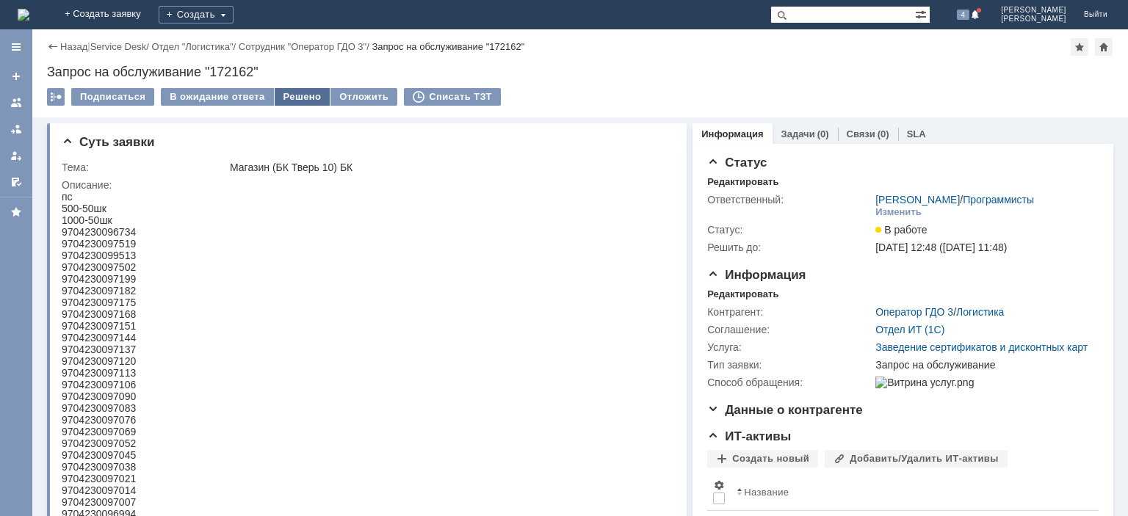
click at [299, 101] on div "Решено" at bounding box center [303, 97] width 56 height 18
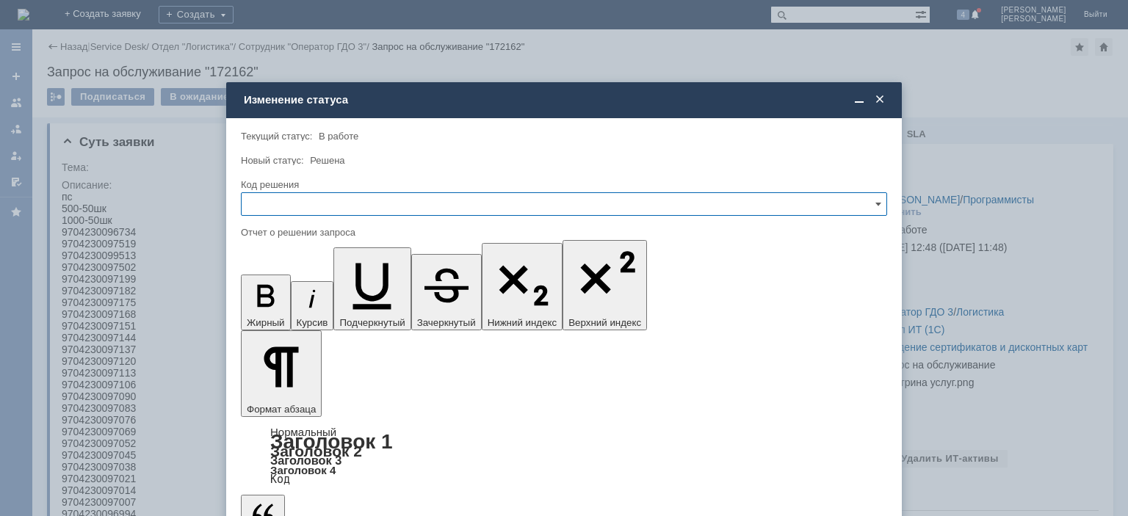
click at [327, 201] on input "text" at bounding box center [564, 204] width 646 height 24
click at [280, 302] on span "Решено" at bounding box center [563, 304] width 627 height 12
type input "Решено"
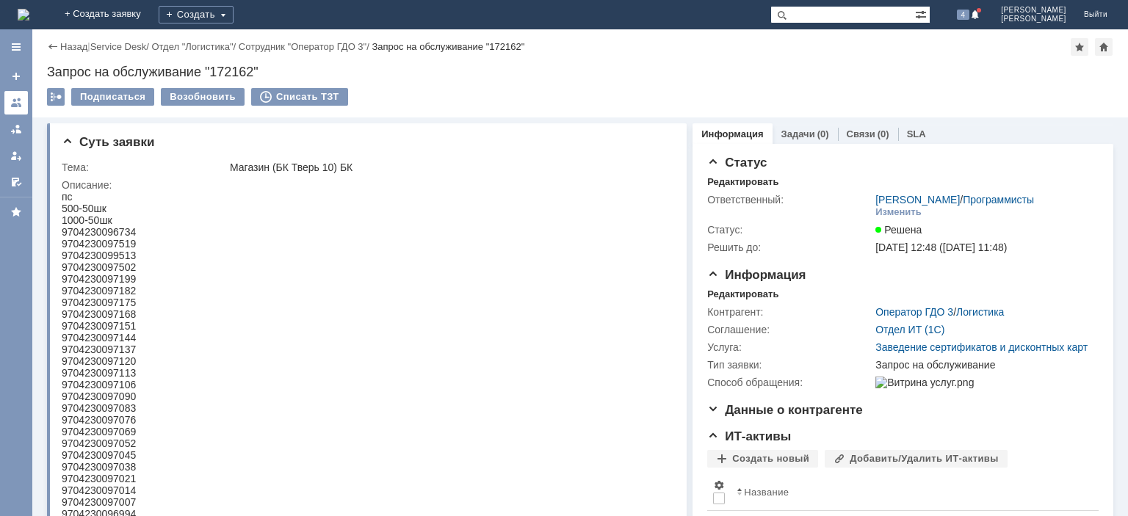
click at [15, 101] on div at bounding box center [16, 103] width 12 height 12
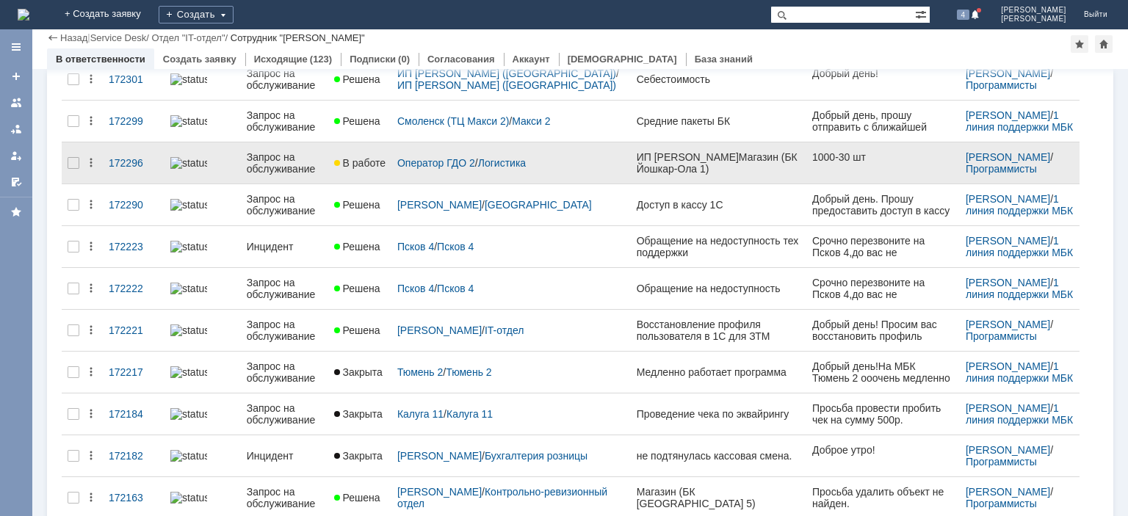
click at [289, 159] on div "Запрос на обслуживание" at bounding box center [285, 163] width 76 height 24
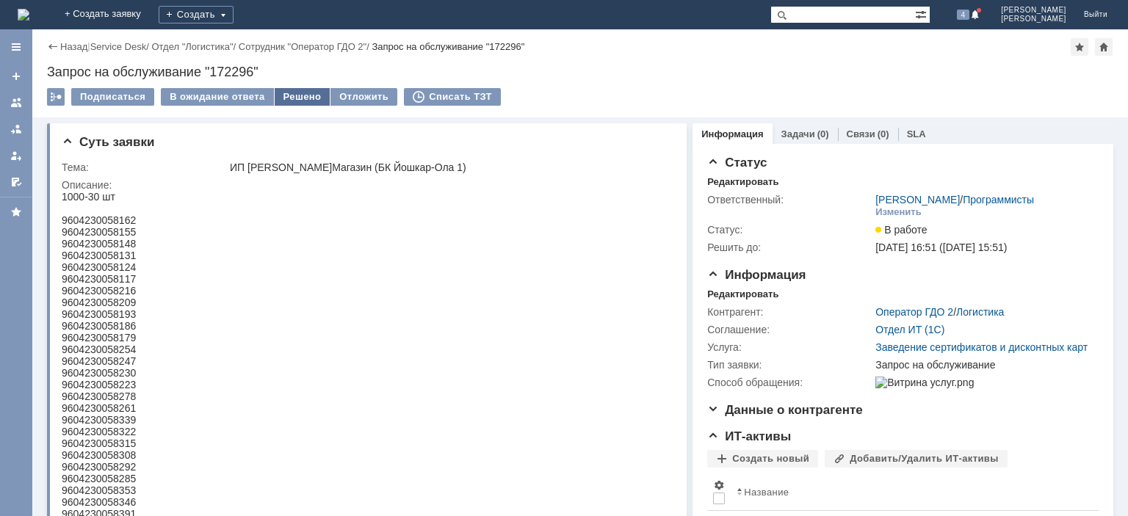
click at [304, 102] on div "Решено" at bounding box center [303, 97] width 56 height 18
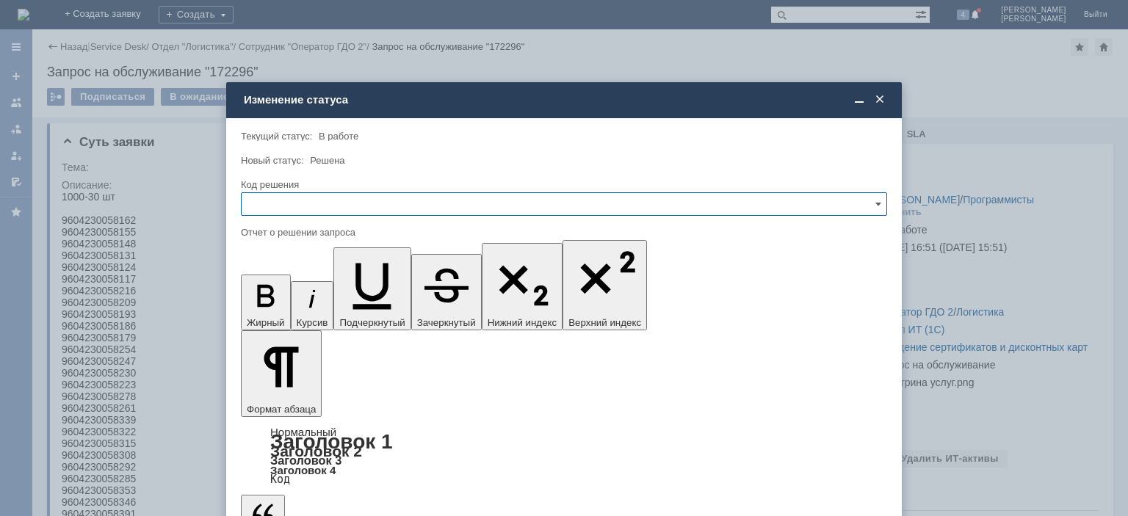
drag, startPoint x: 331, startPoint y: 195, endPoint x: 319, endPoint y: 212, distance: 20.0
click at [331, 195] on input "text" at bounding box center [564, 204] width 646 height 24
click at [281, 298] on span "Решено" at bounding box center [563, 304] width 627 height 12
type input "Решено"
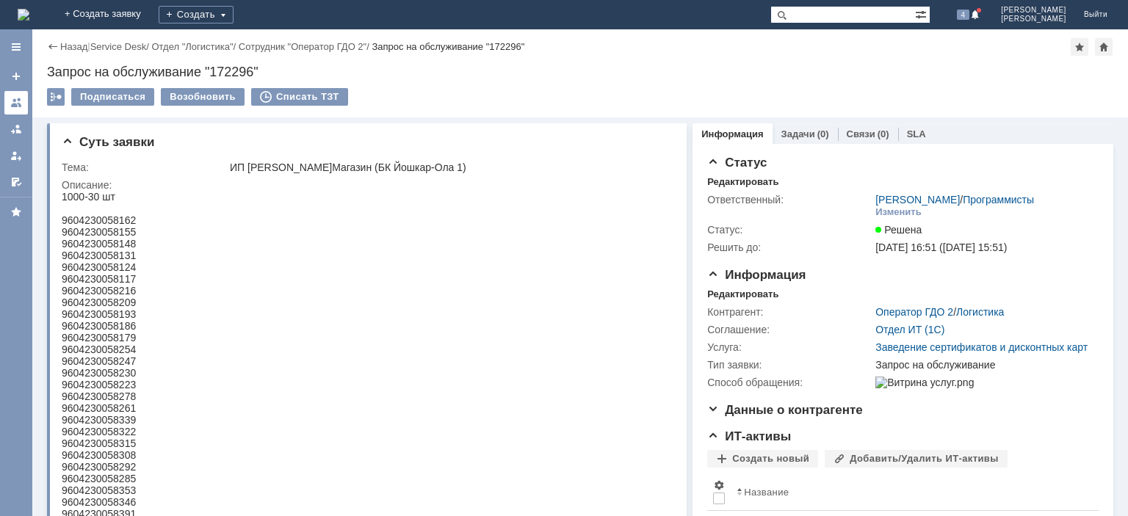
click at [26, 95] on link at bounding box center [16, 103] width 24 height 24
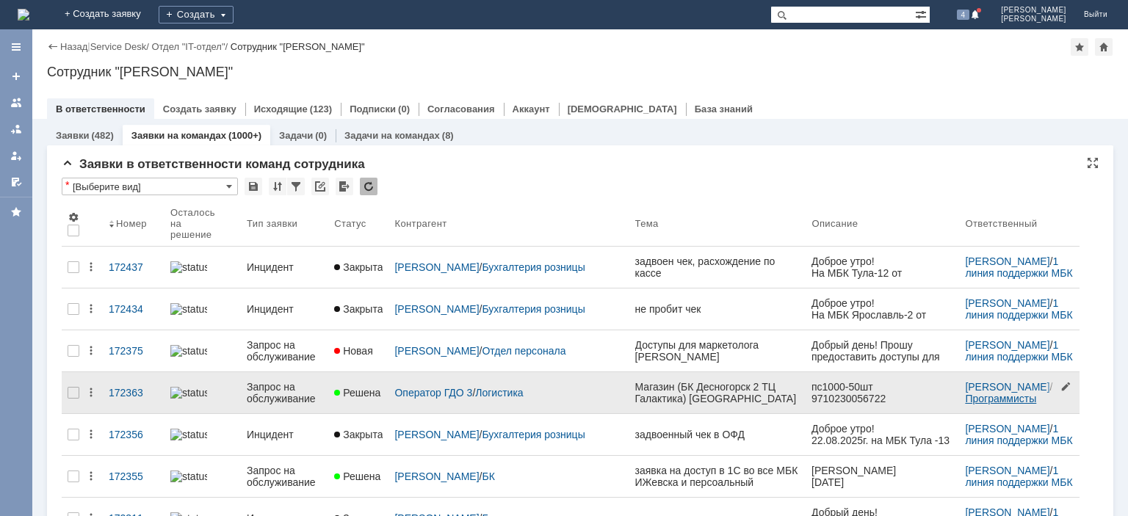
click at [965, 393] on link "Программисты" at bounding box center [1000, 399] width 71 height 12
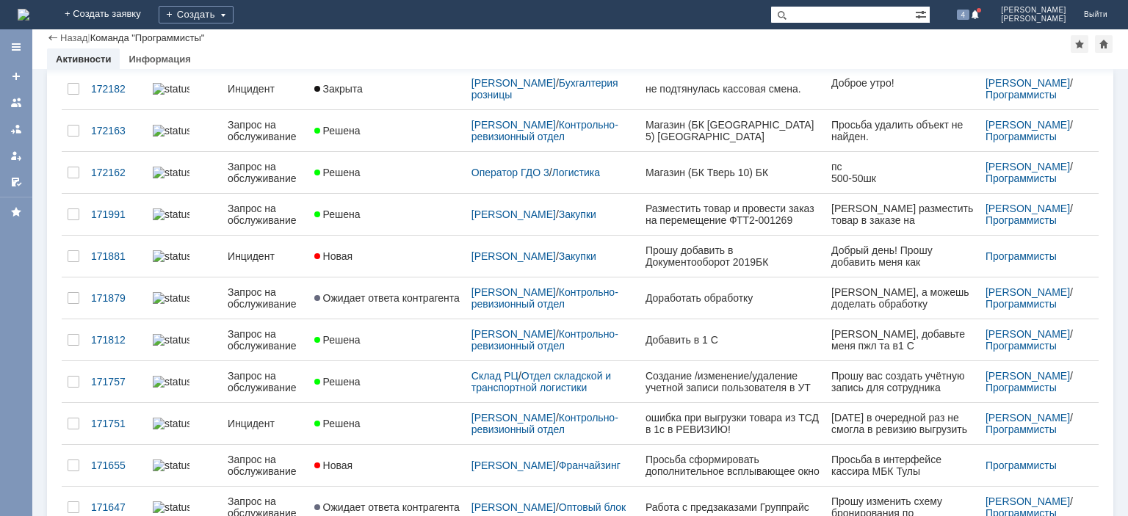
click at [260, 161] on div "Запрос на обслуживание" at bounding box center [265, 173] width 75 height 24
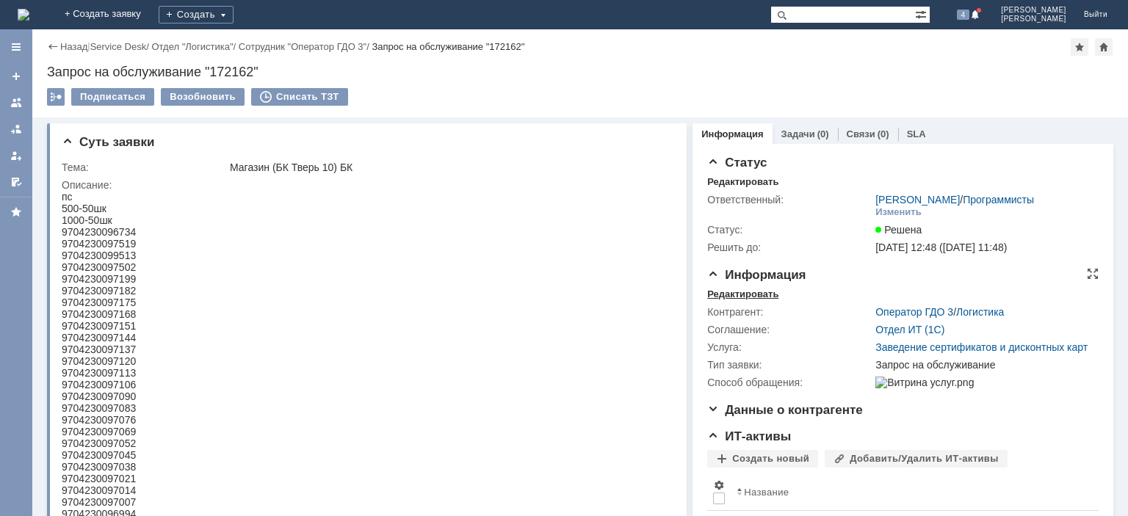
click at [742, 295] on div "Редактировать" at bounding box center [742, 295] width 71 height 12
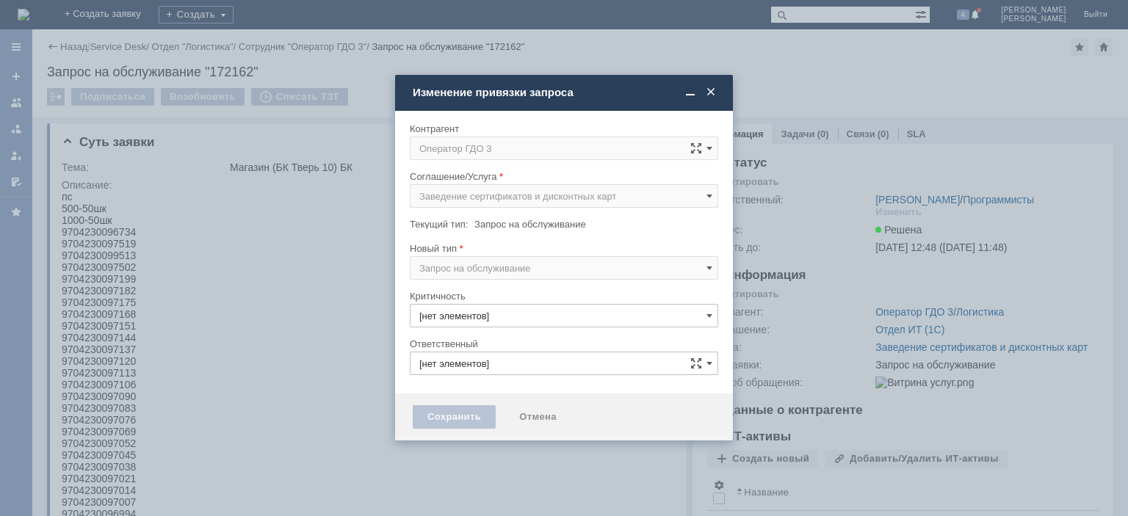
type input "3. Низкая"
type input "[PERSON_NAME]"
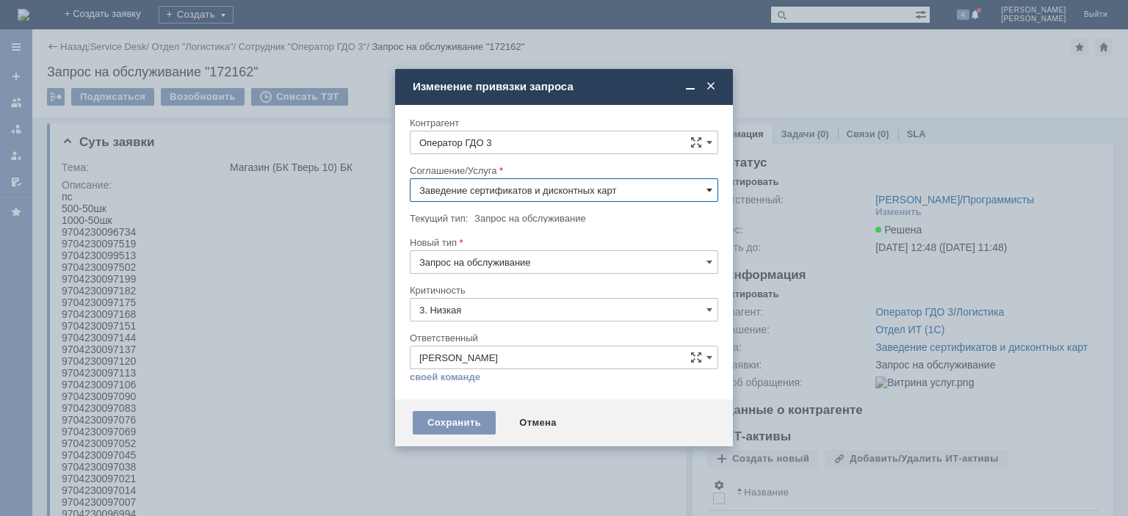
click at [711, 195] on span at bounding box center [710, 190] width 6 height 12
click at [515, 189] on input "Заведение сертификатов и дисконтных карт" at bounding box center [564, 191] width 309 height 24
click at [514, 192] on input "Заведение сертификатов и дисконтных карт" at bounding box center [564, 191] width 309 height 24
drag, startPoint x: 621, startPoint y: 190, endPoint x: 366, endPoint y: 191, distance: 254.9
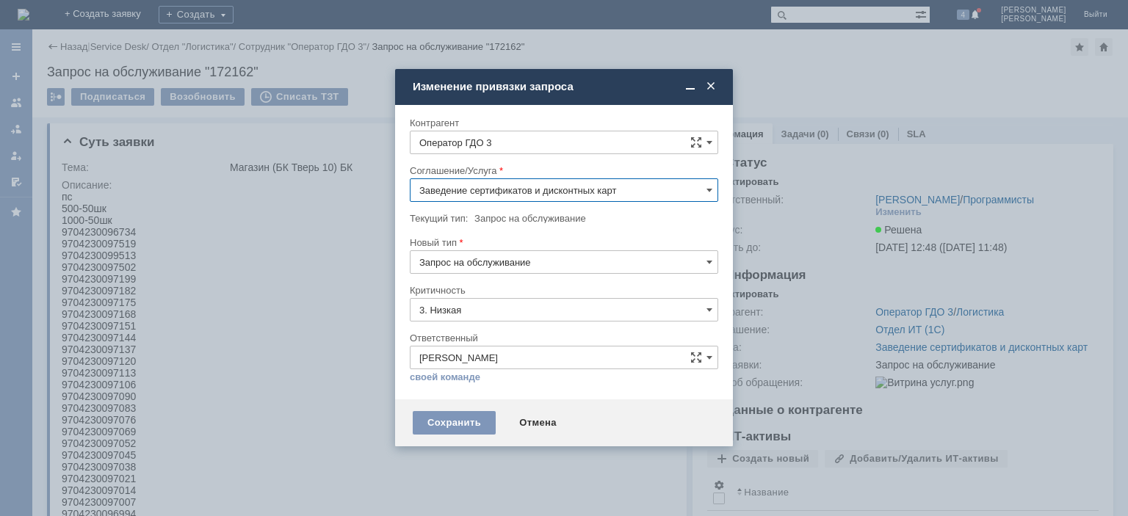
click at [410, 191] on input "Заведение сертификатов и дисконтных карт" at bounding box center [564, 191] width 309 height 24
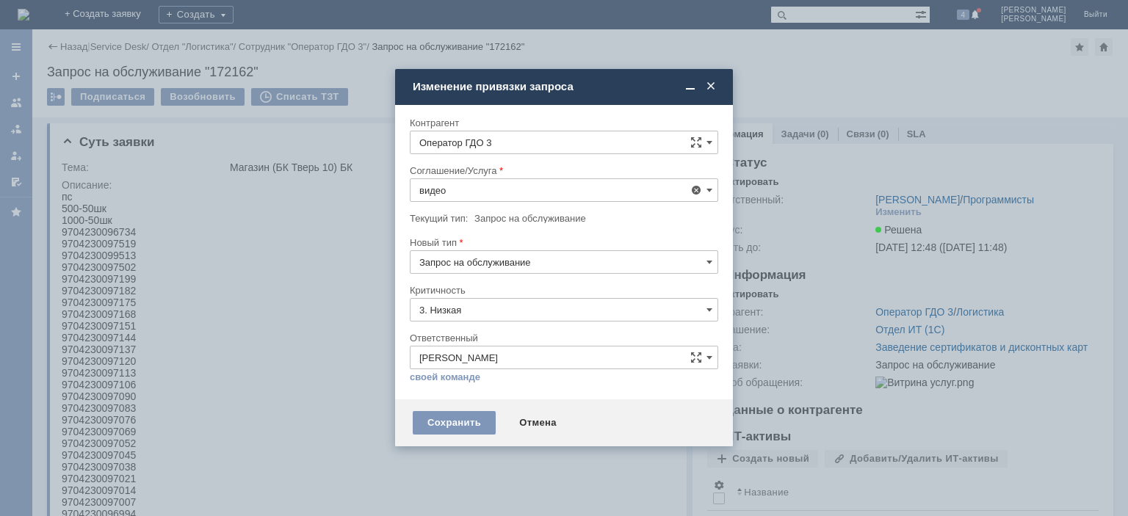
click at [486, 351] on div "Видеонаблюдение" at bounding box center [564, 346] width 307 height 24
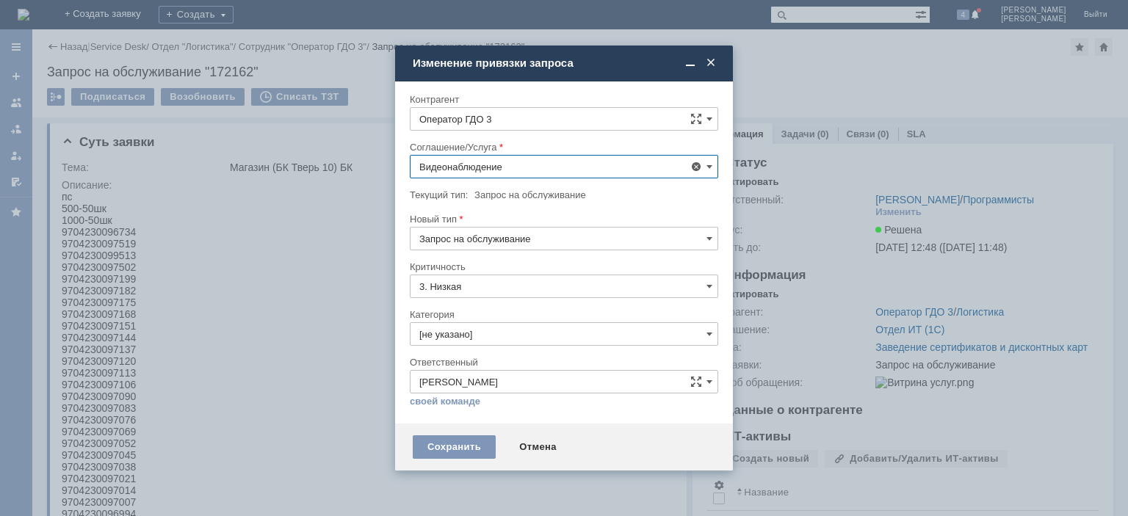
type input "Видеонаблюдение"
click at [466, 445] on div "Сохранить" at bounding box center [454, 448] width 83 height 24
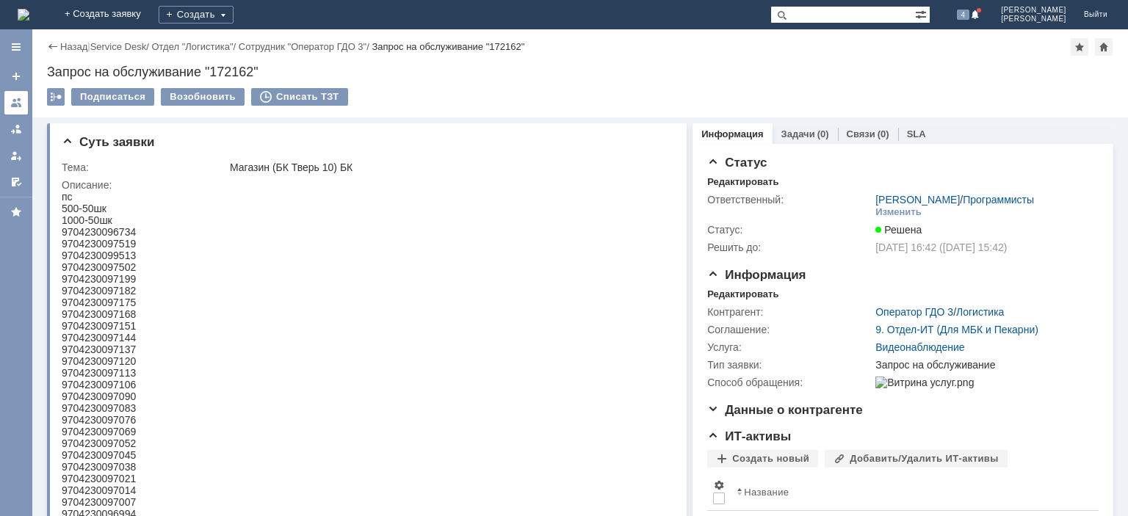
click at [11, 95] on link at bounding box center [16, 103] width 24 height 24
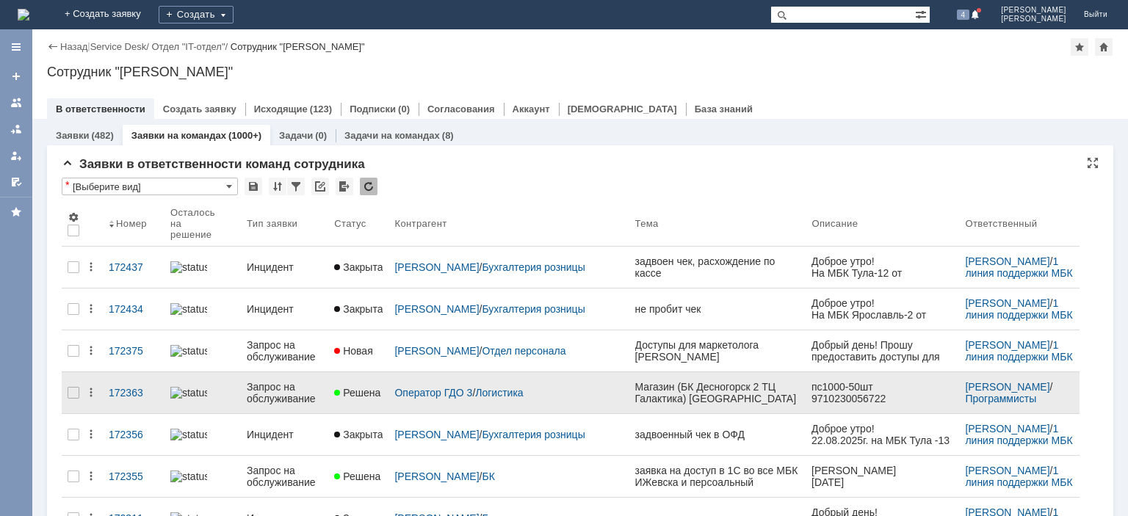
click at [309, 381] on div "Запрос на обслуживание" at bounding box center [285, 393] width 76 height 24
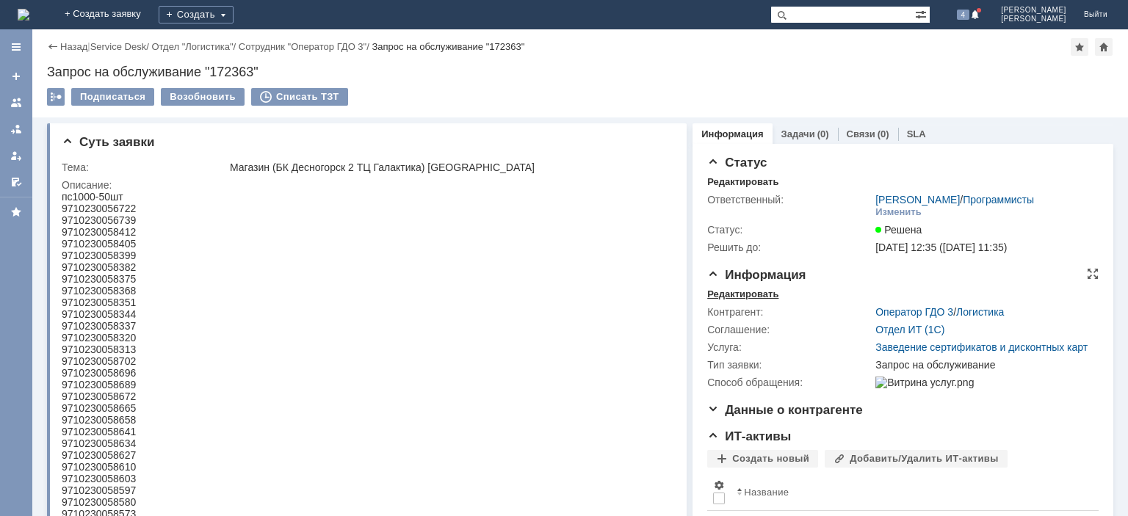
click at [763, 298] on div "Редактировать" at bounding box center [742, 295] width 71 height 12
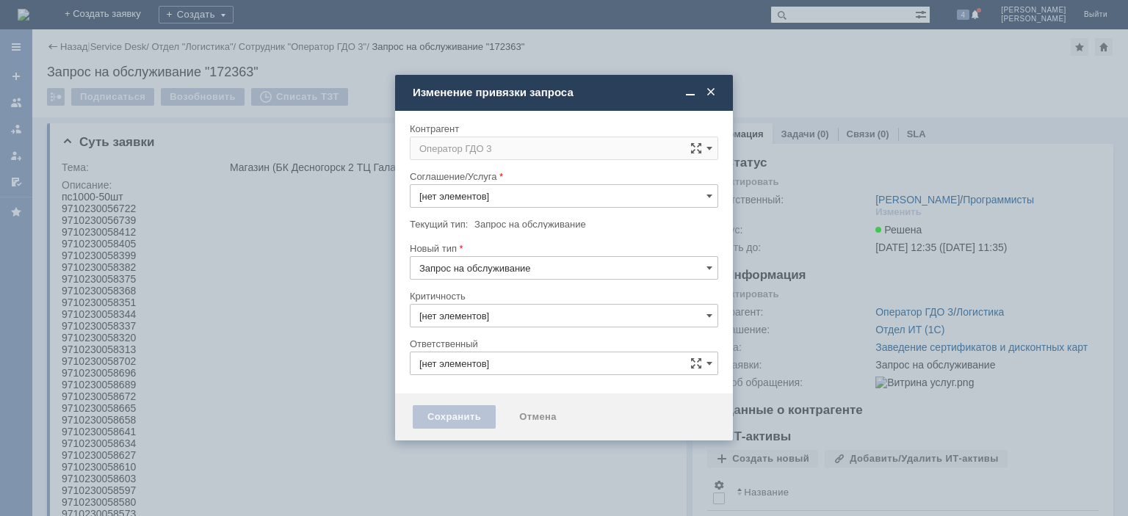
type input "3. Низкая"
type input "[PERSON_NAME]"
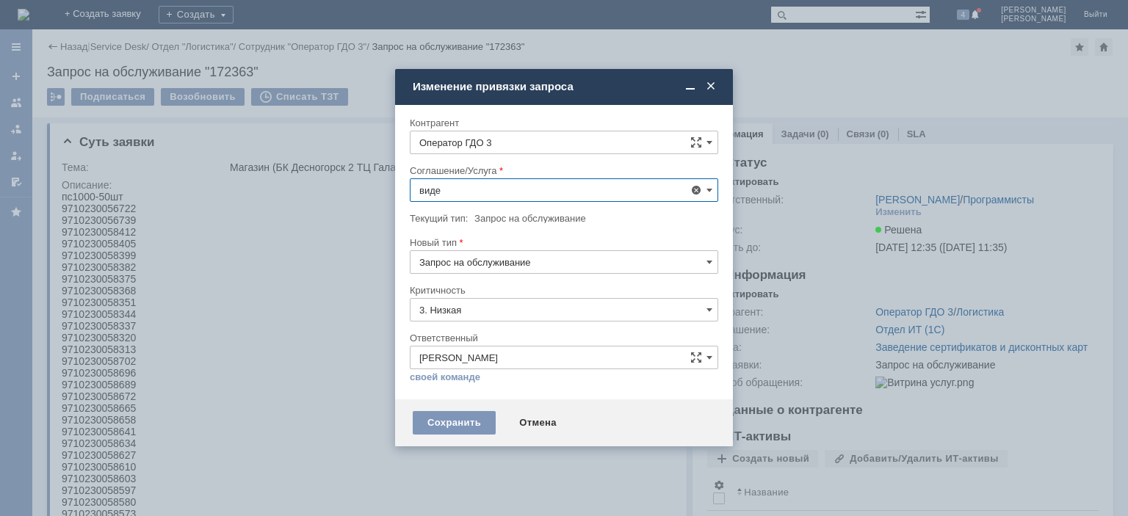
click at [497, 342] on span "Видеонаблюдение" at bounding box center [563, 346] width 289 height 12
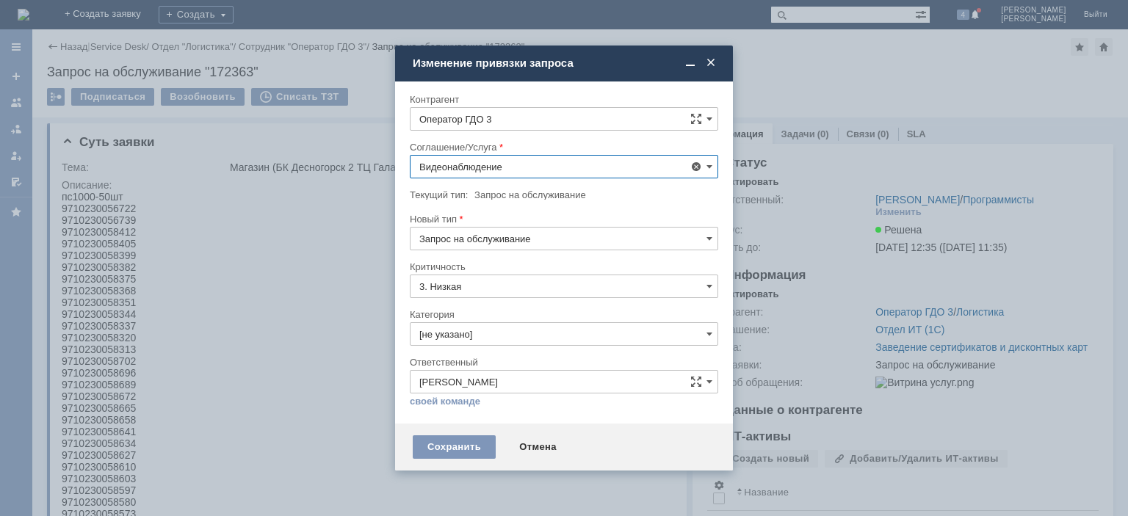
type input "Видеонаблюдение"
click at [463, 444] on div "Сохранить" at bounding box center [454, 448] width 83 height 24
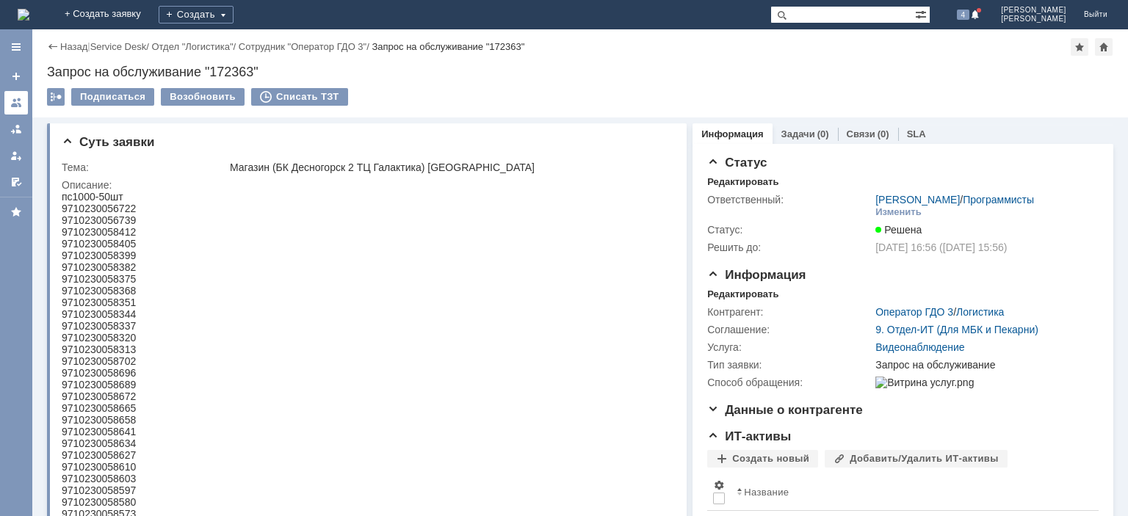
click at [22, 98] on div at bounding box center [16, 103] width 12 height 12
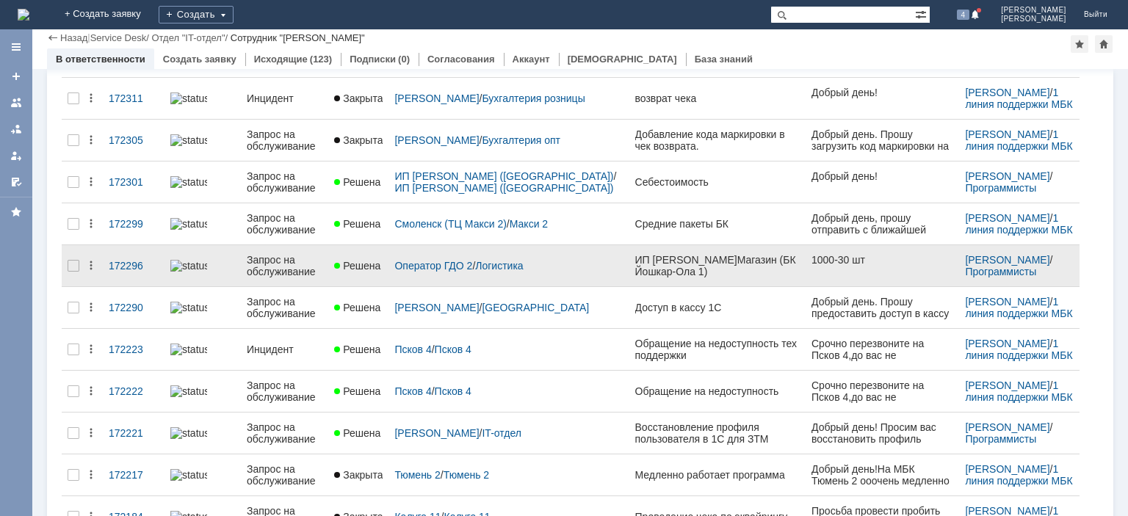
click at [316, 254] on div "Запрос на обслуживание" at bounding box center [285, 266] width 76 height 24
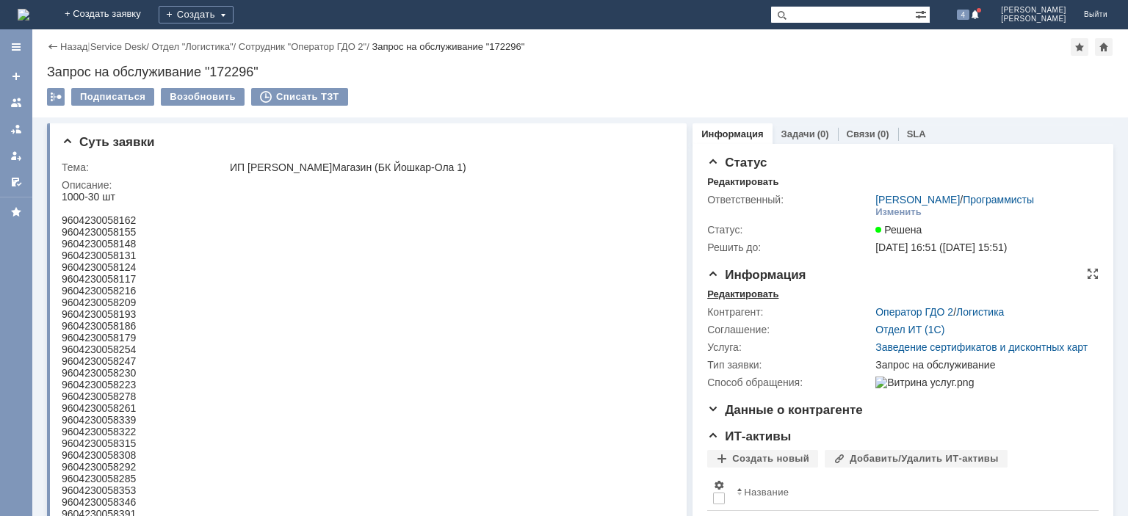
click at [746, 292] on div "Редактировать" at bounding box center [742, 295] width 71 height 12
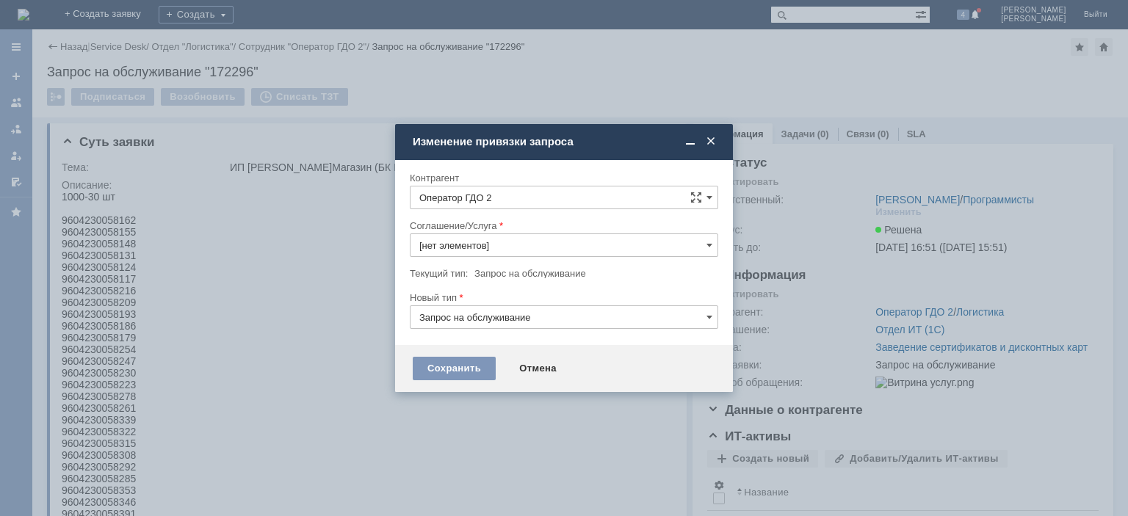
type input "Заведение сертификатов и дисконтных карт"
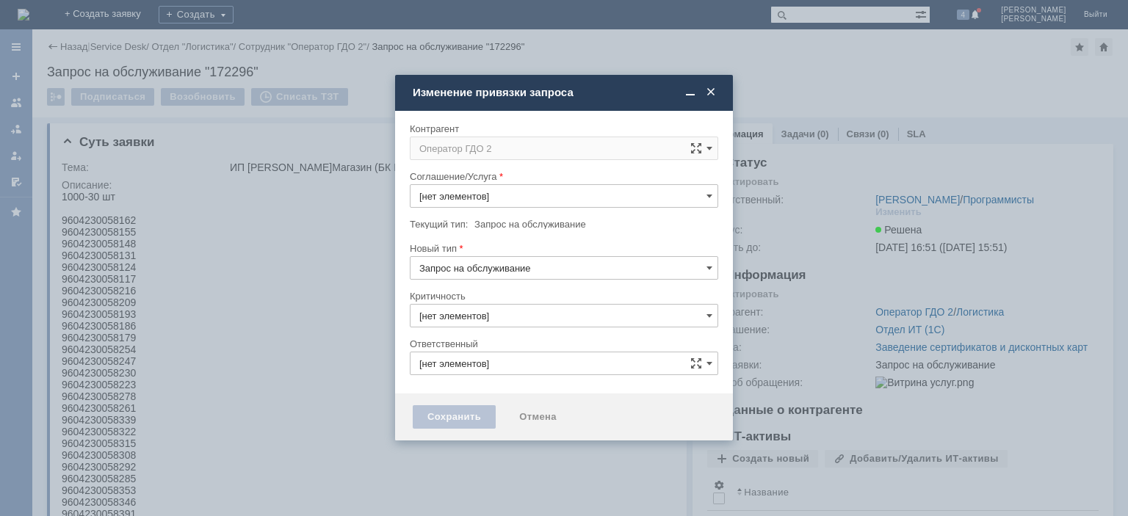
type input "3. Низкая"
type input "Заведение сертификатов и дисконтных карт"
type input "[PERSON_NAME]"
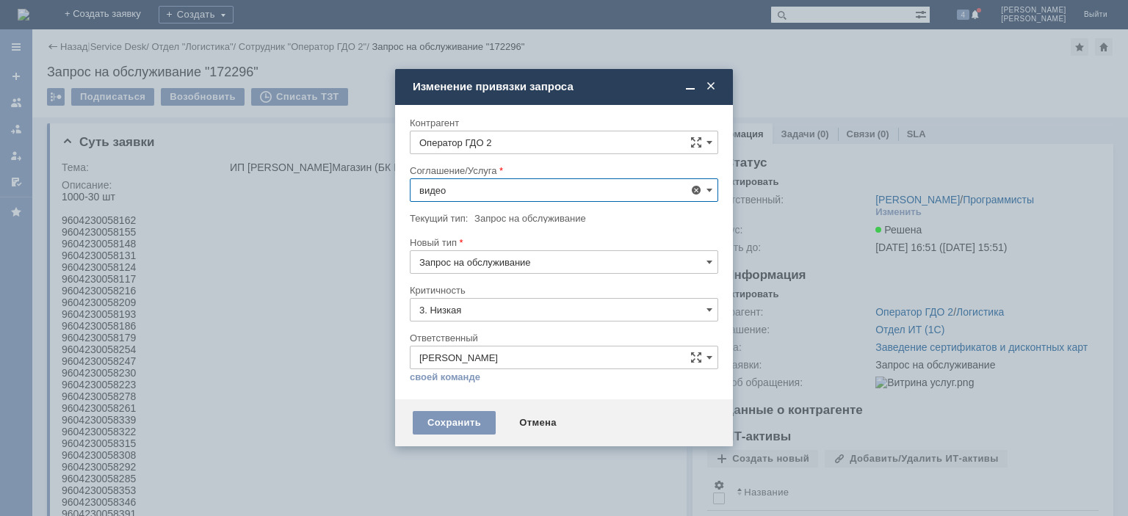
click at [471, 346] on span "Видеонаблюдение" at bounding box center [563, 346] width 289 height 12
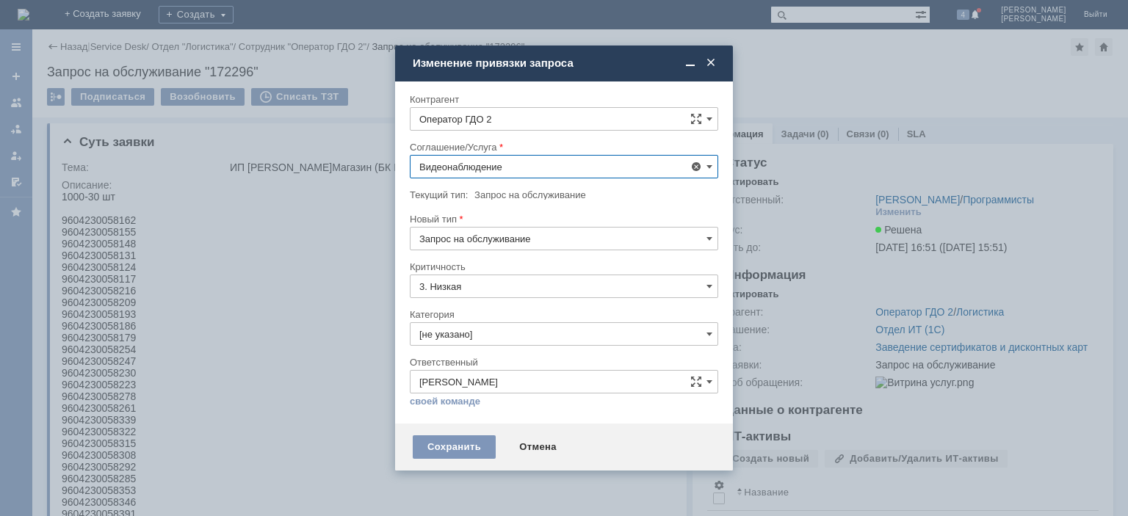
type input "Видеонаблюдение"
click at [456, 447] on div "Сохранить" at bounding box center [454, 448] width 83 height 24
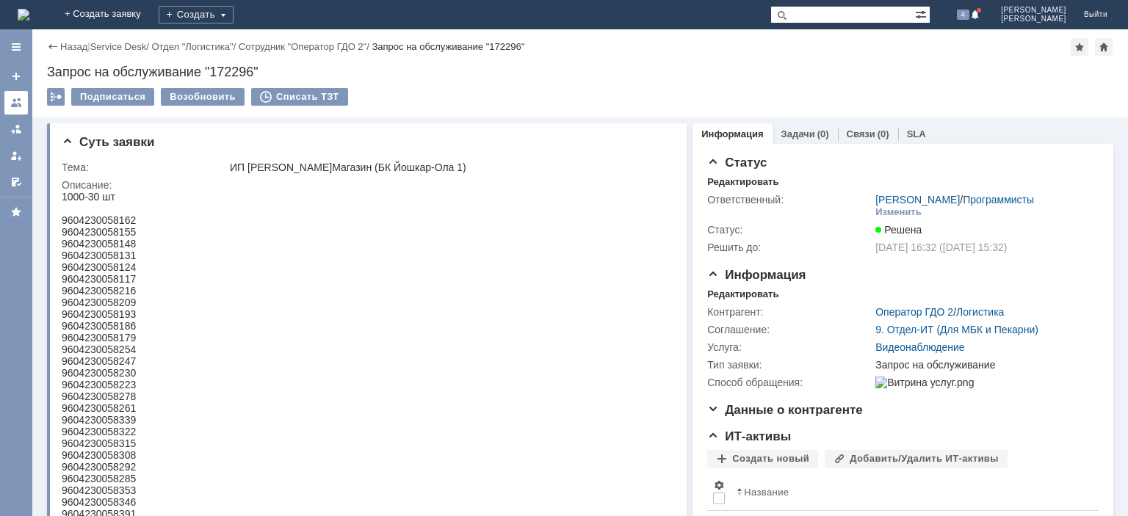
click at [18, 112] on link at bounding box center [16, 103] width 24 height 24
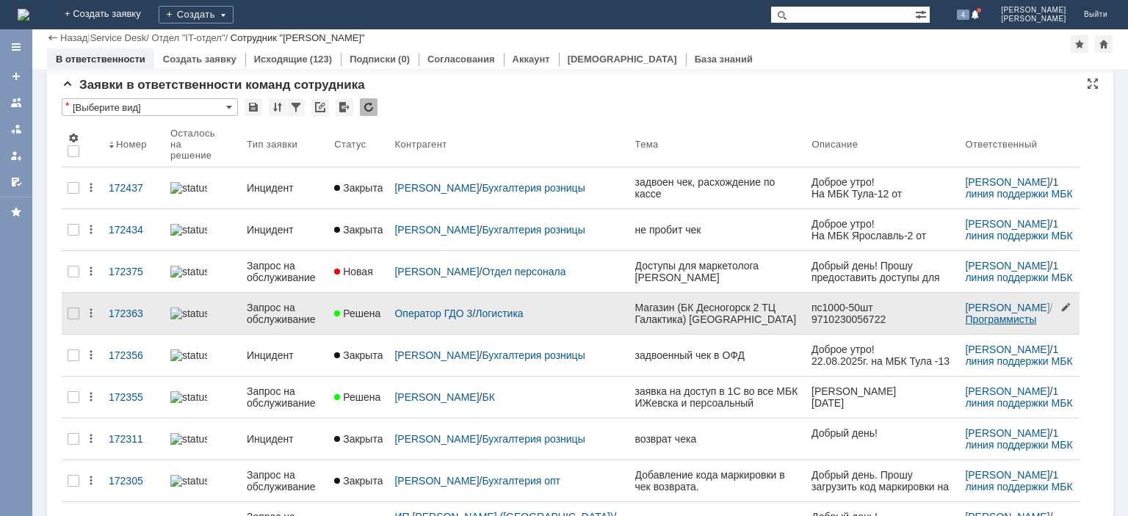
click at [965, 314] on link "Программисты" at bounding box center [1000, 320] width 71 height 12
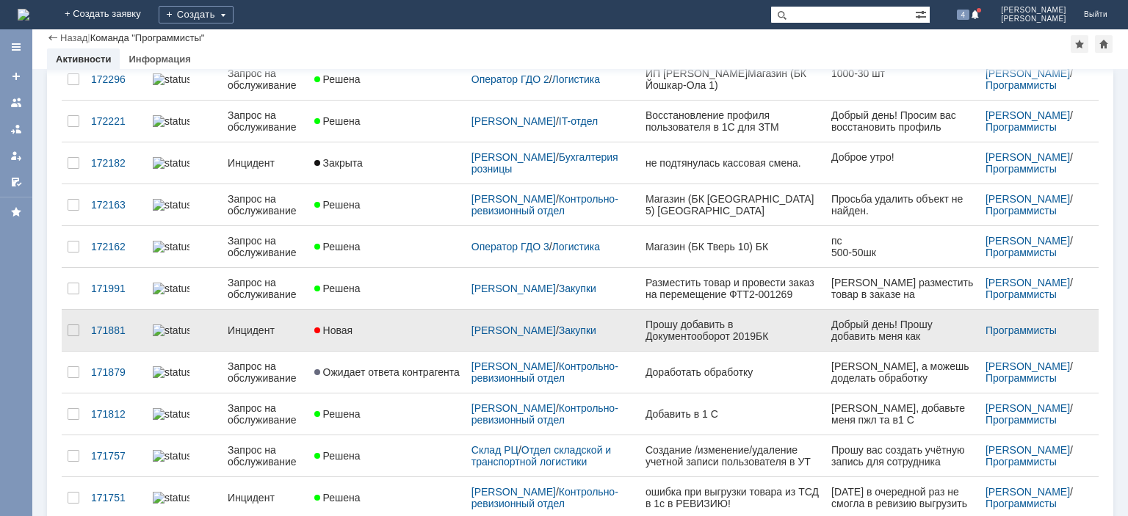
click at [253, 325] on div "Инцидент" at bounding box center [265, 331] width 75 height 12
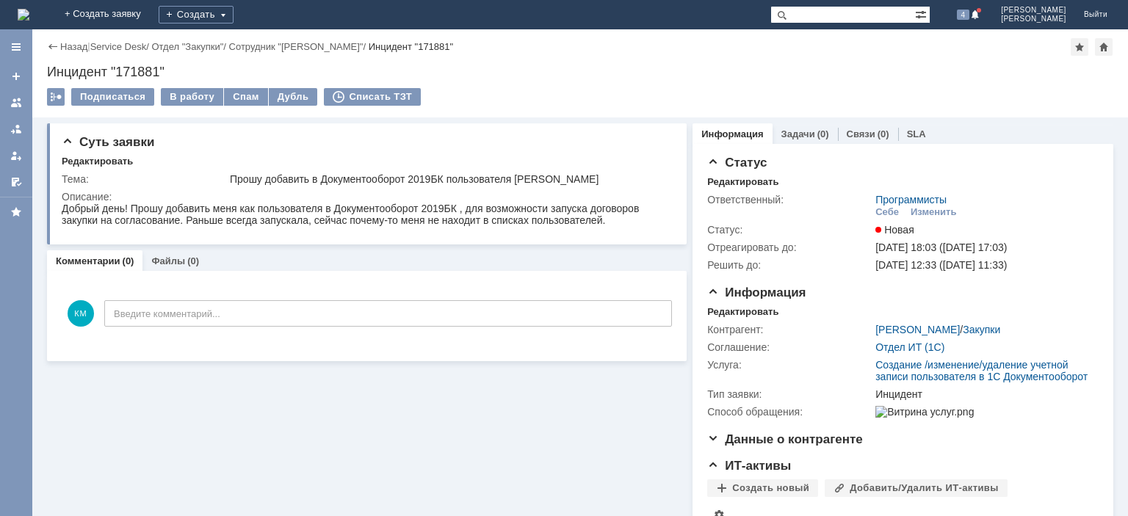
click at [137, 73] on div "Инцидент "171881"" at bounding box center [580, 72] width 1067 height 15
click at [138, 73] on div "Инцидент "171881"" at bounding box center [580, 72] width 1067 height 15
click at [137, 72] on div "Инцидент "171881"" at bounding box center [580, 72] width 1067 height 15
click at [138, 73] on div "Инцидент "171881"" at bounding box center [580, 72] width 1067 height 15
copy div "171881"
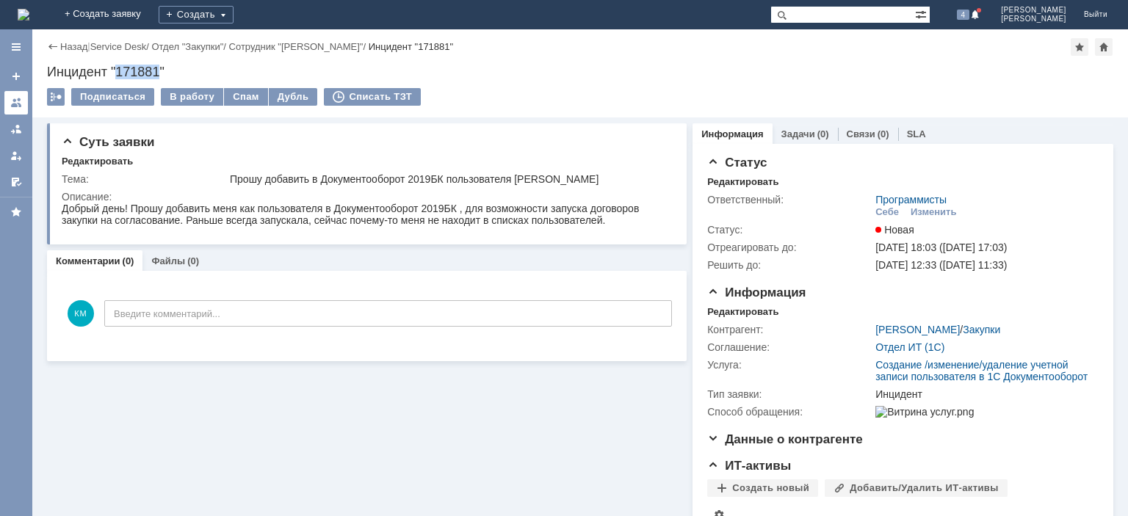
click at [16, 104] on div at bounding box center [16, 103] width 12 height 12
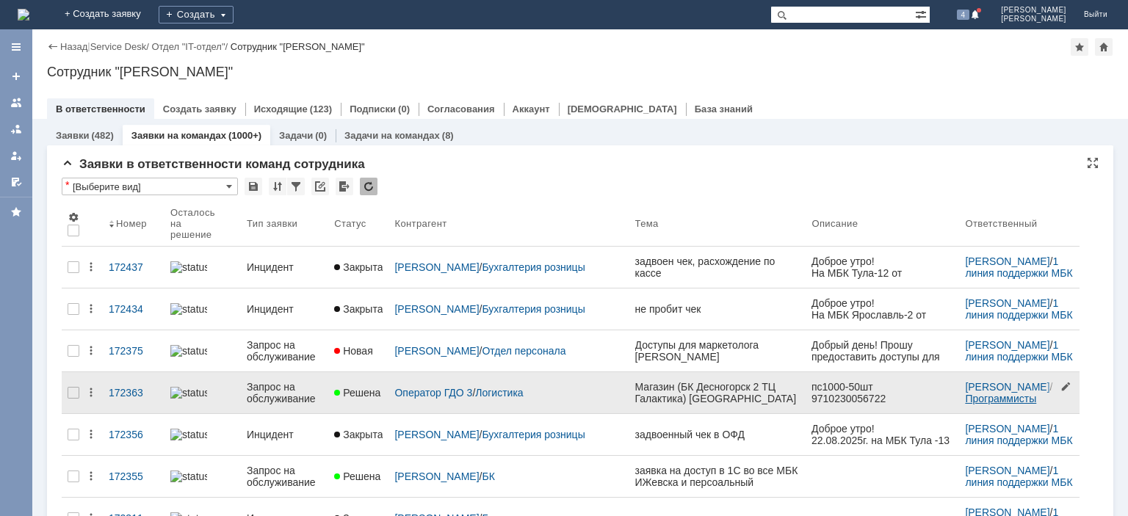
click at [965, 393] on link "Программисты" at bounding box center [1000, 399] width 71 height 12
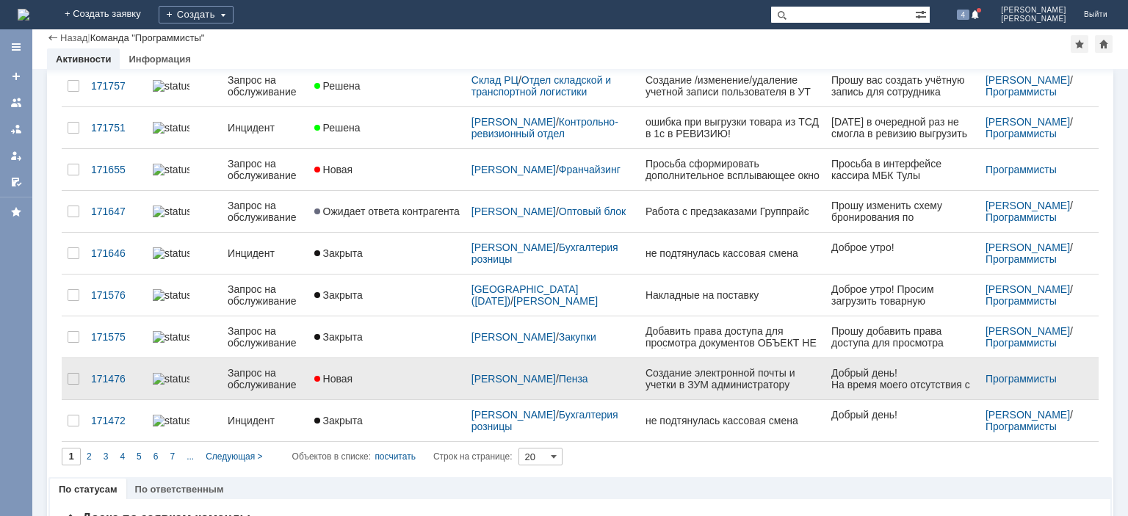
click at [273, 367] on div "Запрос на обслуживание" at bounding box center [265, 379] width 75 height 24
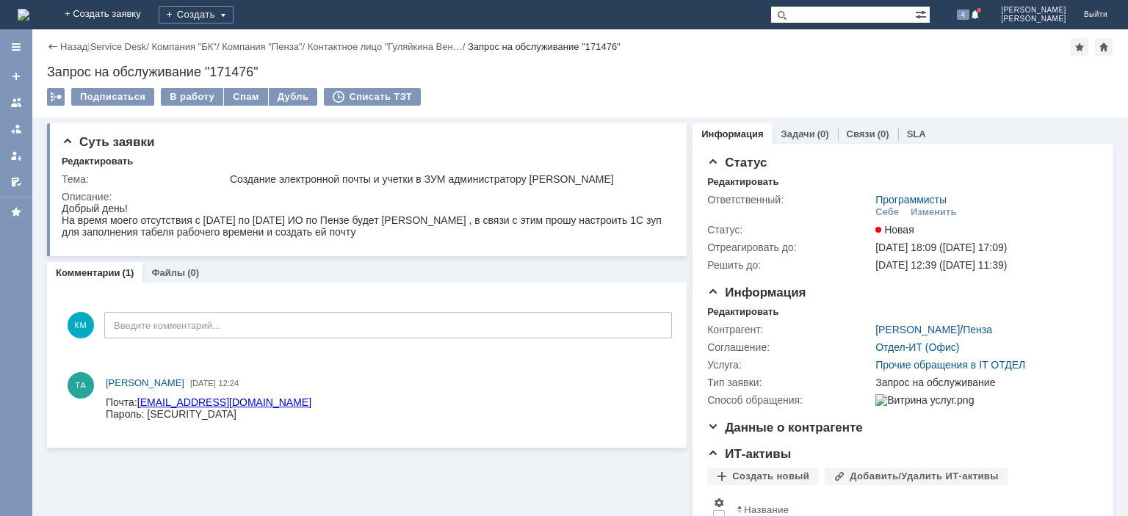
click at [235, 71] on div "Запрос на обслуживание "171476"" at bounding box center [580, 72] width 1067 height 15
click at [235, 72] on div "Запрос на обслуживание "171476"" at bounding box center [580, 72] width 1067 height 15
copy div "171476"
click at [23, 102] on link at bounding box center [16, 103] width 24 height 24
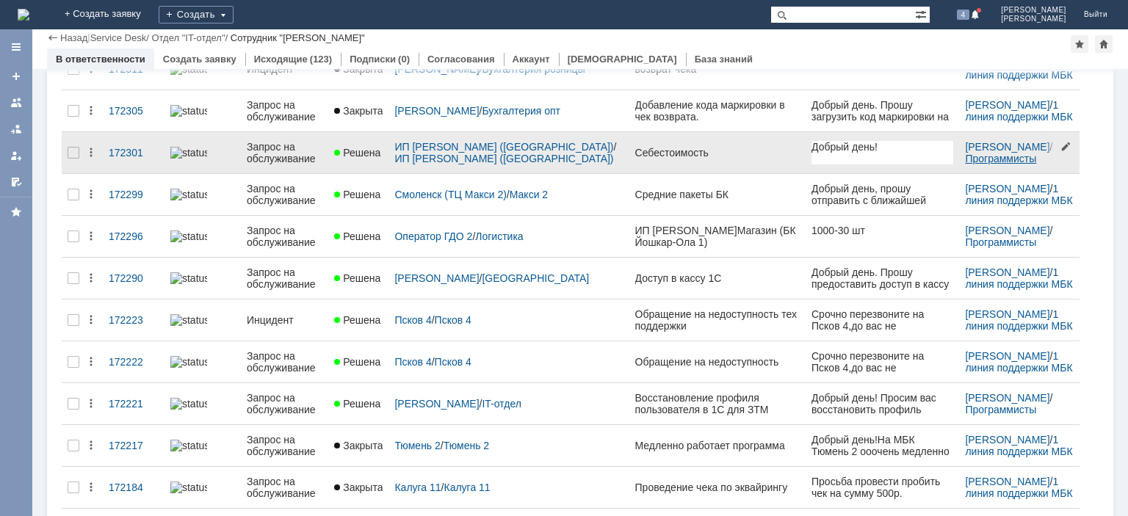
click at [965, 153] on link "Программисты" at bounding box center [1000, 159] width 71 height 12
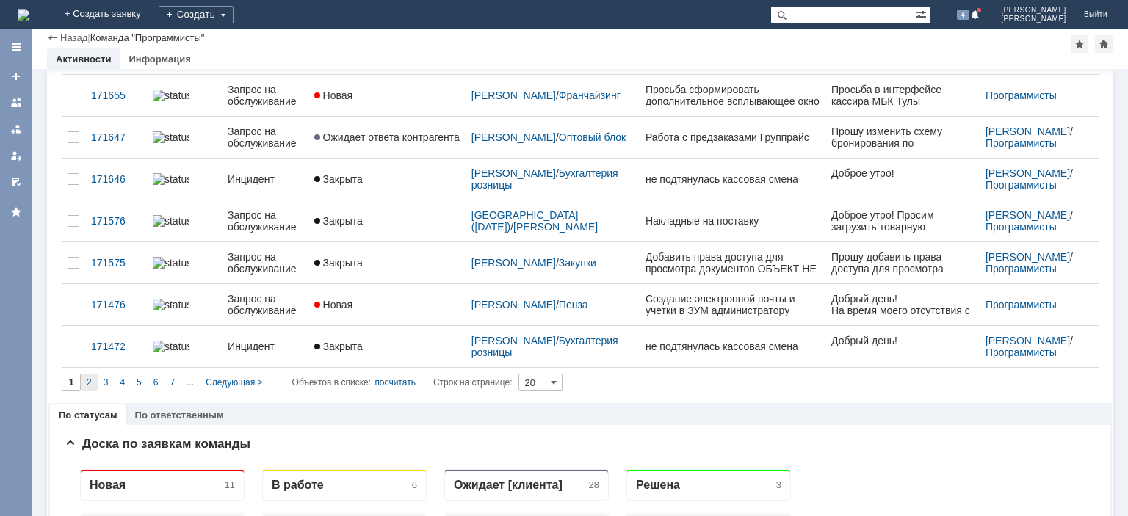
click at [93, 374] on div "2" at bounding box center [89, 383] width 17 height 18
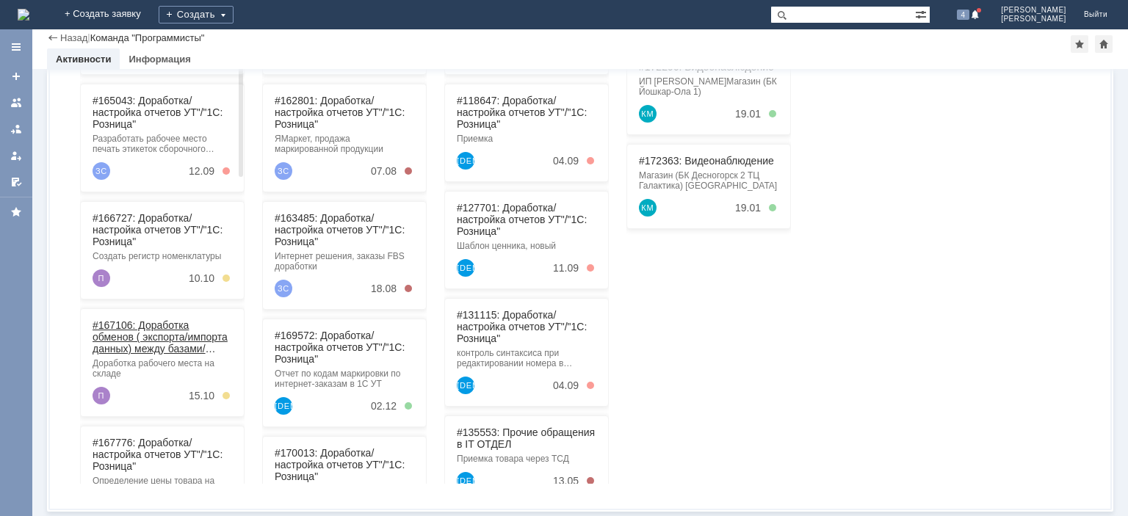
type input "2"
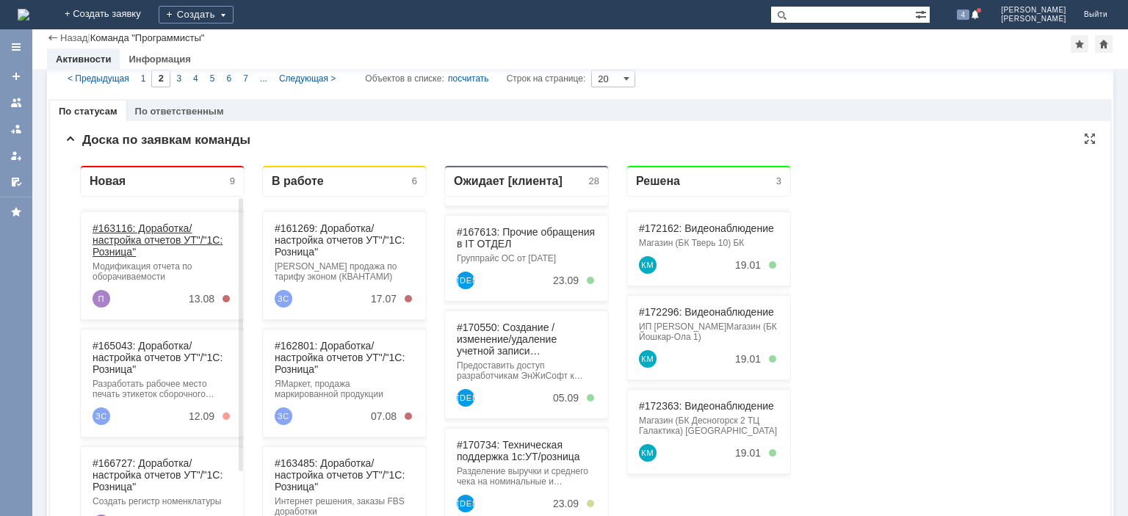
scroll to position [814, 0]
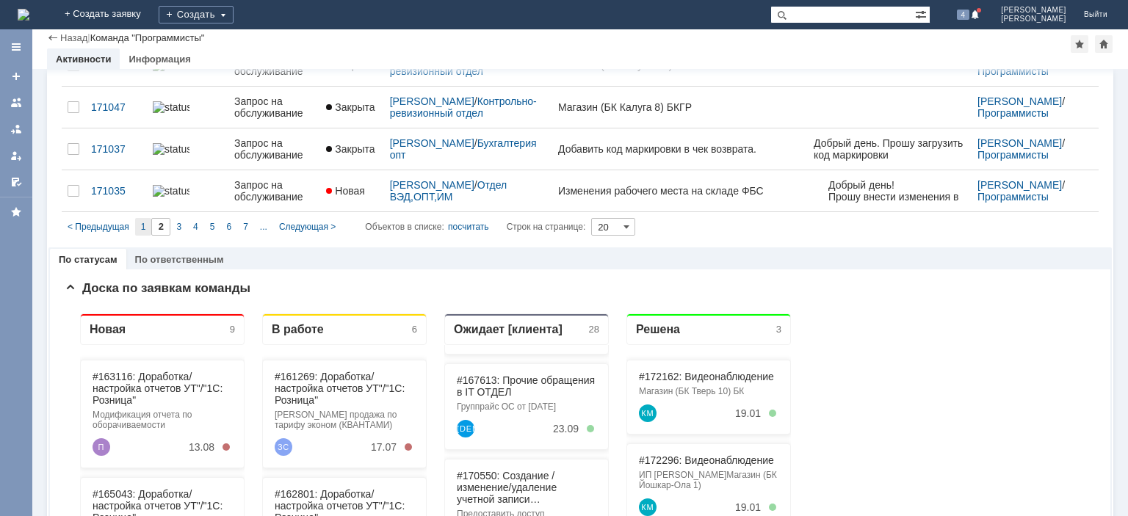
drag, startPoint x: 143, startPoint y: 220, endPoint x: 90, endPoint y: 311, distance: 105.0
click at [143, 222] on span "1" at bounding box center [143, 227] width 5 height 10
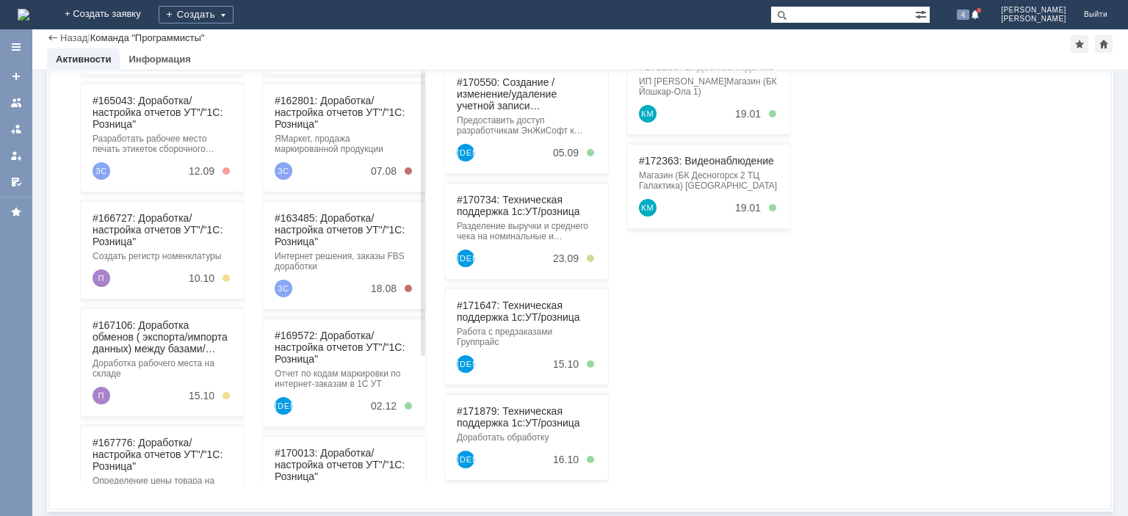
type input "1"
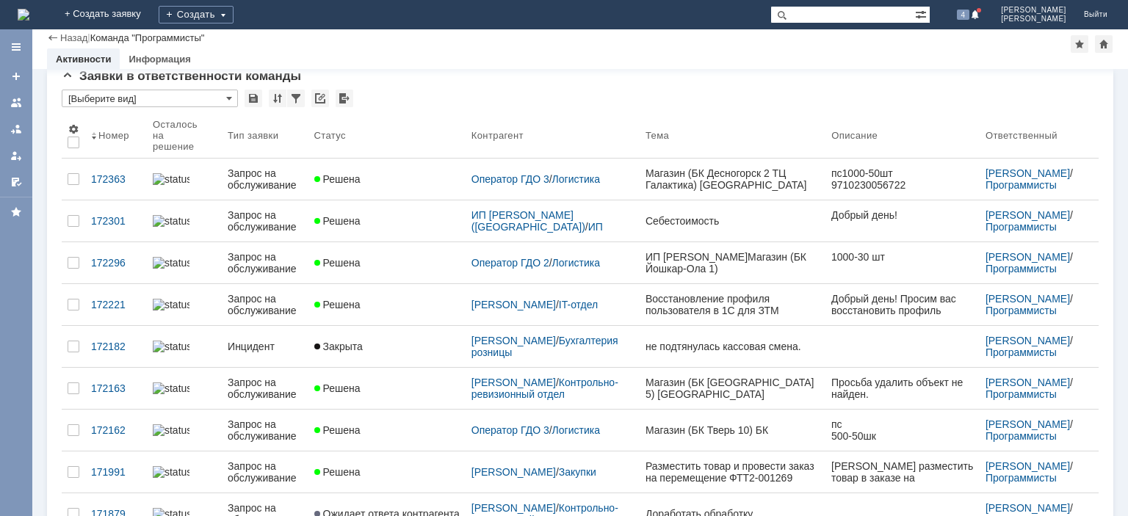
scroll to position [0, 0]
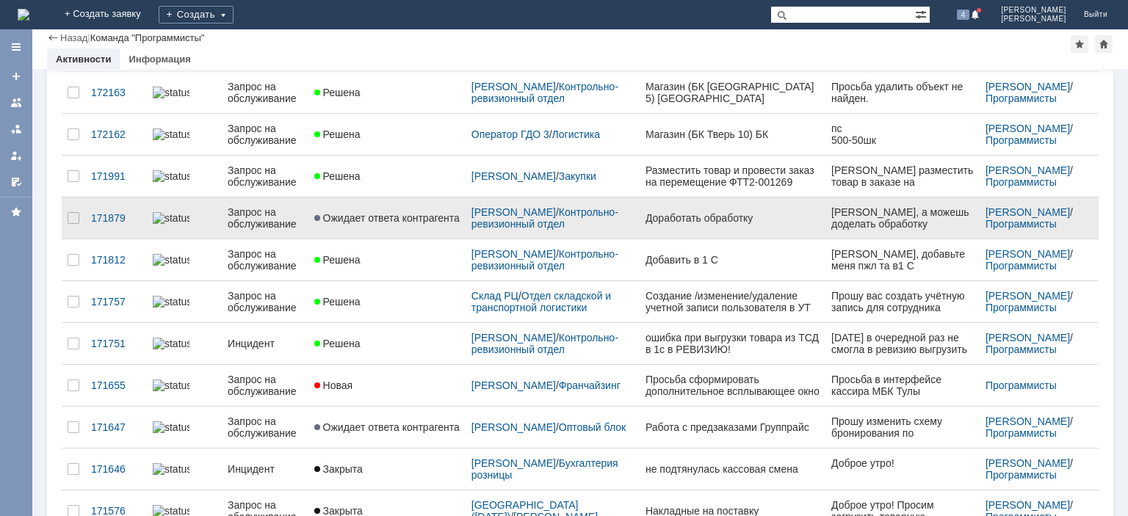
click at [253, 206] on div "Запрос на обслуживание" at bounding box center [265, 218] width 75 height 24
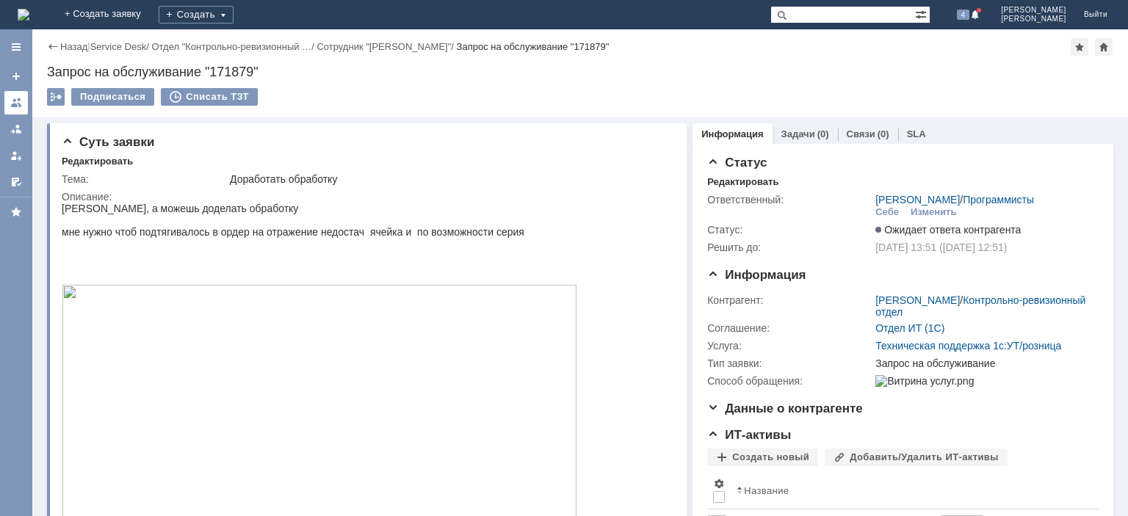
click at [23, 102] on link at bounding box center [16, 103] width 24 height 24
